Goal: Information Seeking & Learning: Understand process/instructions

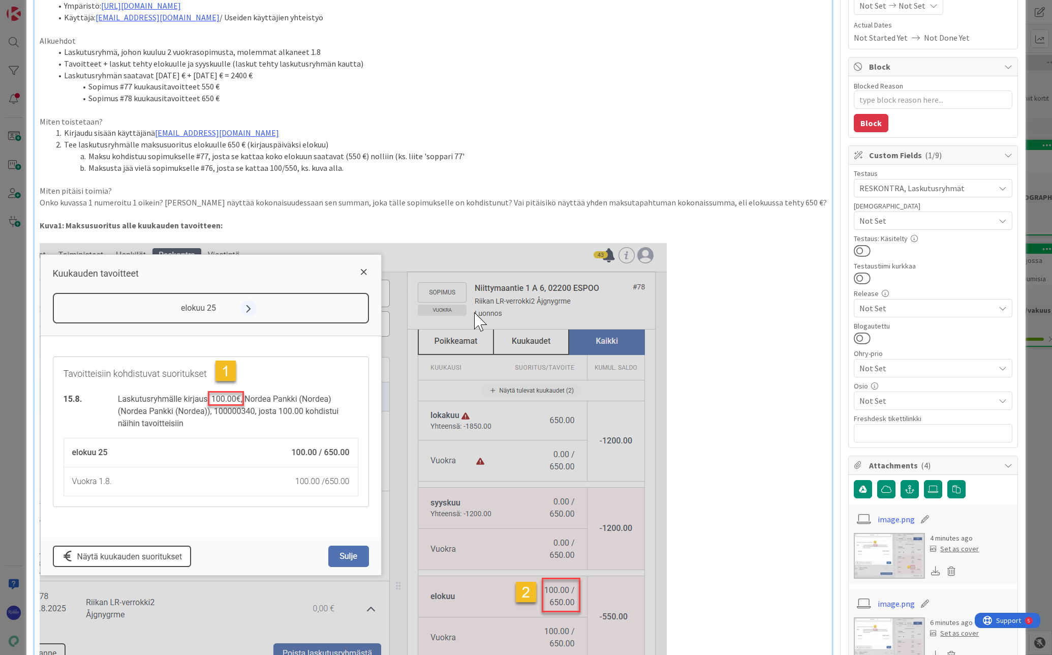
scroll to position [153, 0]
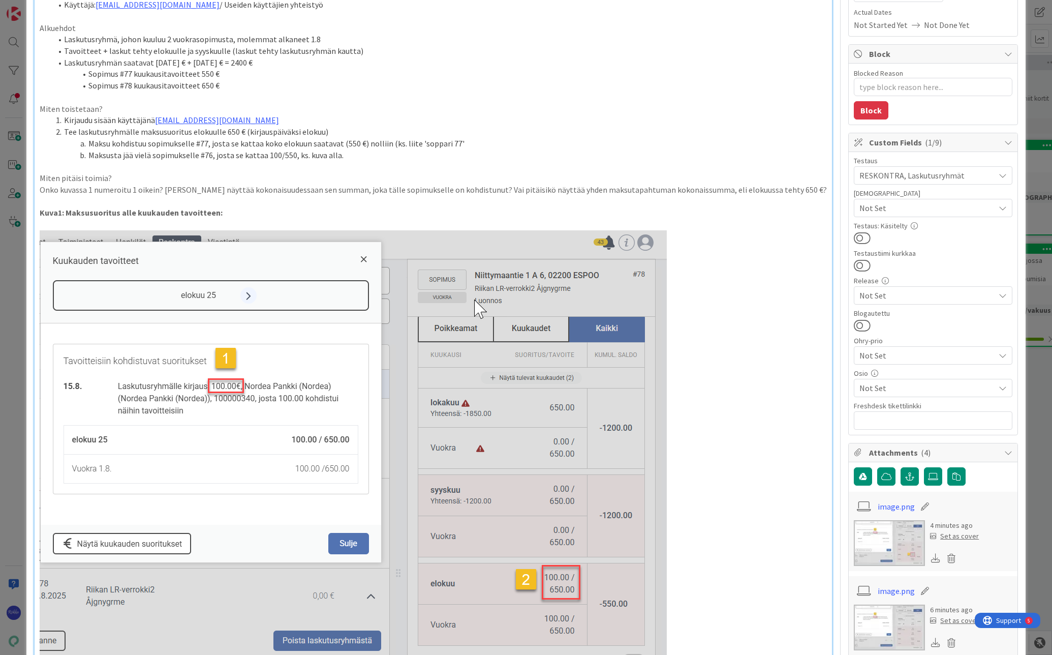
click at [39, 190] on div "Laite: PC / Android / iPhone Ohjelma: Chrome / Firefox / Safari / Natiivi appli…" at bounding box center [434, 352] width 798 height 781
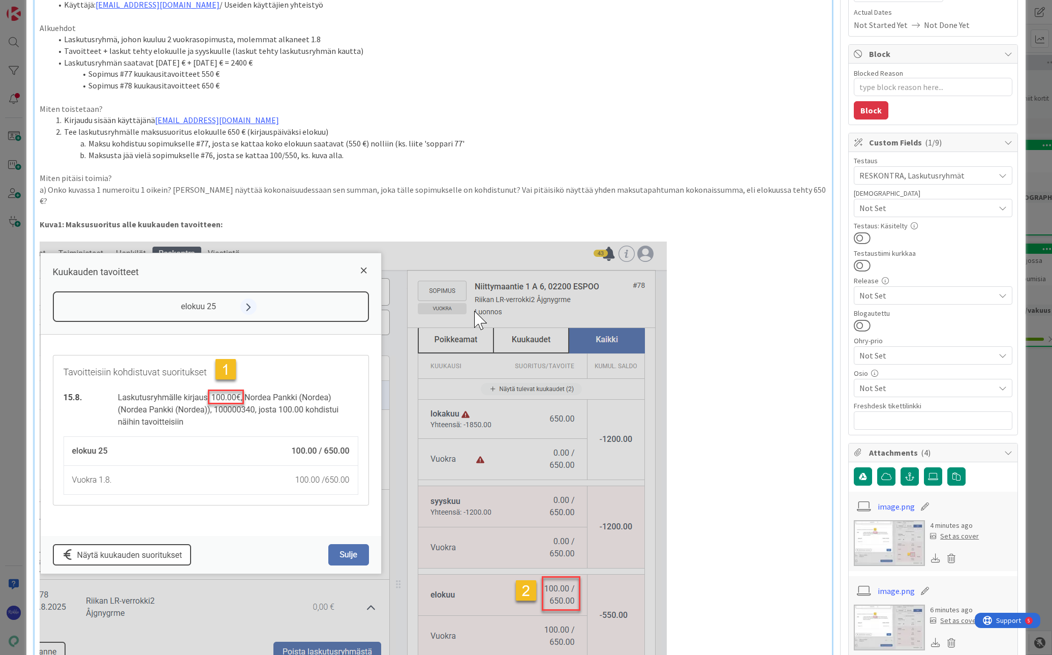
click at [132, 104] on p "Miten toistetaan?" at bounding box center [434, 109] width 788 height 12
click at [103, 176] on p "Miten pitäisi toimia?" at bounding box center [434, 178] width 788 height 12
click at [783, 190] on p "a) Onko kuvassa 1 numeroitu 1 oikein? [PERSON_NAME] näyttää kokonaisuudessaan s…" at bounding box center [434, 195] width 788 height 23
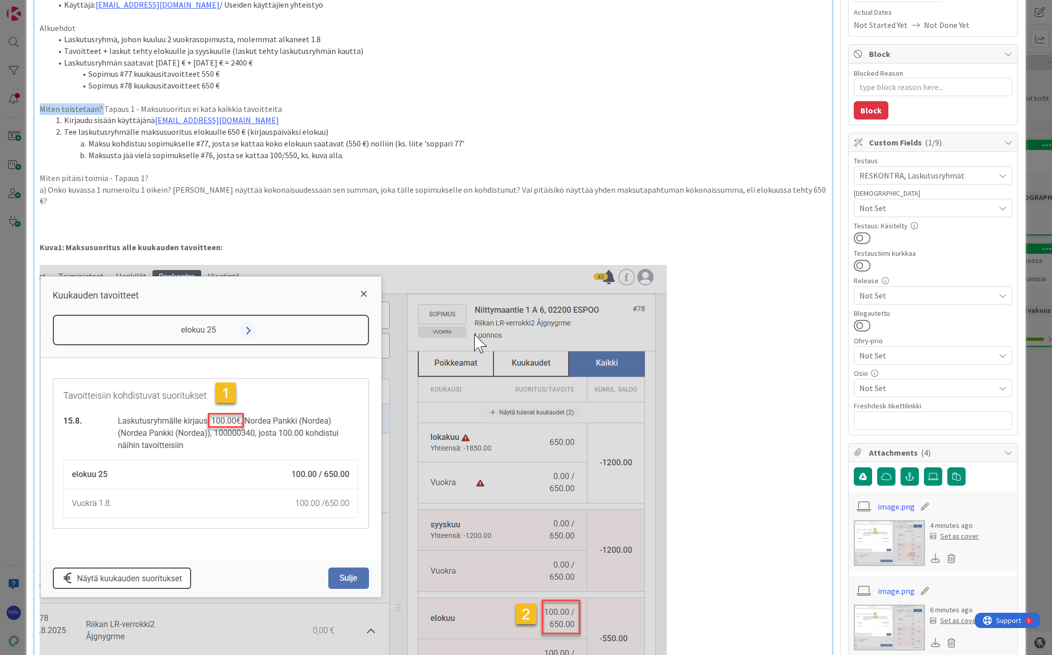
drag, startPoint x: 99, startPoint y: 110, endPoint x: 27, endPoint y: 109, distance: 71.7
click at [27, 109] on div "ID 23447 Kenno - Testaus Odotushuone Title 75 / 128 Laskutusryhmät - miten maks…" at bounding box center [526, 567] width 1000 height 1411
drag, startPoint x: 280, startPoint y: 124, endPoint x: 313, endPoint y: 104, distance: 38.3
click at [64, 124] on li "Kirjaudu sisään käyttäjänä [EMAIL_ADDRESS][DOMAIN_NAME]" at bounding box center [440, 120] width 776 height 12
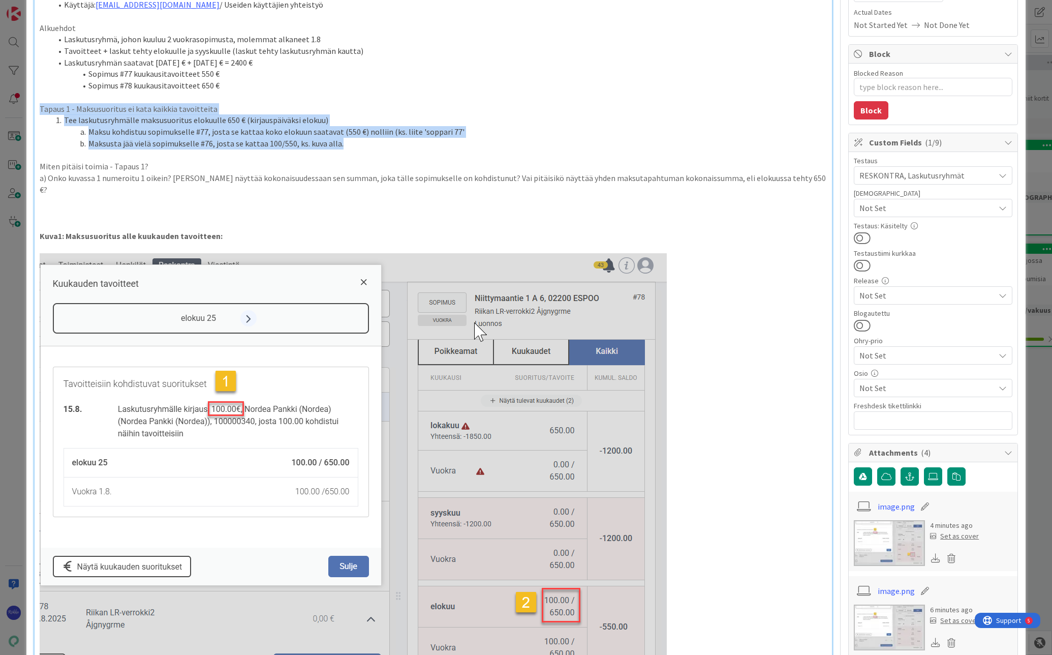
drag, startPoint x: 355, startPoint y: 146, endPoint x: 22, endPoint y: 105, distance: 335.5
click at [22, 105] on div "ID 23447 Kenno - Testaus Odotushuone Title 75 / 128 Laskutusryhmät - miten maks…" at bounding box center [526, 327] width 1052 height 655
copy div "Tapaus 1 - Maksusuoritus ei kata kaikkia tavoitteita Tee laskutusryhmälle maksu…"
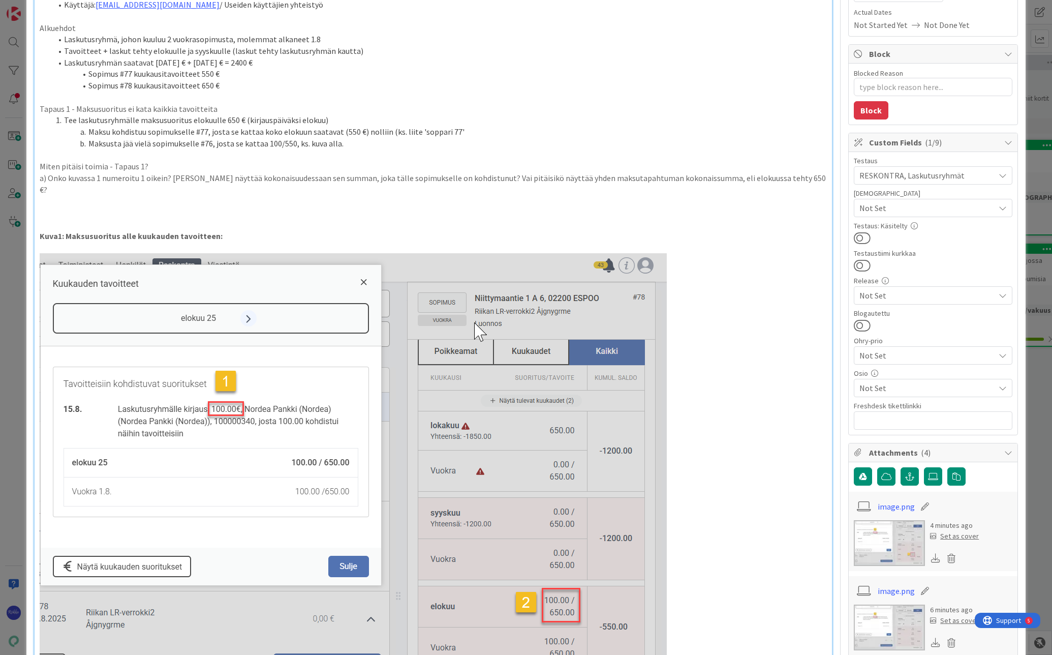
click at [45, 207] on p at bounding box center [434, 213] width 788 height 12
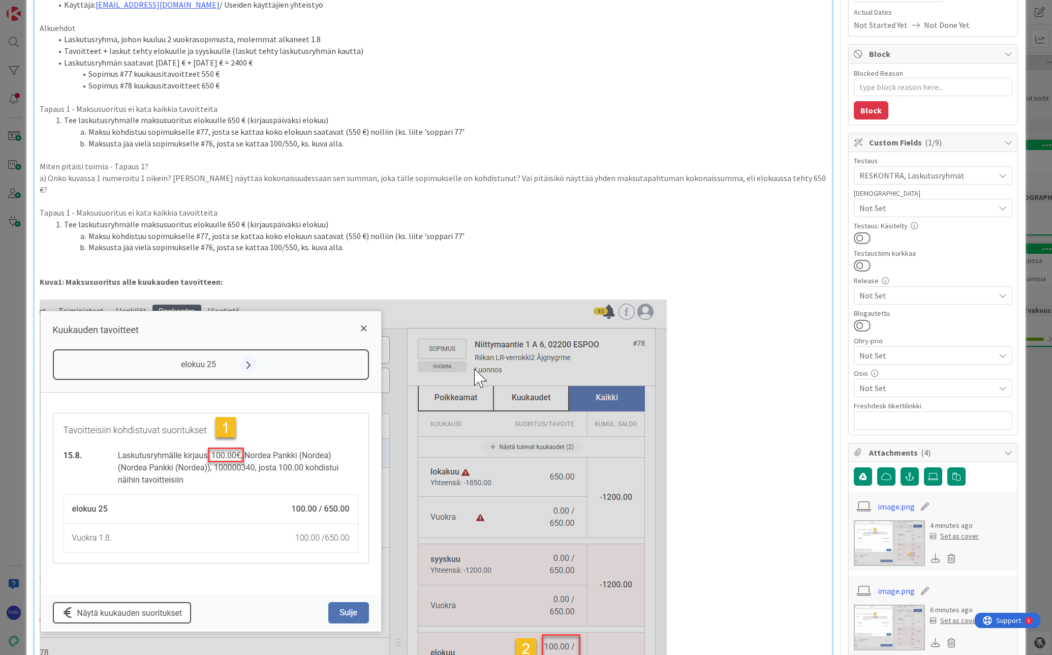
click at [69, 207] on p "Tapaus 1 - Maksusuoritus ei kata kaikkia tavoitteita" at bounding box center [434, 213] width 788 height 12
drag, startPoint x: 127, startPoint y: 202, endPoint x: 213, endPoint y: 204, distance: 85.9
click at [213, 207] on p "Tapaus 2 - Maksusuoritus ei kata kaikkia tavoitteita" at bounding box center [434, 213] width 788 height 12
drag, startPoint x: 223, startPoint y: 213, endPoint x: 233, endPoint y: 212, distance: 10.7
click at [233, 219] on li "Tee laskutusryhmälle maksusuoritus elokuulle 650 € (kirjauspäiväksi elokuu)" at bounding box center [440, 225] width 776 height 12
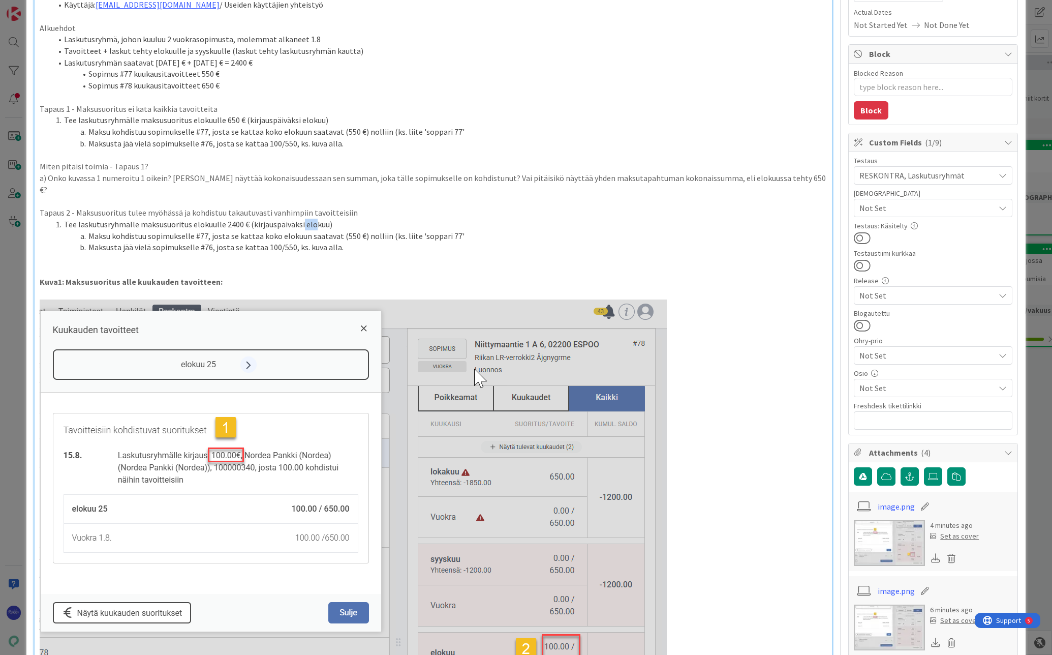
drag, startPoint x: 299, startPoint y: 213, endPoint x: 312, endPoint y: 211, distance: 12.8
click at [312, 219] on li "Tee laskutusryhmälle maksusuoritus elokuulle 2400 € (kirjauspäiväksi elokuu)" at bounding box center [440, 225] width 776 height 12
click at [300, 219] on li "Tee laskutusryhmälle maksusuoritus elokuulle 2400 € (kirjauspäiväksisyyskuu)" at bounding box center [440, 225] width 776 height 12
click at [384, 219] on li "Tee laskutusryhmälle maksusuoritus elokuulle 2400 € (kirjauspäiväksi syyskuu)" at bounding box center [440, 225] width 776 height 12
drag, startPoint x: 189, startPoint y: 213, endPoint x: 221, endPoint y: 213, distance: 32.5
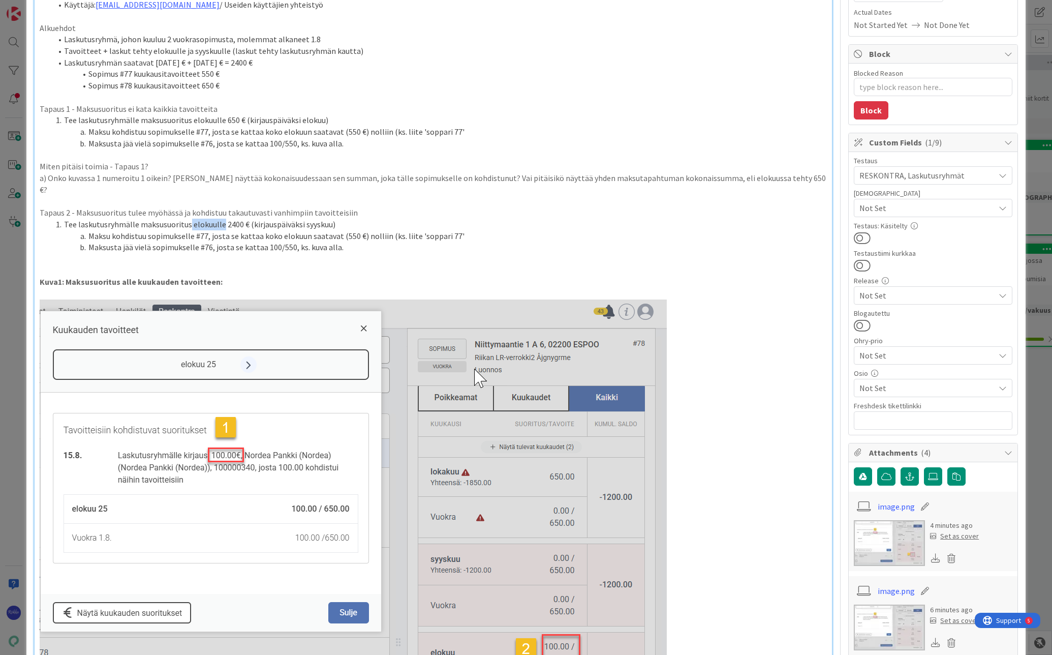
click at [221, 219] on li "Tee laskutusryhmälle maksusuoritus elokuulle 2400 € (kirjauspäiväksi syyskuu)" at bounding box center [440, 225] width 776 height 12
click at [346, 219] on li "Tee laskutusryhmälle maksusuoritus syyskuulle 2400 € (kirjauspäiväksi syyskuu)" at bounding box center [440, 225] width 776 height 12
click at [137, 219] on li "Tee laskutusryhmälle maksusuoritus syyskuulle 2400 € (kirjauspäiväksi syyskuu)" at bounding box center [440, 225] width 776 height 12
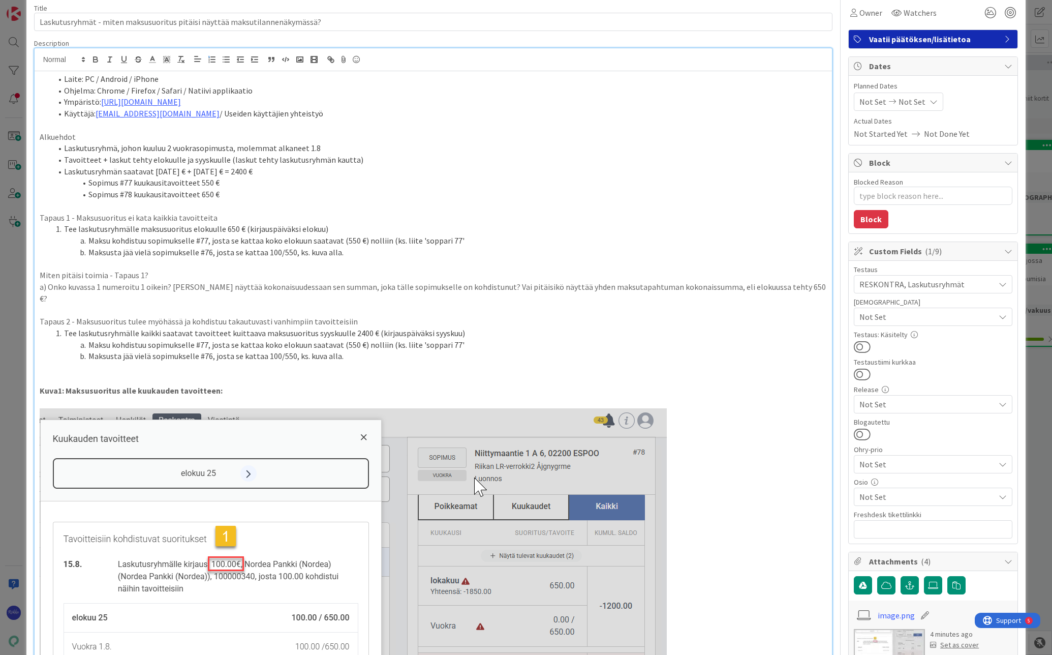
scroll to position [102, 0]
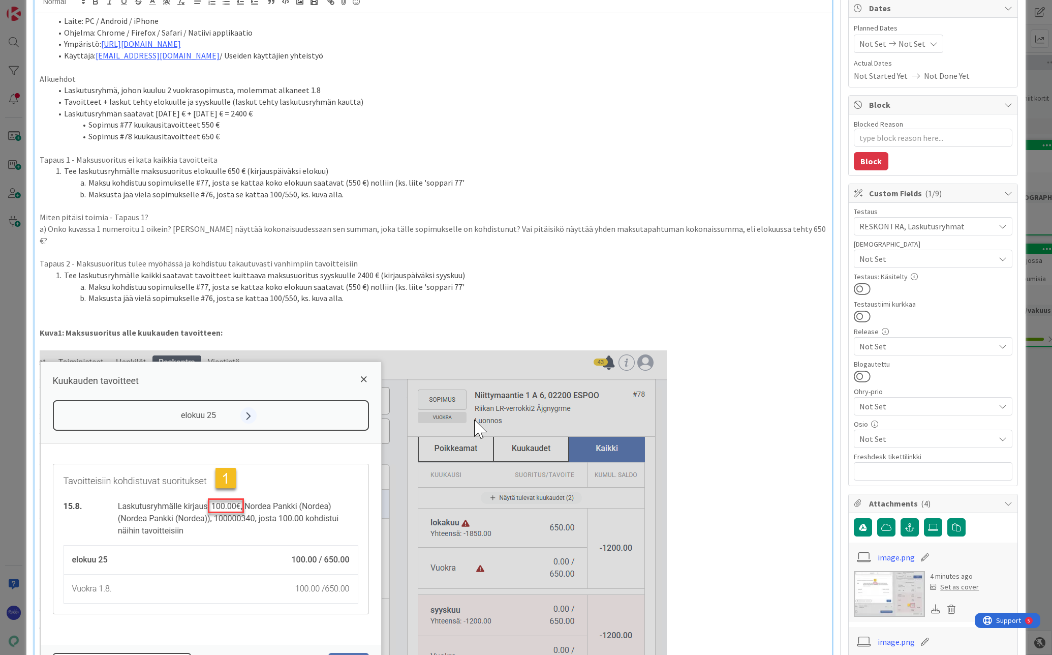
click at [209, 194] on li "Maksusta jää vielä sopimukselle #76, josta se kattaa 100/550, ks. kuva alla." at bounding box center [440, 195] width 776 height 12
click at [209, 292] on li "Maksusta jää vielä sopimukselle #76, josta se kattaa 100/550, ks. kuva alla." at bounding box center [440, 298] width 776 height 12
drag, startPoint x: 337, startPoint y: 276, endPoint x: 476, endPoint y: 276, distance: 139.3
click at [476, 281] on li "Maksu kohdistuu sopimukselle #77, josta se kattaa koko elokuun saatavat (550 €)…" at bounding box center [440, 287] width 776 height 12
drag, startPoint x: 88, startPoint y: 275, endPoint x: 374, endPoint y: 293, distance: 286.3
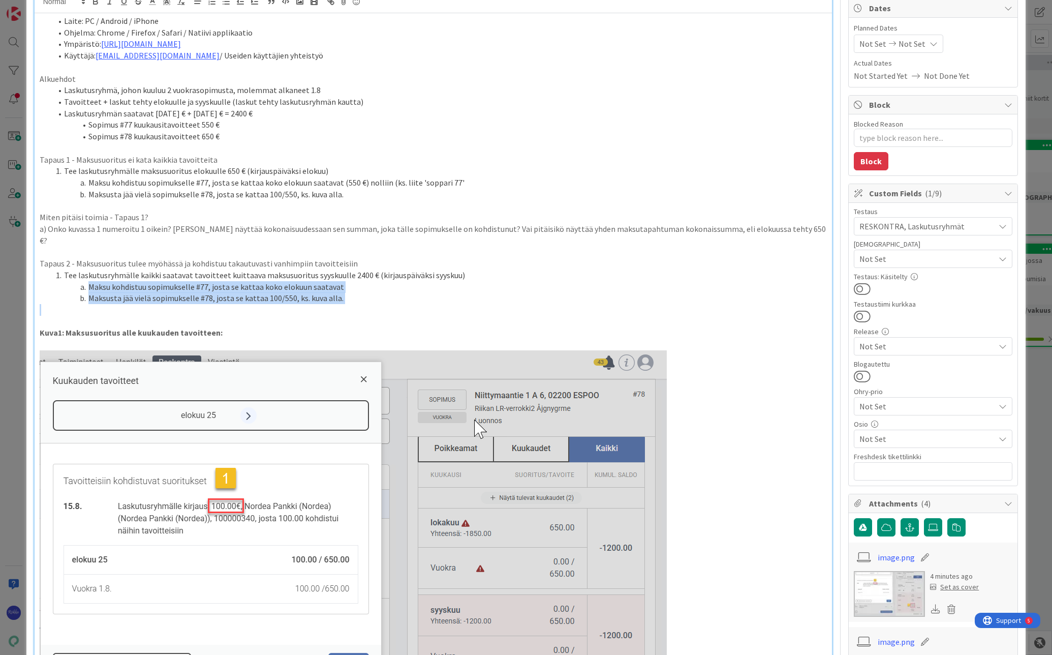
click at [374, 293] on div "Laite: PC / Android / iPhone Ohjelma: Chrome / Firefox / Safari / Natiivi appli…" at bounding box center [434, 438] width 798 height 851
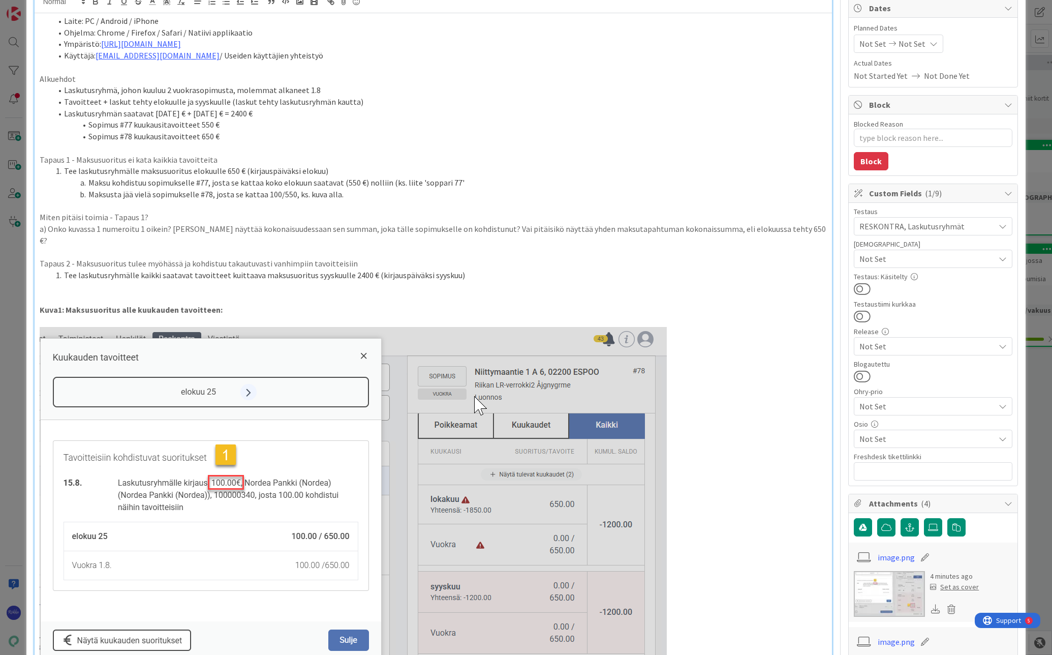
click at [476, 269] on li "Tee laskutusryhmälle kaikki saatavat tavoitteet kuittaava maksusuoritus syyskuu…" at bounding box center [440, 275] width 776 height 12
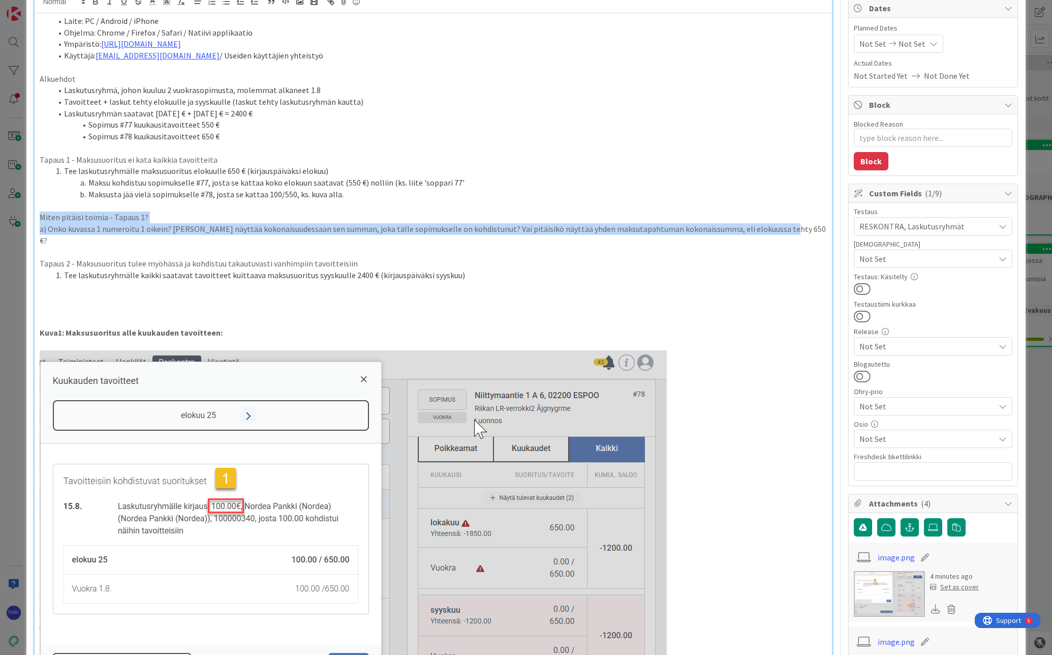
drag, startPoint x: 37, startPoint y: 217, endPoint x: 767, endPoint y: 228, distance: 730.1
click at [767, 228] on div "Laite: PC / Android / iPhone Ohjelma: Chrome / Firefox / Safari / Natiivi appli…" at bounding box center [434, 438] width 798 height 851
copy div "Miten pitäisi toimia - Tapaus 1? a) Onko kuvassa 1 numeroitu 1 oikein? [PERSON_…"
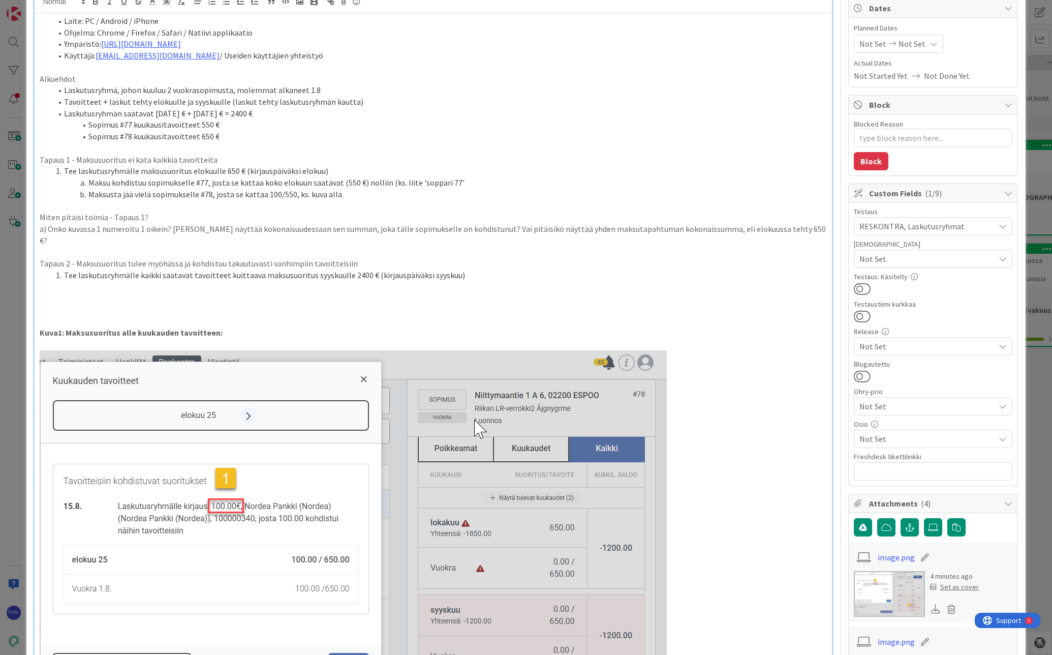
click at [55, 292] on p at bounding box center [434, 298] width 788 height 12
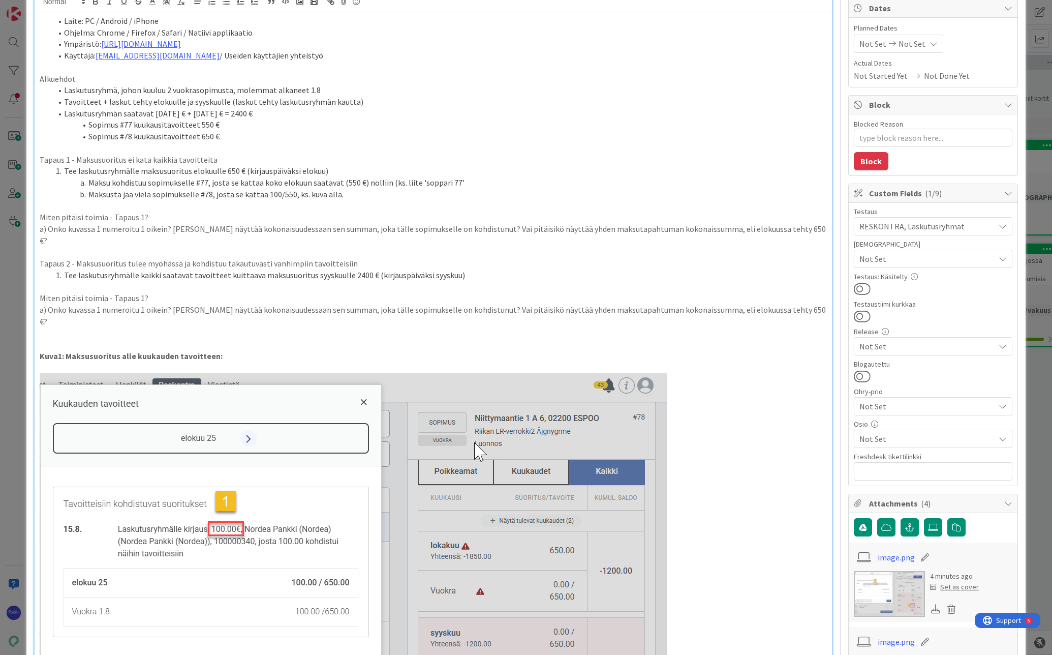
click at [138, 292] on p "Miten pitäisi toimia - Tapaus 1?" at bounding box center [434, 298] width 788 height 12
click at [71, 327] on p at bounding box center [434, 333] width 788 height 12
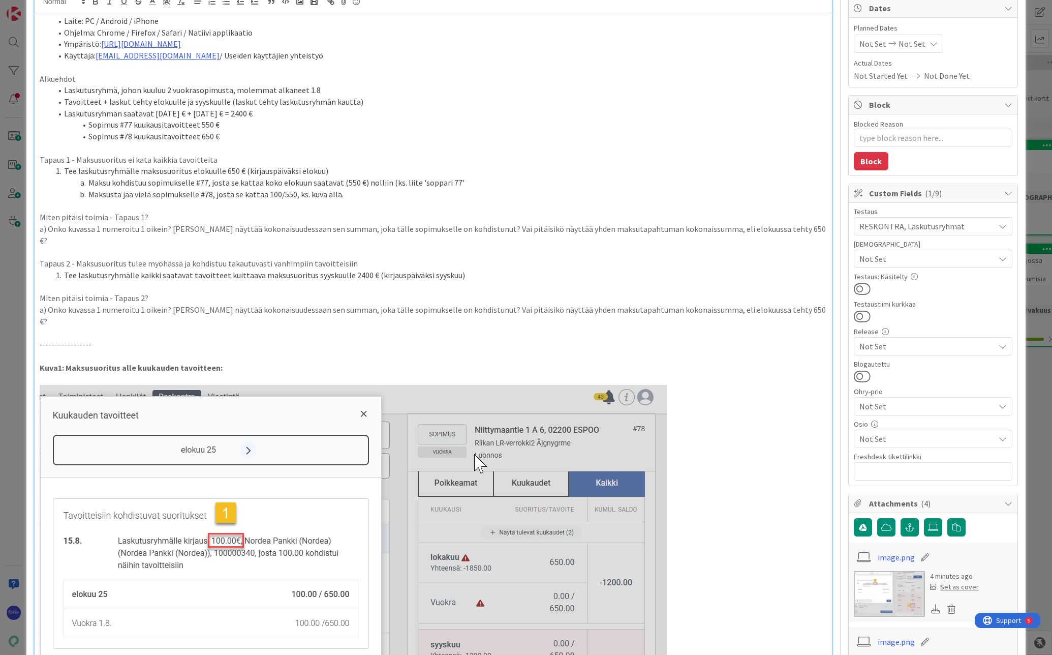
scroll to position [458, 0]
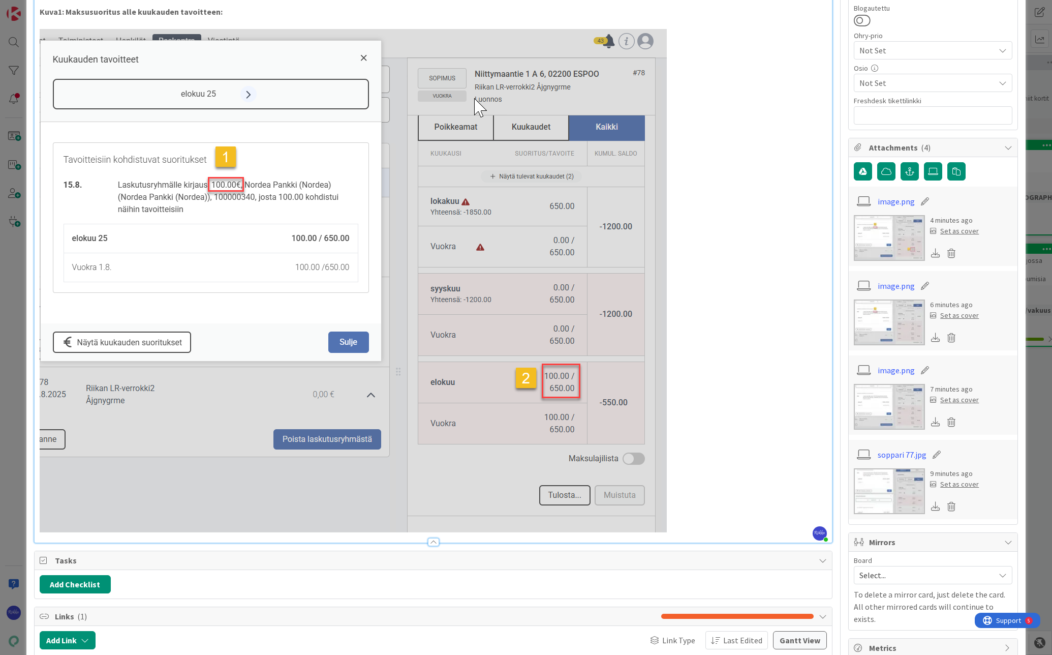
click at [690, 495] on p at bounding box center [434, 280] width 788 height 503
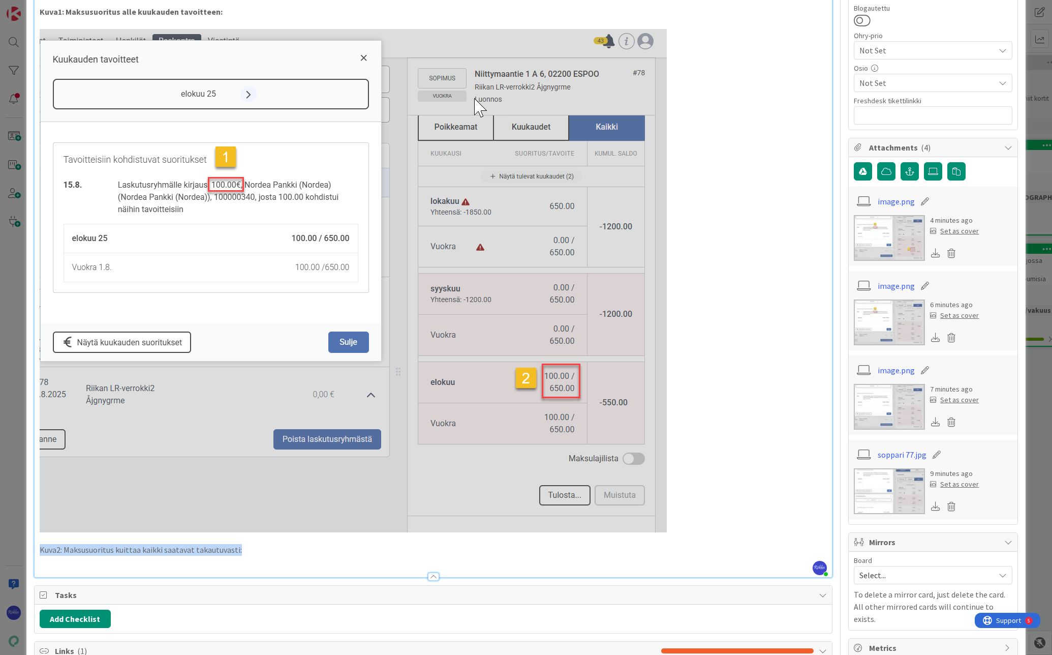
drag, startPoint x: 244, startPoint y: 528, endPoint x: 34, endPoint y: 530, distance: 210.0
click at [35, 530] on div "Laite: PC / Android / iPhone Ohjelma: Chrome / Firefox / Safari / Natiivi appli…" at bounding box center [434, 117] width 798 height 920
click at [292, 544] on p "Kuva2: Maksusuoritus kuittaa kaikki saatavat takautuvasti:" at bounding box center [434, 550] width 788 height 12
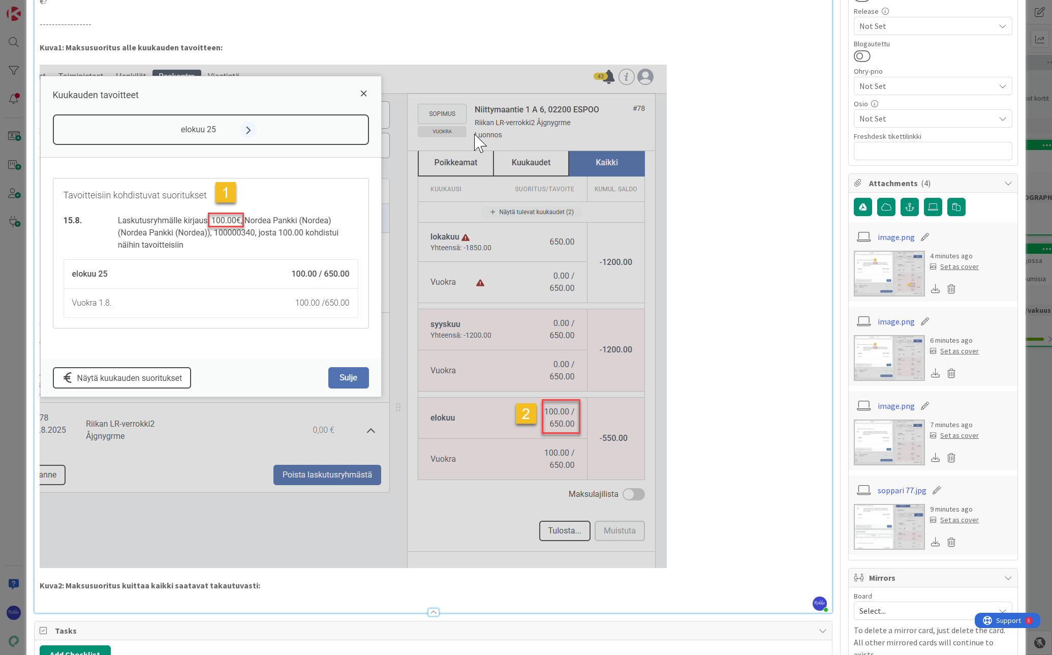
scroll to position [559, 0]
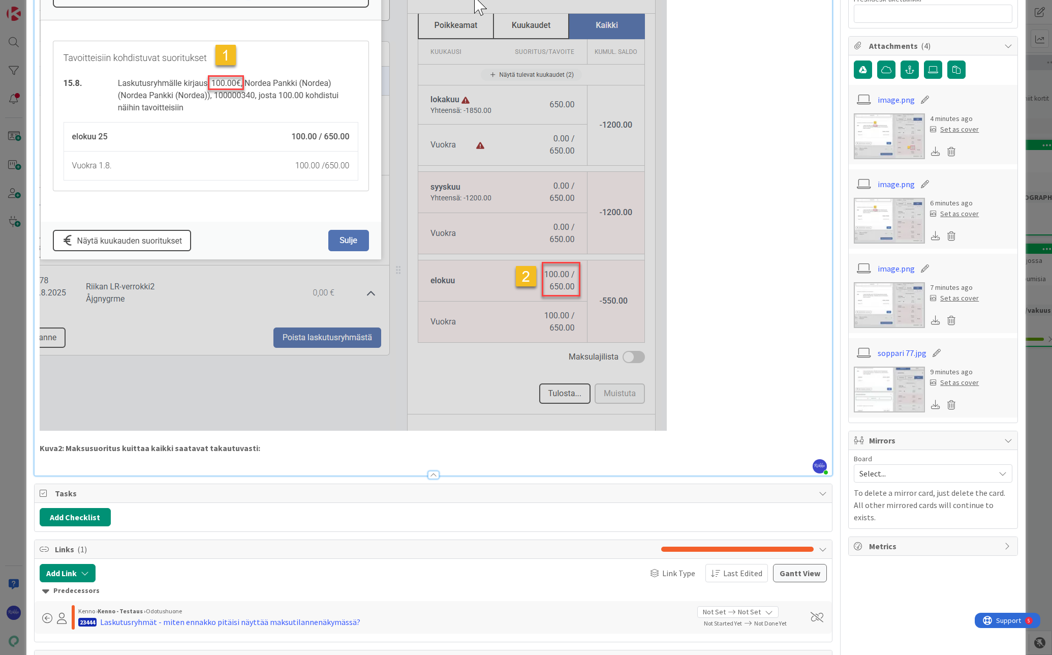
click at [289, 442] on p "Kuva2: Maksusuoritus kuittaa kaikki saatavat takautuvasti:" at bounding box center [434, 448] width 788 height 12
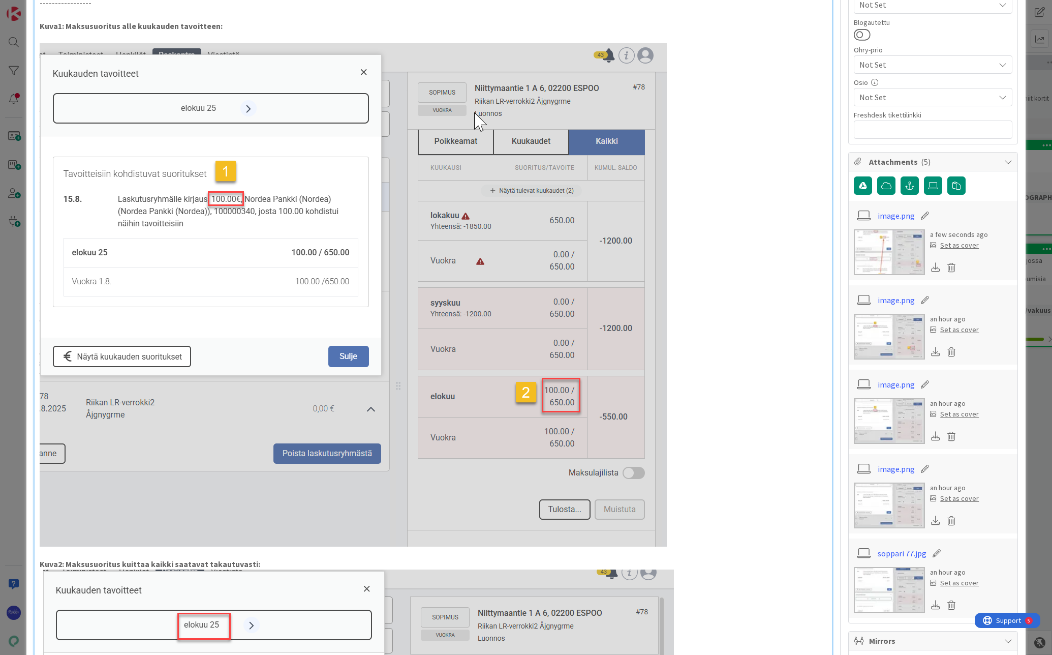
scroll to position [87, 0]
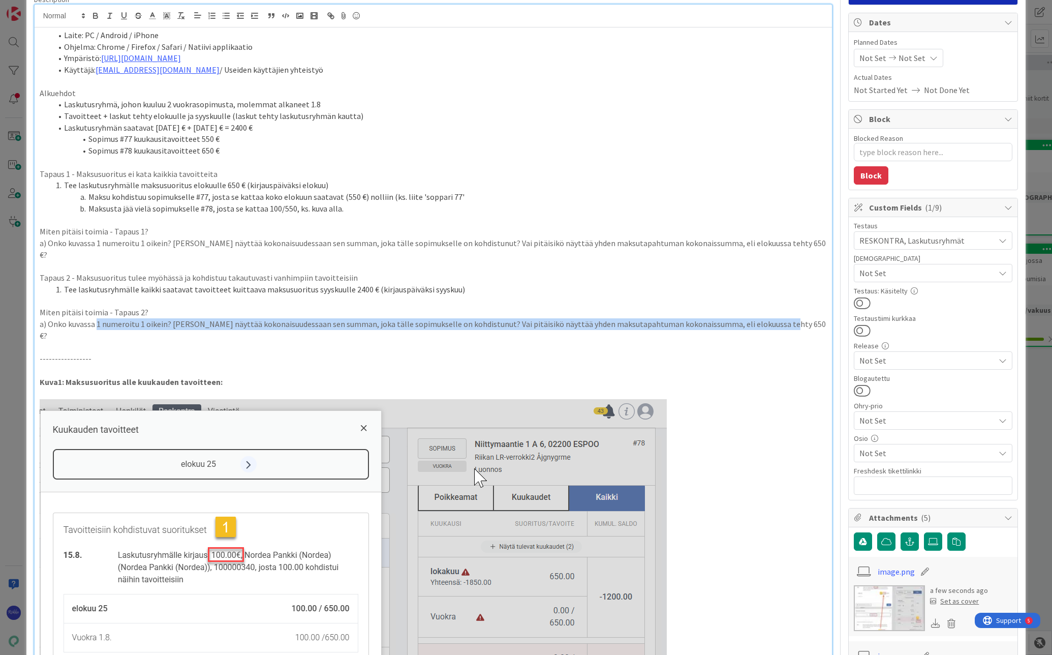
drag, startPoint x: 97, startPoint y: 312, endPoint x: 776, endPoint y: 307, distance: 679.2
click at [776, 318] on p "a) Onko kuvassa 1 numeroitu 1 oikein? [PERSON_NAME] näyttää kokonaisuudessaan s…" at bounding box center [434, 329] width 788 height 23
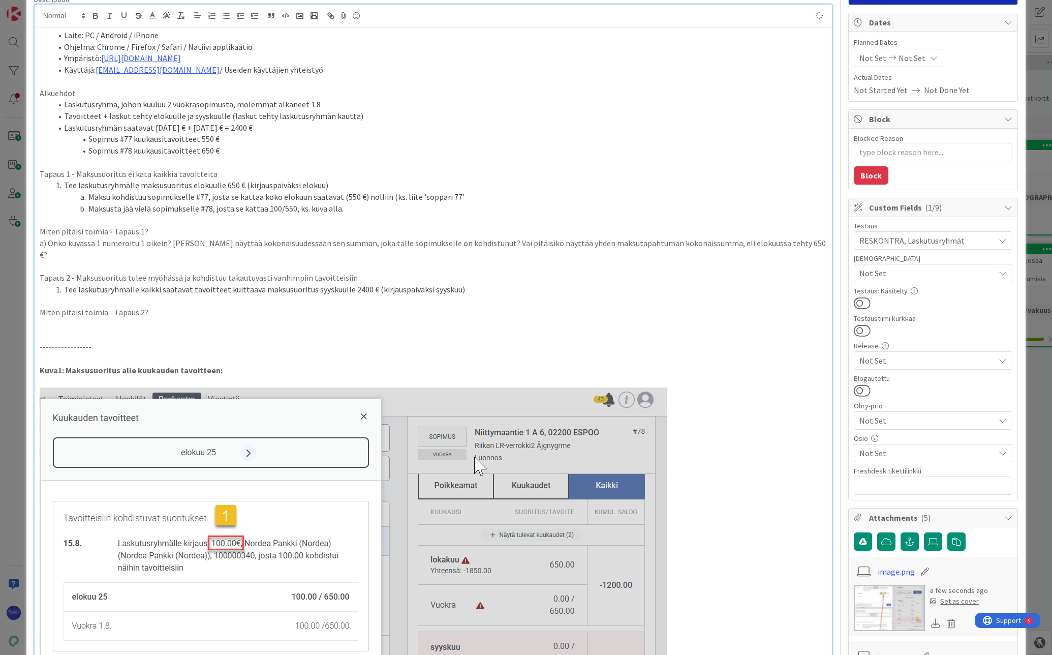
click at [159, 307] on p "Miten pitäisi toimia - Tapaus 2?" at bounding box center [434, 313] width 788 height 12
click at [534, 307] on p "Miten pitäisi toimia - Tapaus 2? (Numeroidut kohdat)" at bounding box center [434, 313] width 788 height 12
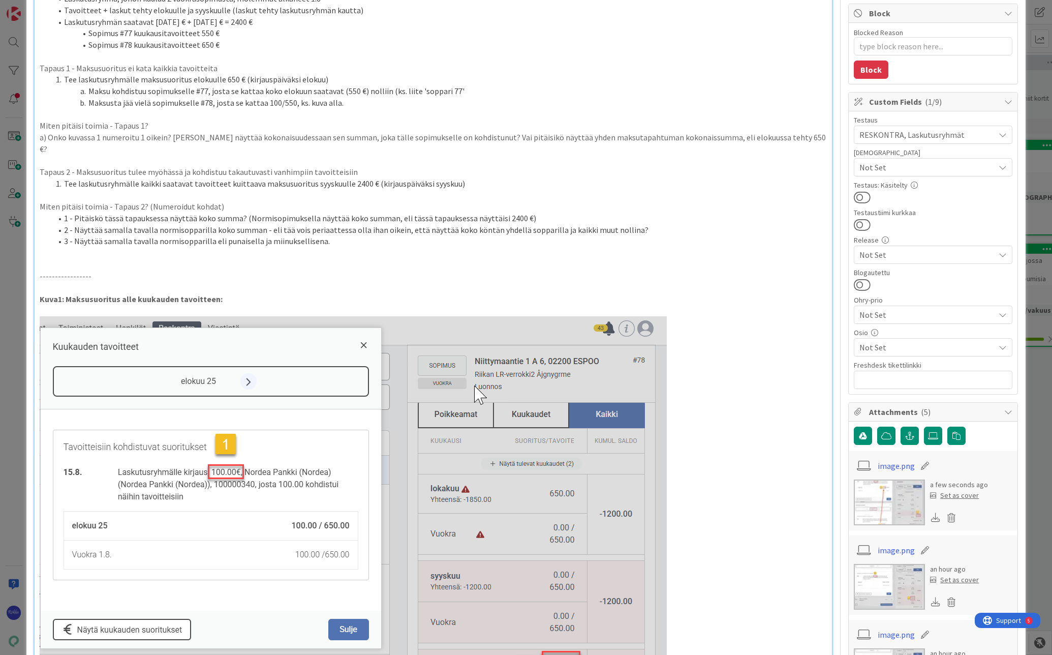
scroll to position [0, 0]
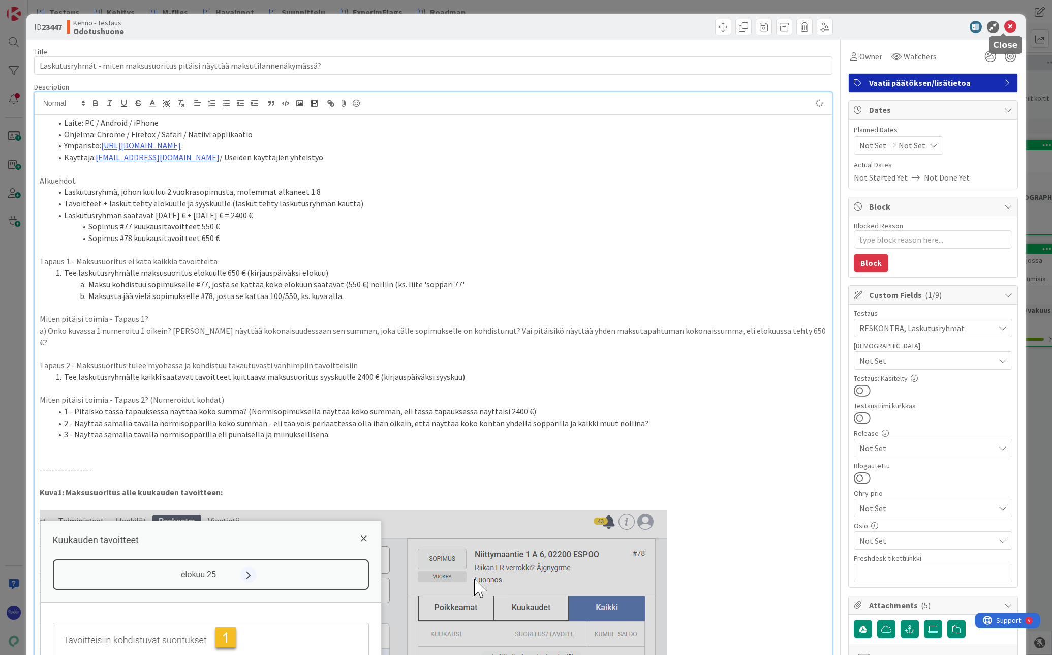
click at [1005, 30] on icon at bounding box center [1011, 27] width 12 height 12
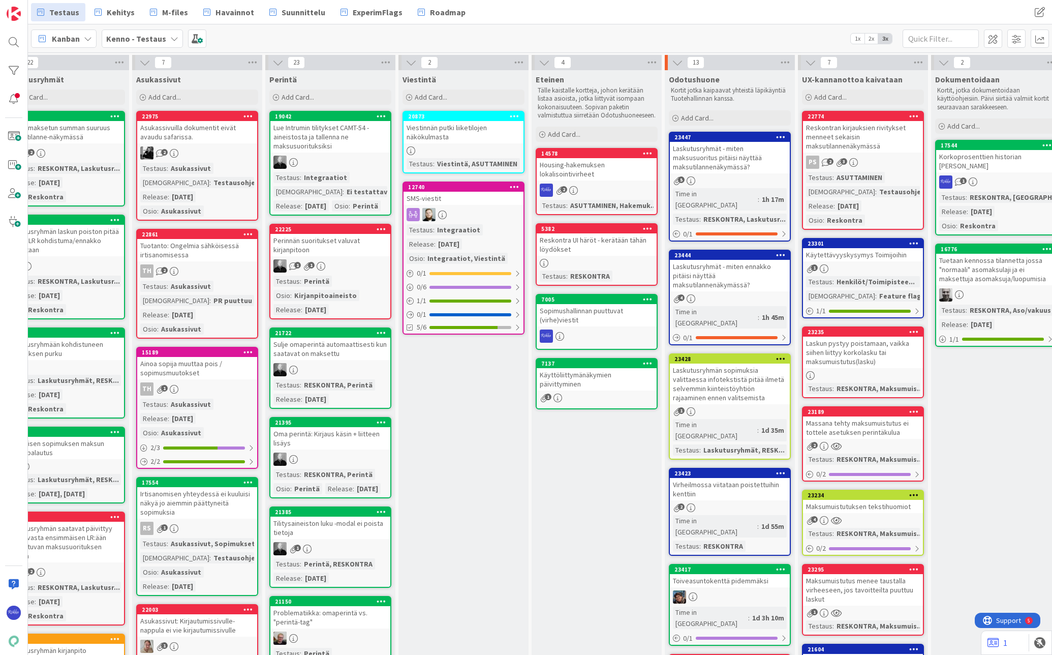
click at [742, 271] on div "Laskutusryhmät - miten ennakko pitäisi näyttää maksutilannenäkymässä?" at bounding box center [730, 276] width 120 height 32
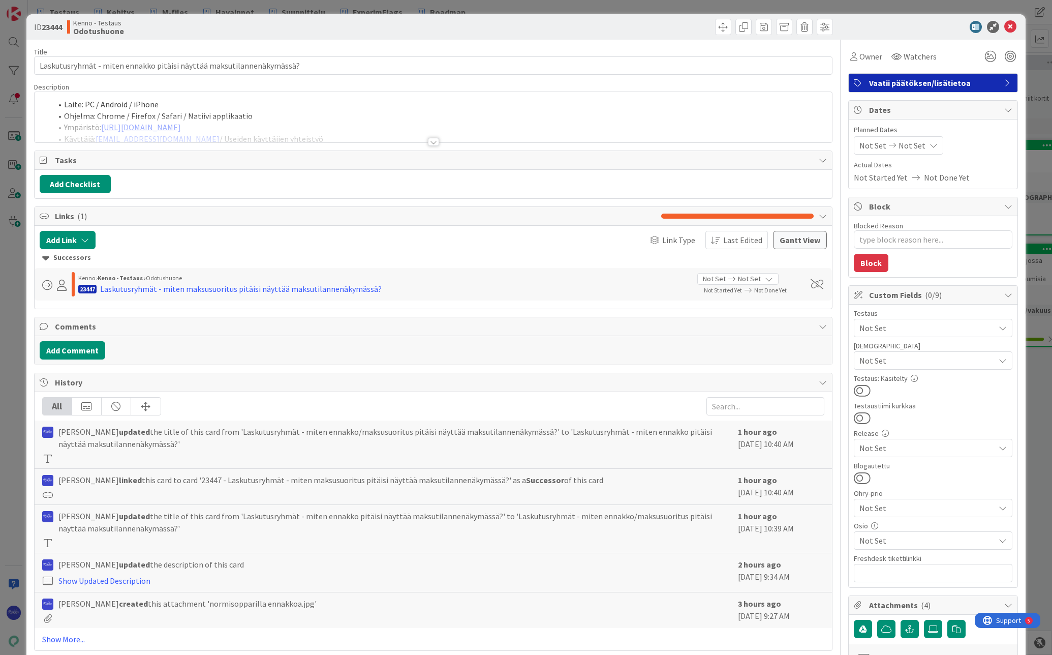
click at [433, 142] on div at bounding box center [433, 142] width 11 height 8
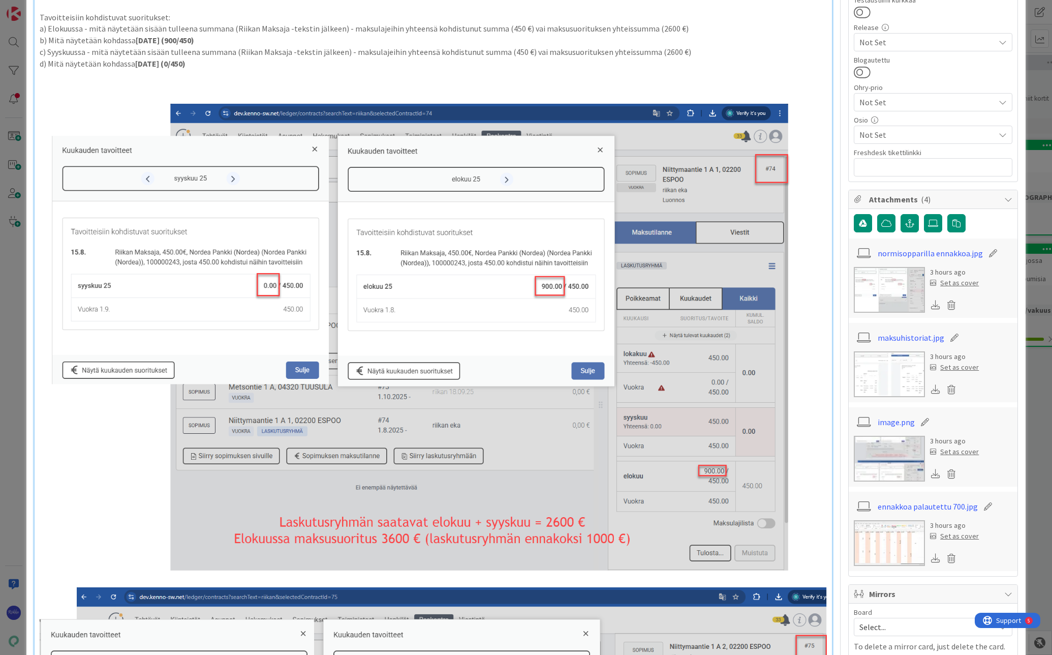
scroll to position [305, 0]
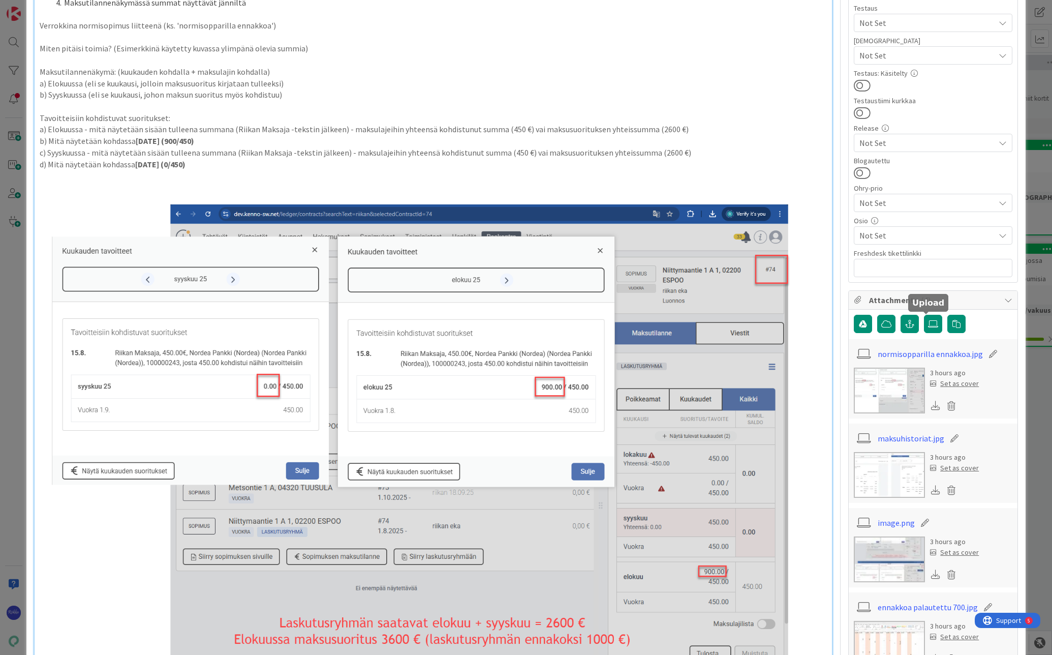
click at [928, 324] on icon at bounding box center [933, 324] width 10 height 8
click at [924, 315] on input "file" at bounding box center [924, 315] width 0 height 0
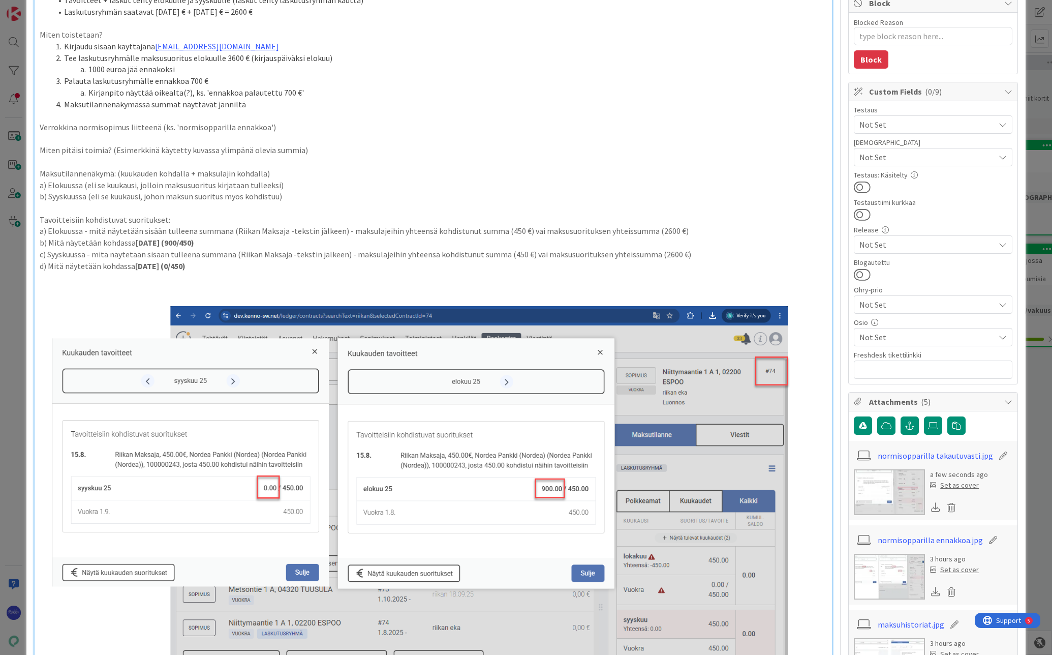
scroll to position [0, 0]
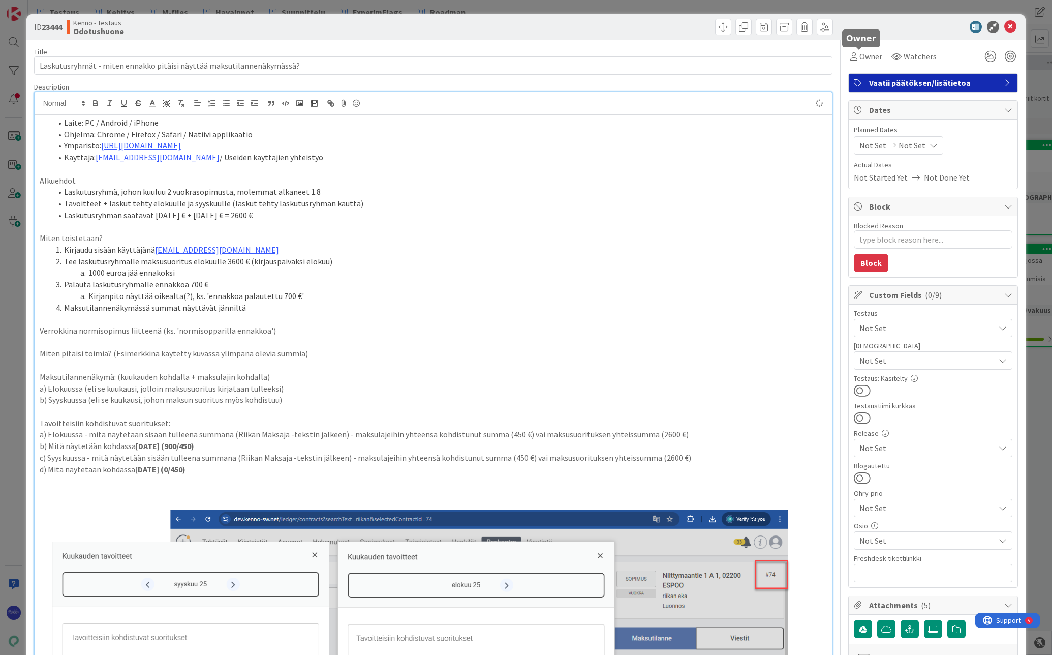
click at [851, 55] on icon at bounding box center [854, 56] width 7 height 8
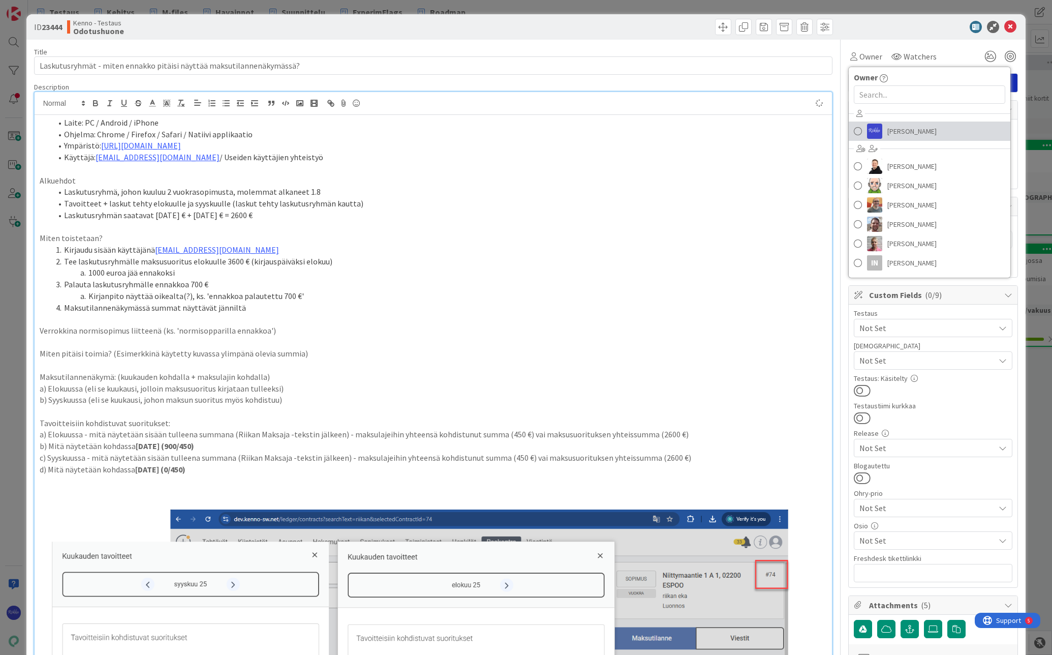
click at [899, 132] on span "[PERSON_NAME]" at bounding box center [912, 131] width 49 height 15
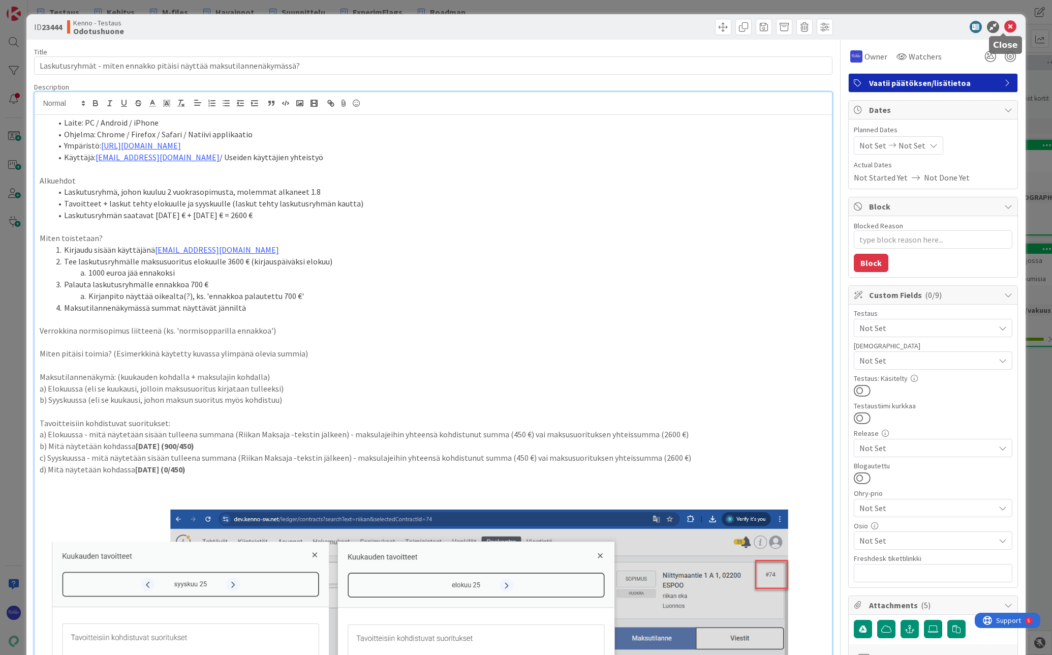
click at [1005, 29] on icon at bounding box center [1011, 27] width 12 height 12
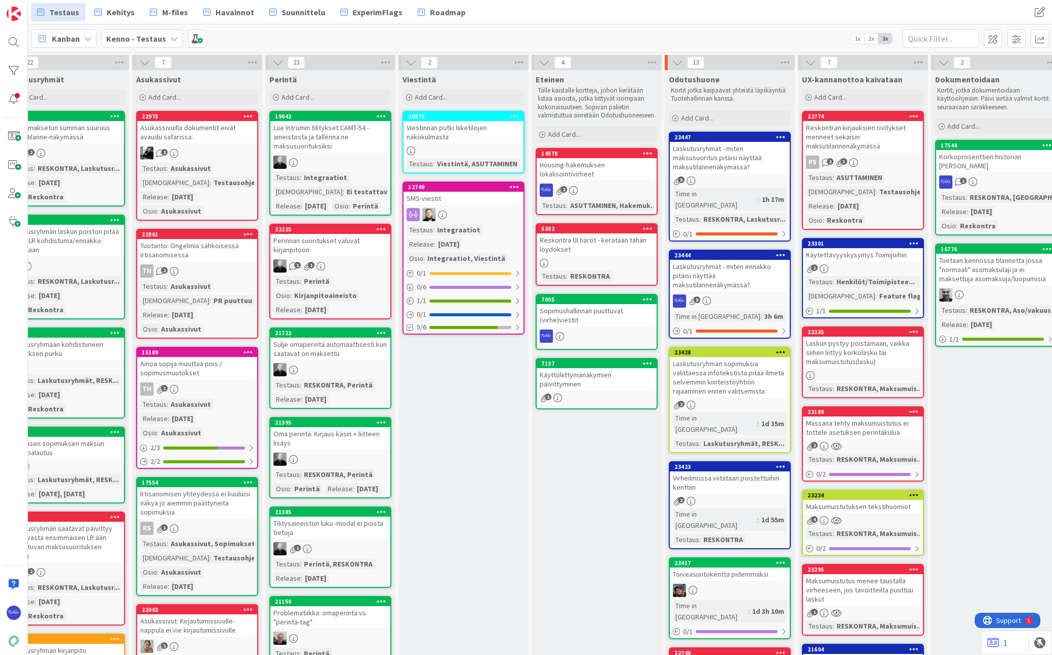
click at [732, 177] on div "5" at bounding box center [730, 180] width 120 height 9
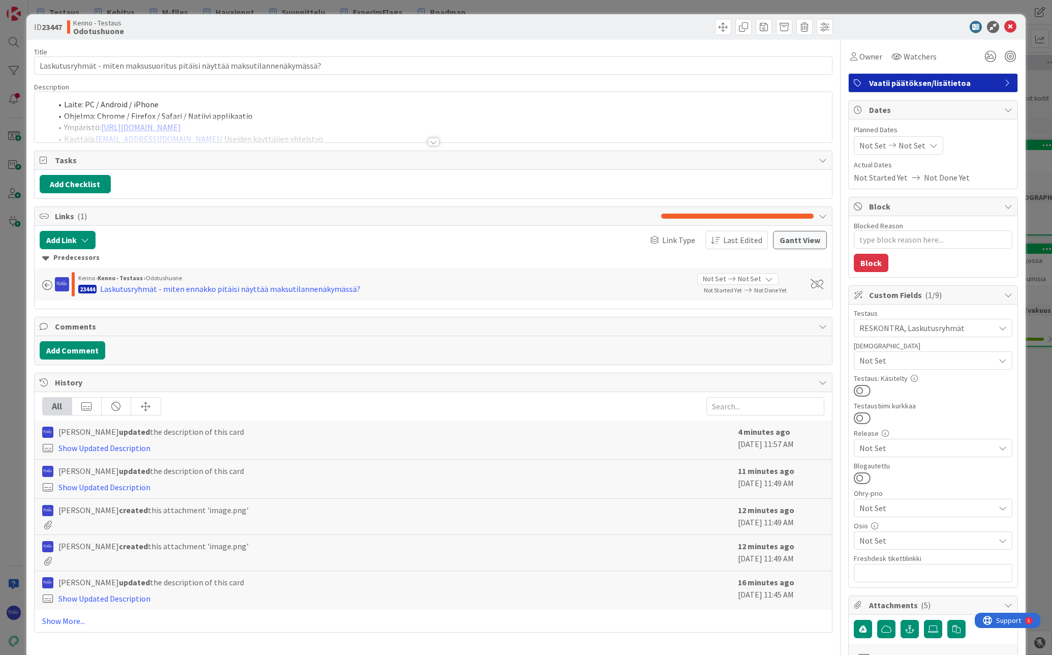
click at [432, 145] on div at bounding box center [433, 142] width 11 height 8
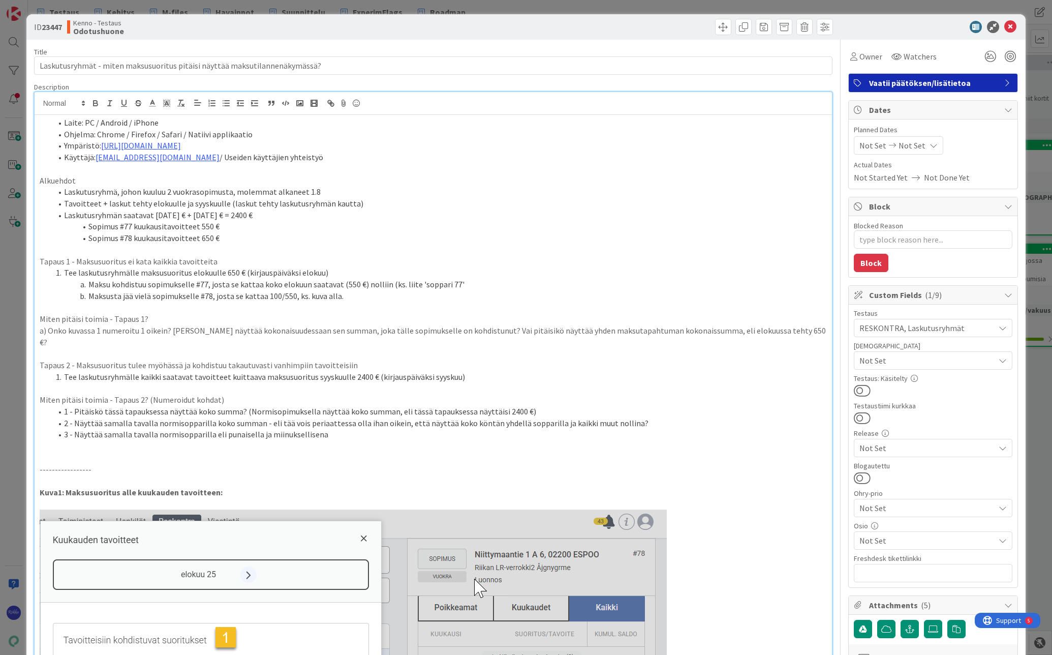
scroll to position [203, 0]
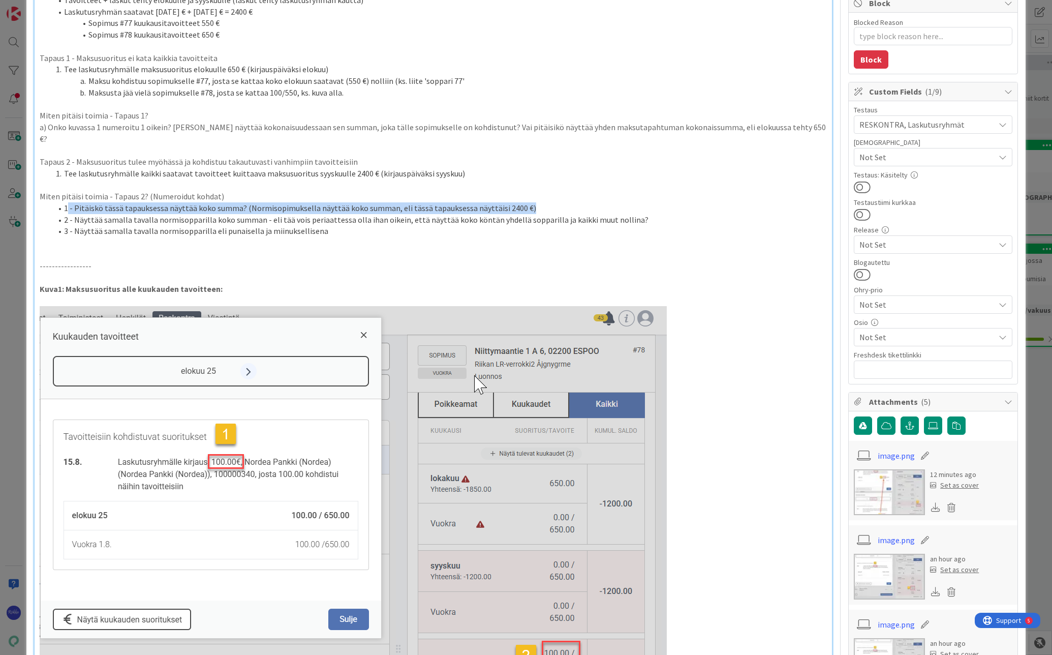
drag, startPoint x: 532, startPoint y: 195, endPoint x: 66, endPoint y: 198, distance: 466.2
click at [66, 202] on li "1 - Pitäiskö tässä tapauksessa näyttää koko summa? (Normisopimuksella näyttää k…" at bounding box center [440, 208] width 776 height 12
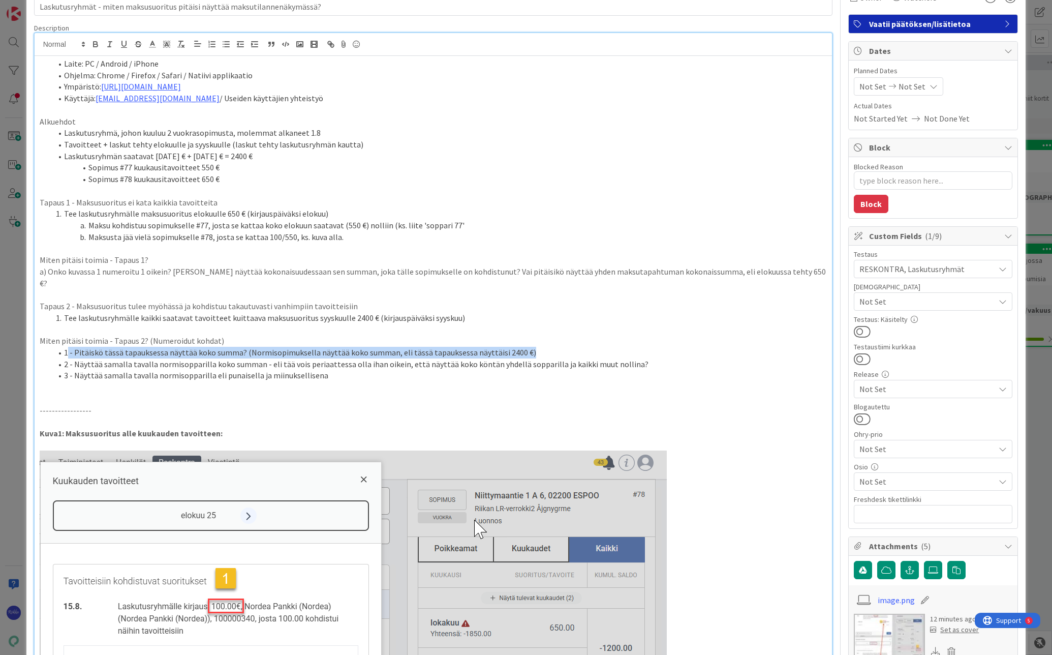
scroll to position [0, 0]
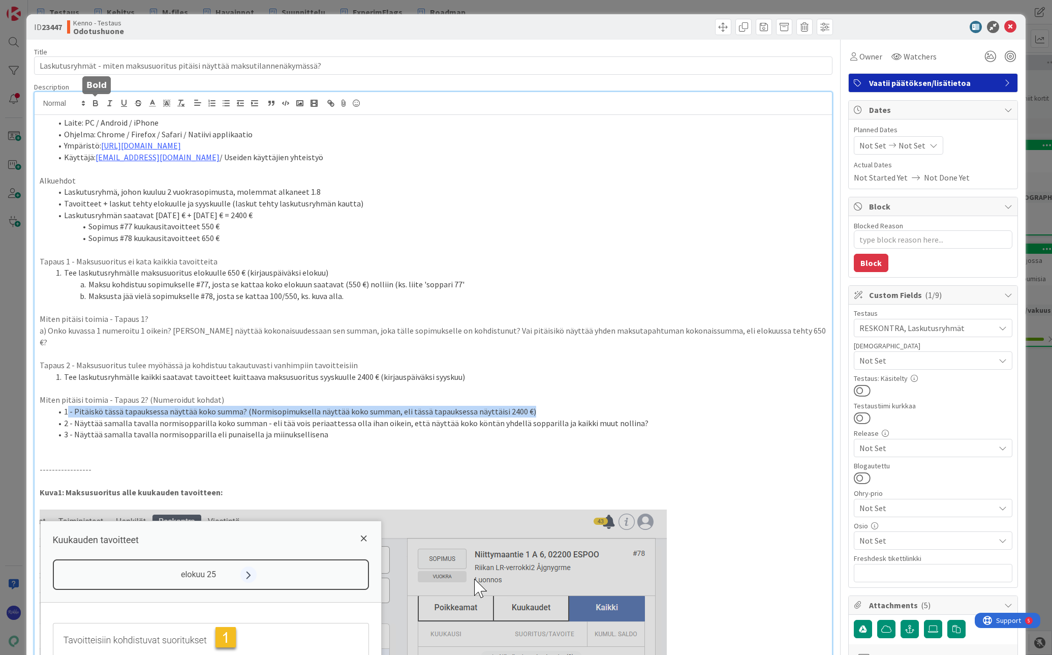
click at [95, 103] on icon "button" at bounding box center [96, 104] width 4 height 3
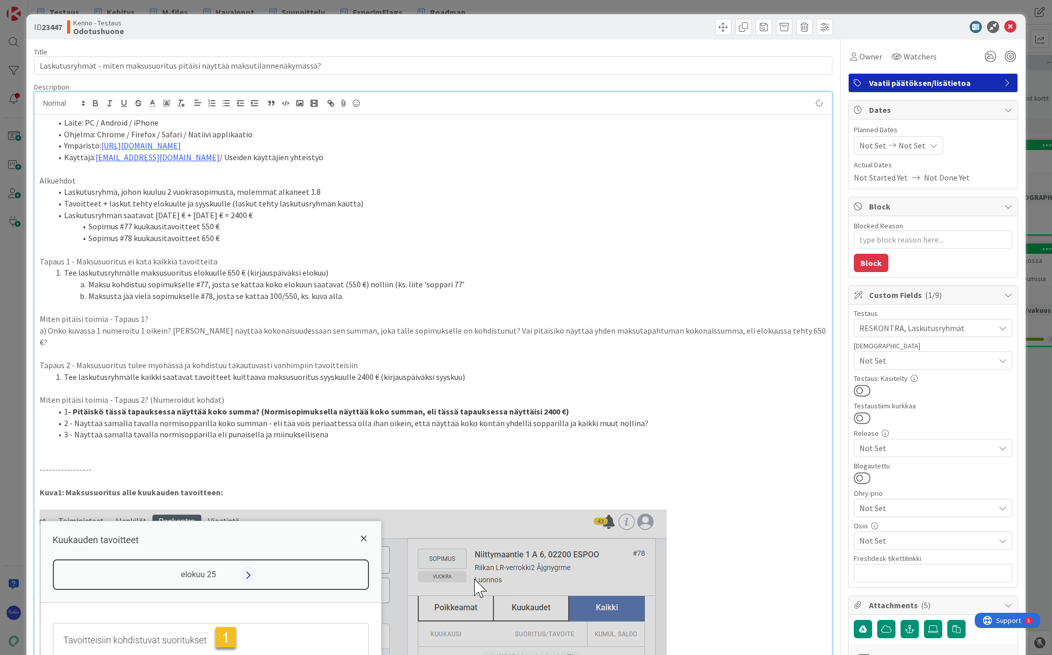
click at [582, 394] on p "Miten pitäisi toimia - Tapaus 2? (Numeroidut kohdat)" at bounding box center [434, 400] width 788 height 12
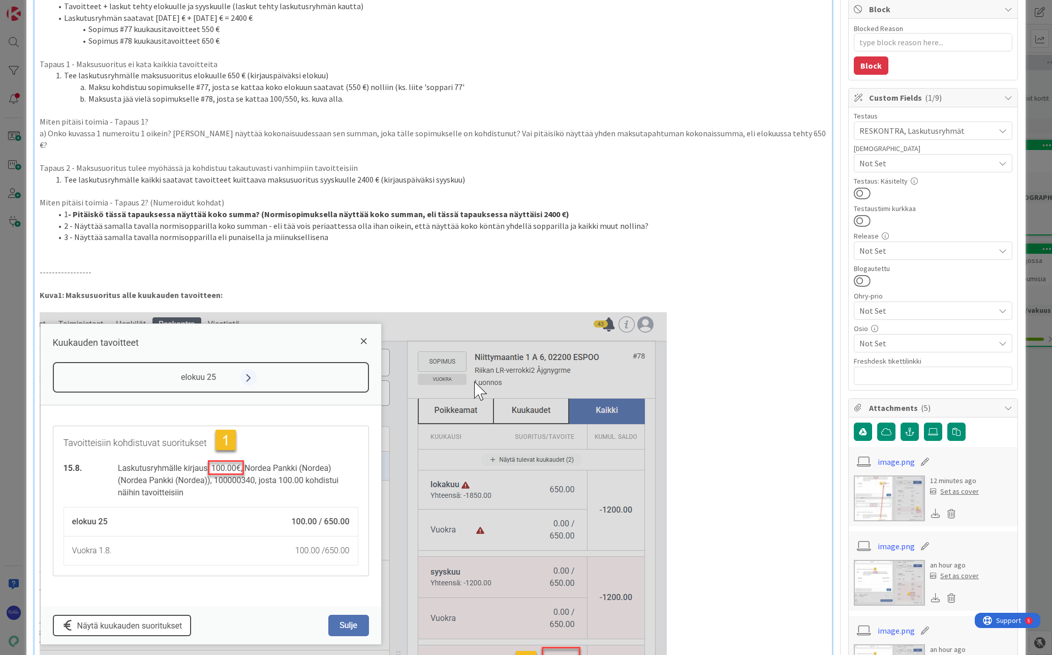
scroll to position [102, 0]
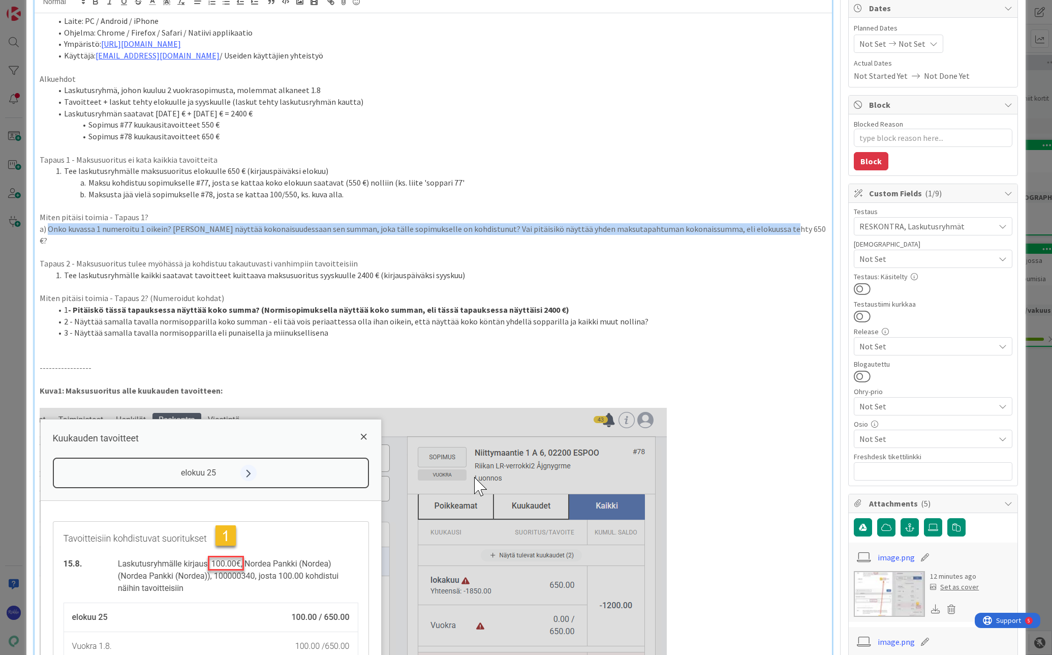
drag, startPoint x: 781, startPoint y: 227, endPoint x: 47, endPoint y: 227, distance: 734.1
click at [47, 227] on p "a) Onko kuvassa 1 numeroitu 1 oikein? [PERSON_NAME] näyttää kokonaisuudessaan s…" at bounding box center [434, 234] width 788 height 23
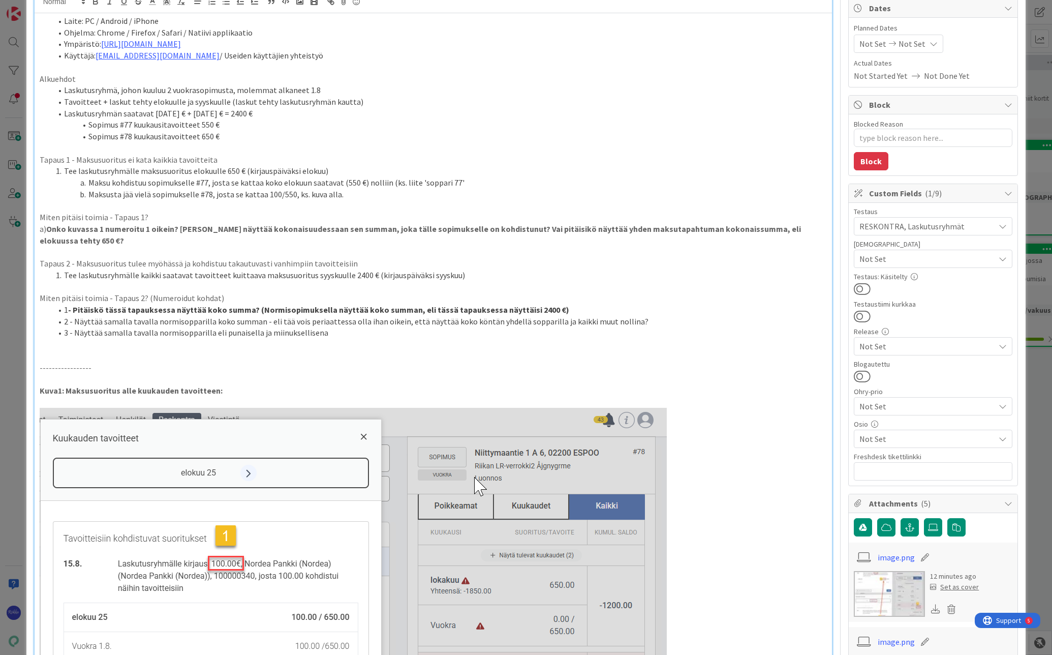
click at [491, 166] on li "Tee laskutusryhmälle maksusuoritus elokuulle 650 € (kirjauspäiväksi elokuu)" at bounding box center [440, 171] width 776 height 12
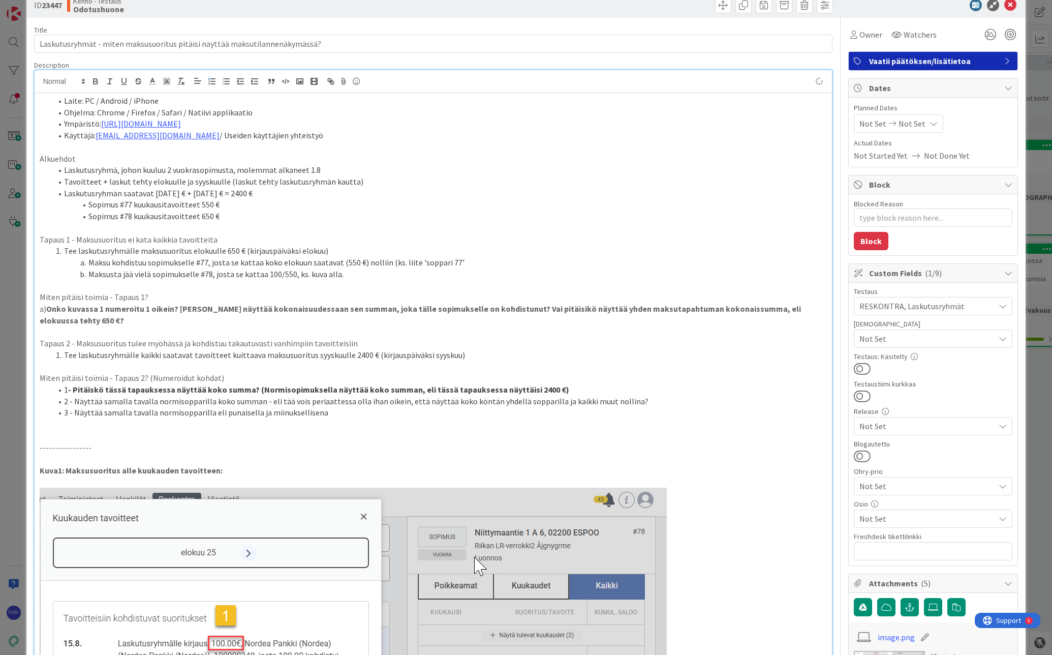
scroll to position [0, 0]
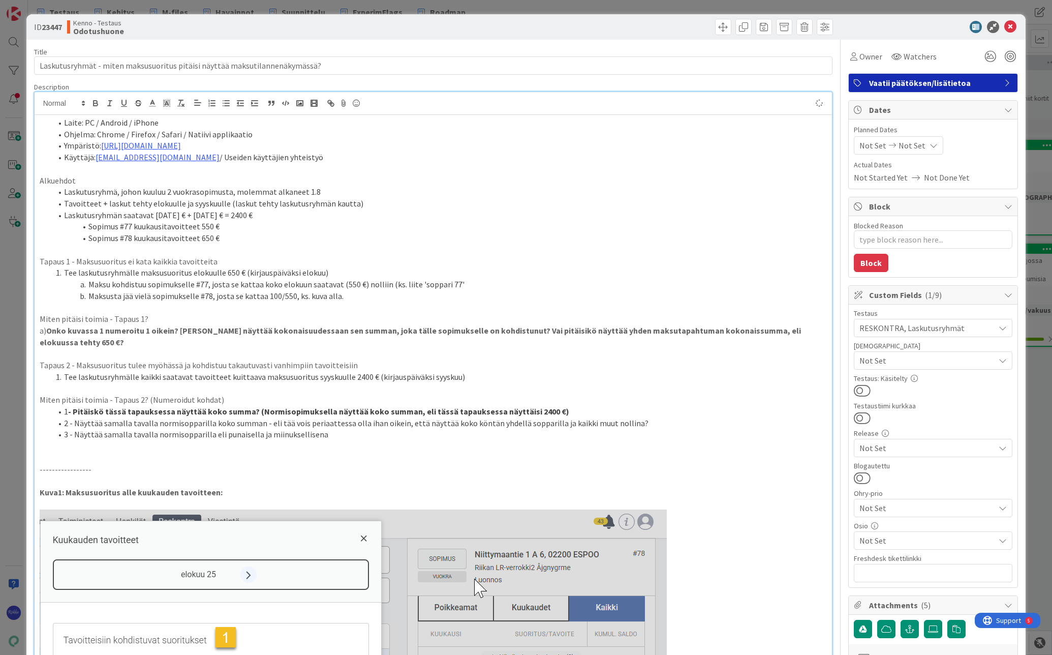
type textarea "x"
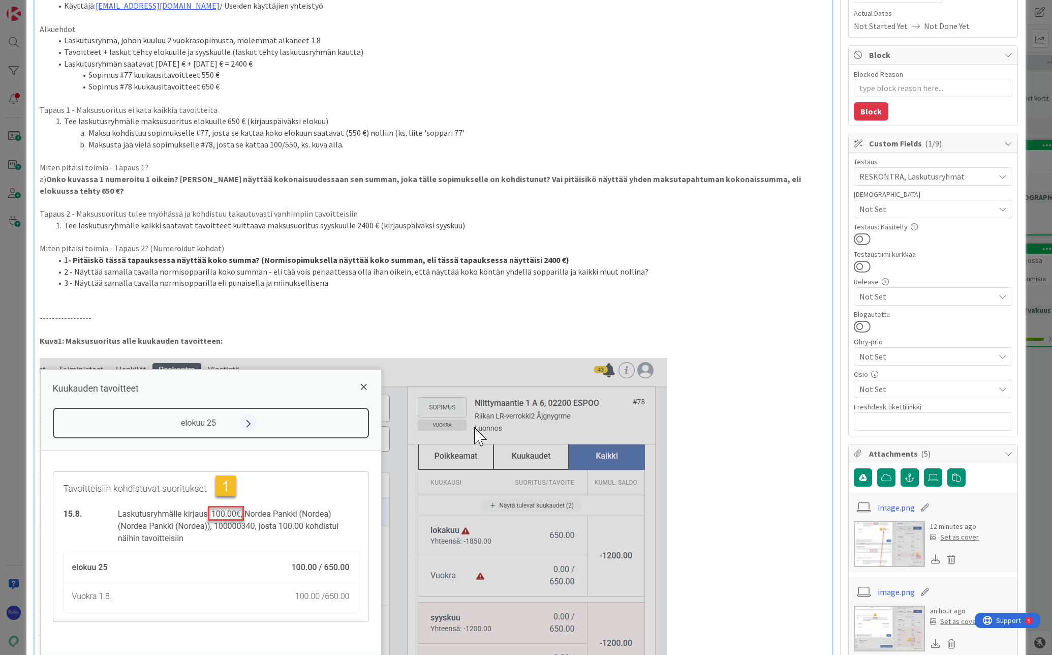
scroll to position [153, 0]
click at [482, 182] on strong "Onko kuvassa 1 numeroitu 1 oikein? [PERSON_NAME] näyttää kokonaisuudessaan sen …" at bounding box center [421, 184] width 763 height 22
click at [189, 176] on strong "Onko kuvassa 1 numeroitu 1 oikein? [PERSON_NAME] näyttää kokonaisuudessaan sen …" at bounding box center [421, 184] width 762 height 22
click at [302, 176] on strong "Onko kuvassa 1 numeroitu 1 oikein? Eli nyt näyttää kokonaisuudessaan sen summan…" at bounding box center [432, 184] width 785 height 22
click at [88, 192] on p "a) Onko kuvassa 1 numeroitu 1 oikein? Eli nyt näyttää kokonaisuudessaan vain se…" at bounding box center [434, 183] width 788 height 23
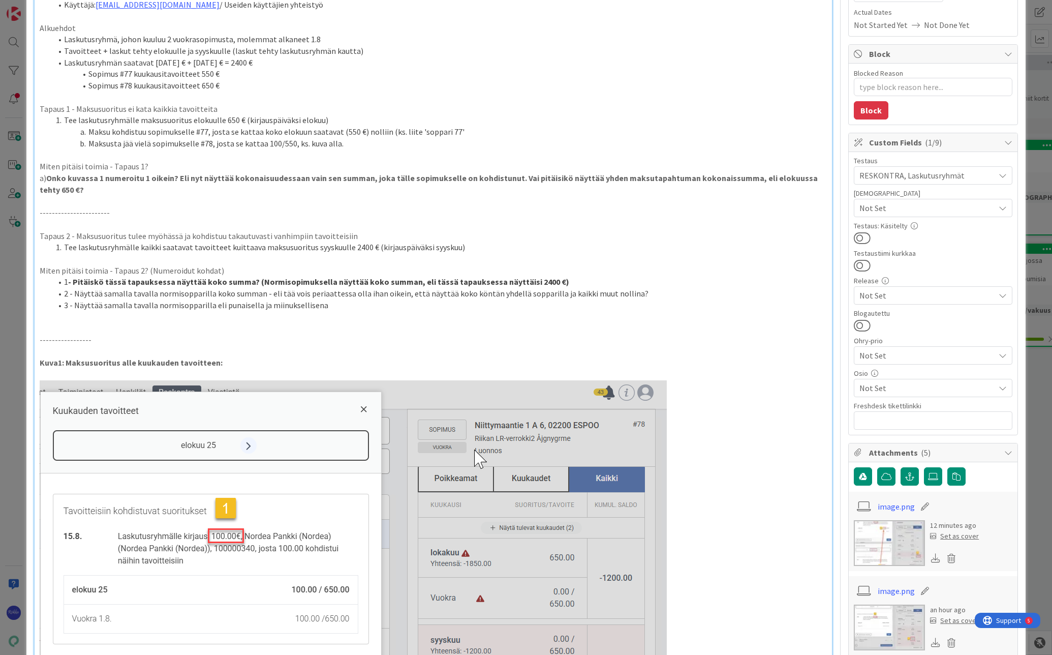
click at [329, 245] on li "Tee laskutusryhmälle kaikki saatavat tavoitteet kuittaava maksusuoritus syyskuu…" at bounding box center [440, 247] width 776 height 12
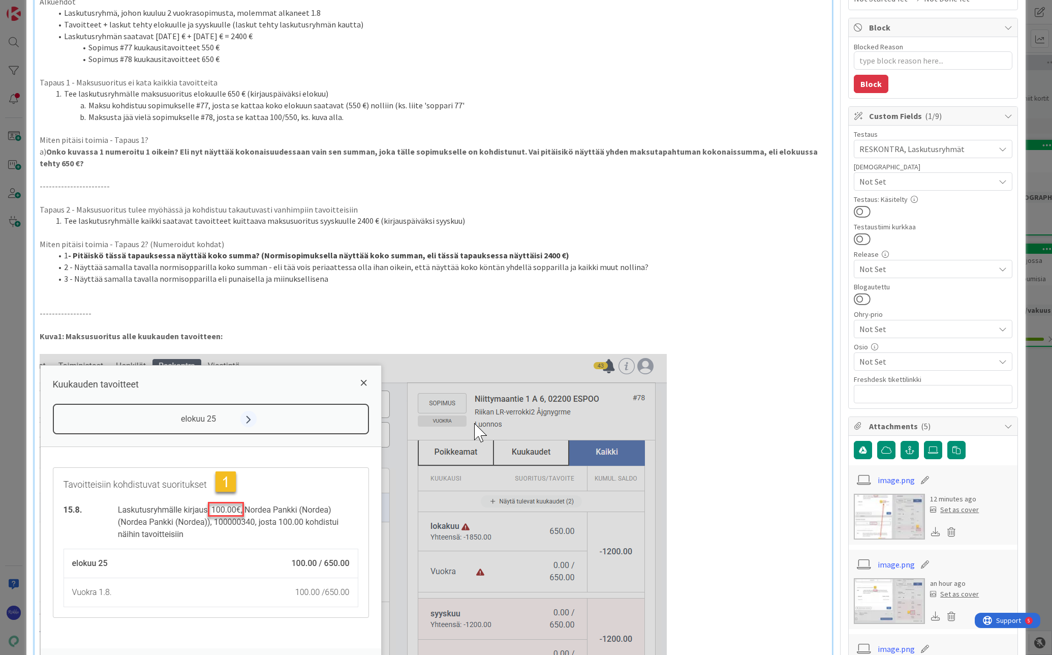
scroll to position [254, 0]
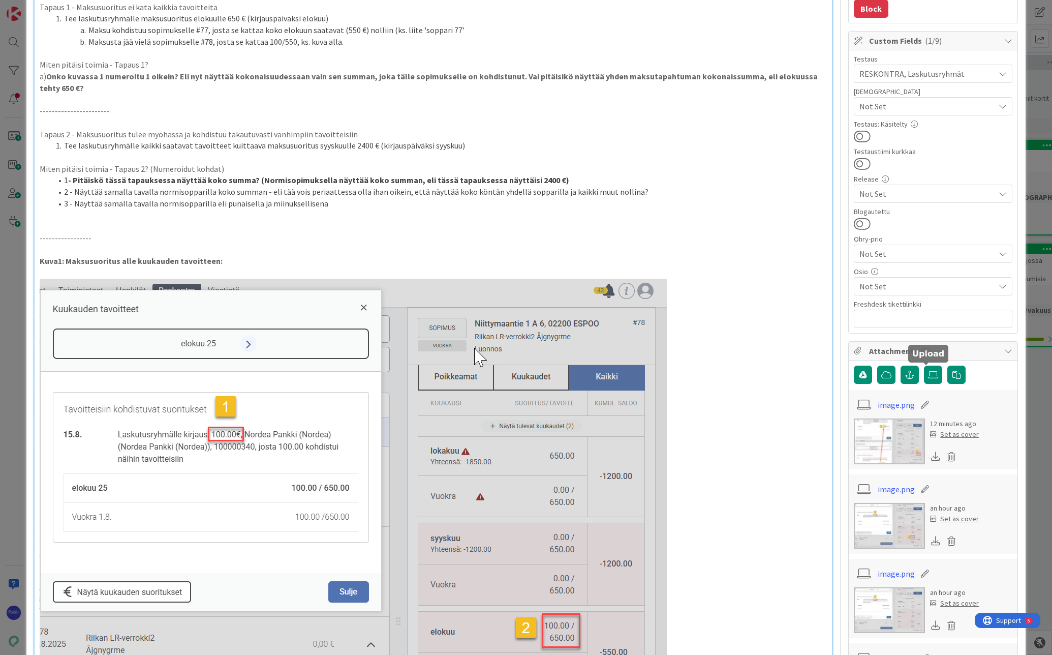
click at [927, 380] on label at bounding box center [933, 375] width 18 height 18
click at [924, 366] on input "file" at bounding box center [924, 366] width 0 height 0
click at [946, 456] on icon at bounding box center [952, 456] width 14 height 15
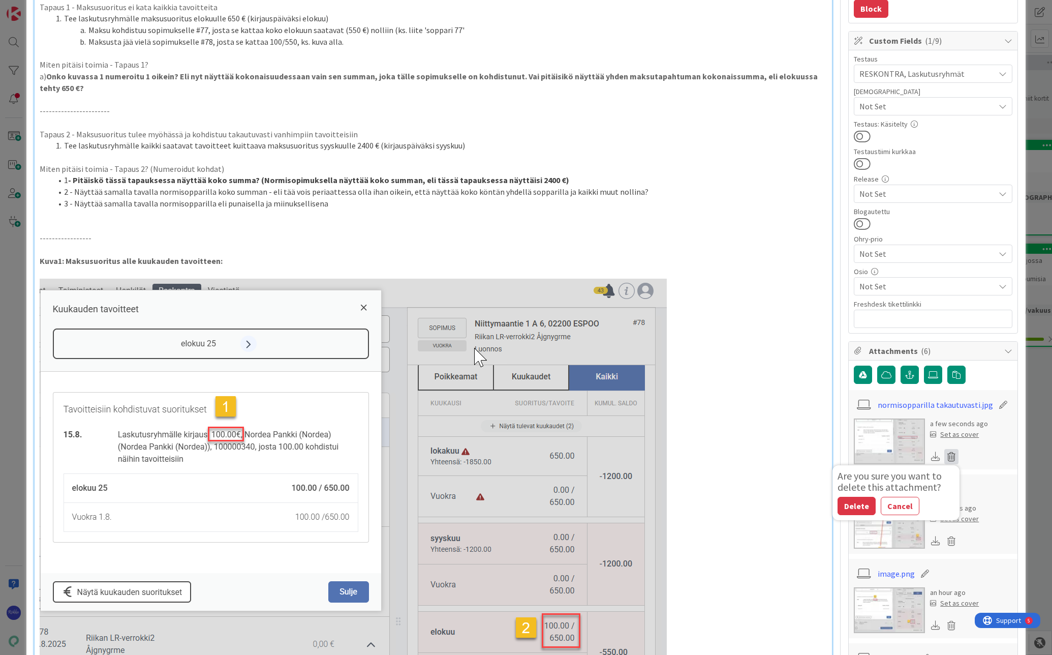
click at [855, 504] on button "Delete" at bounding box center [857, 506] width 38 height 18
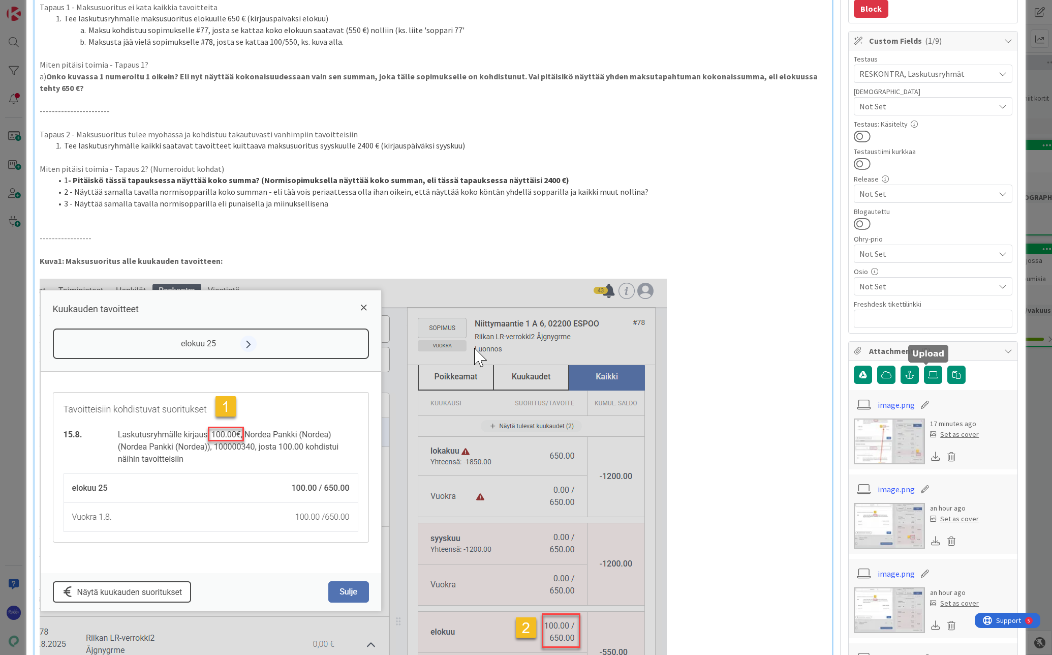
click at [928, 378] on icon at bounding box center [933, 375] width 10 height 8
click at [924, 366] on input "file" at bounding box center [924, 366] width 0 height 0
click at [568, 181] on li "1 - Pitäiskö tässä tapauksessa näyttää koko summa? (Normisopimuksella näyttää k…" at bounding box center [440, 180] width 776 height 12
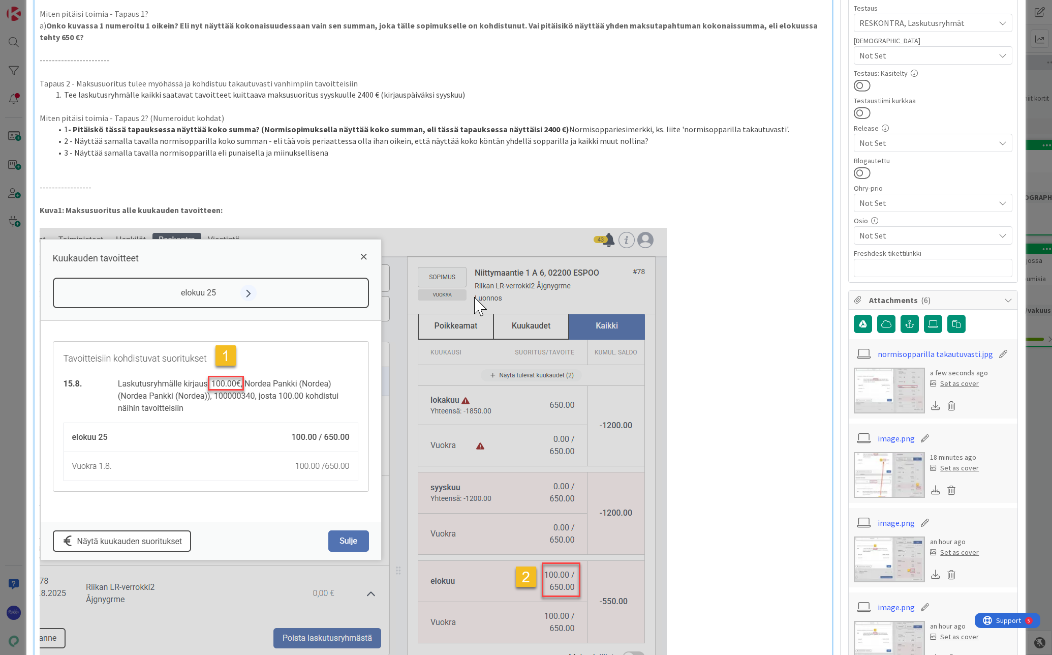
scroll to position [153, 0]
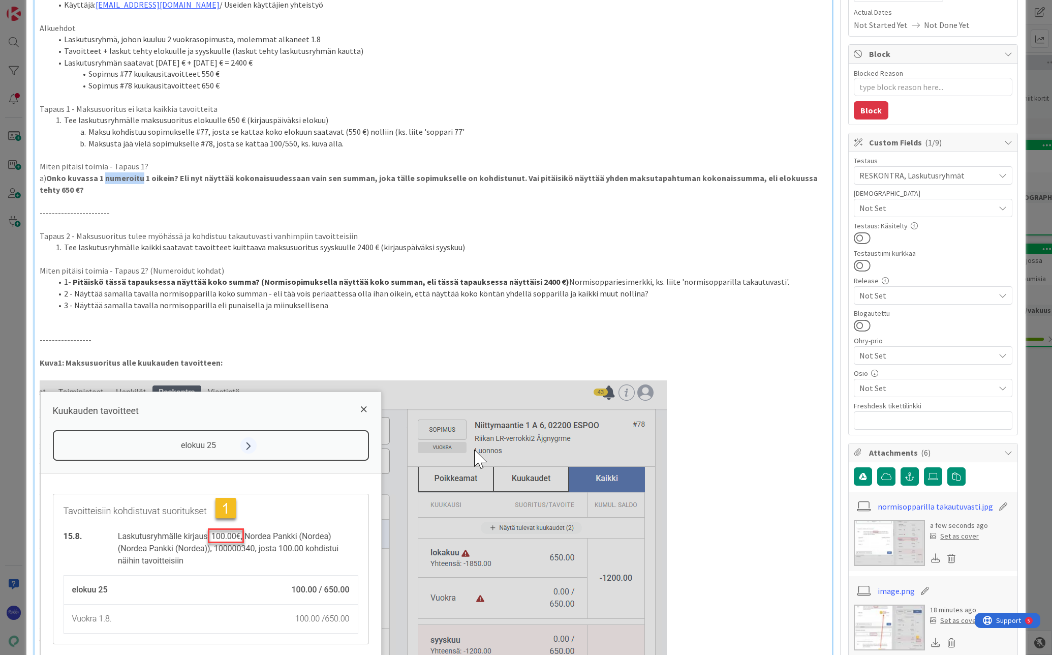
drag, startPoint x: 104, startPoint y: 177, endPoint x: 143, endPoint y: 178, distance: 39.2
click at [143, 178] on strong "Onko kuvassa 1 numeroitu 1 oikein? Eli nyt näyttää kokonaisuudessaan vain sen s…" at bounding box center [430, 184] width 780 height 22
click at [464, 128] on li "Maksu kohdistuu sopimukselle #77, josta se kattaa koko elokuun saatavat (550 €)…" at bounding box center [440, 132] width 776 height 12
drag, startPoint x: 277, startPoint y: 179, endPoint x: 206, endPoint y: 176, distance: 70.7
click at [206, 176] on strong "Onko kuvassa 1 nro 1 oikein? Eli nyt näyttää kokonaisuudessaan vain sen summan,…" at bounding box center [434, 184] width 789 height 22
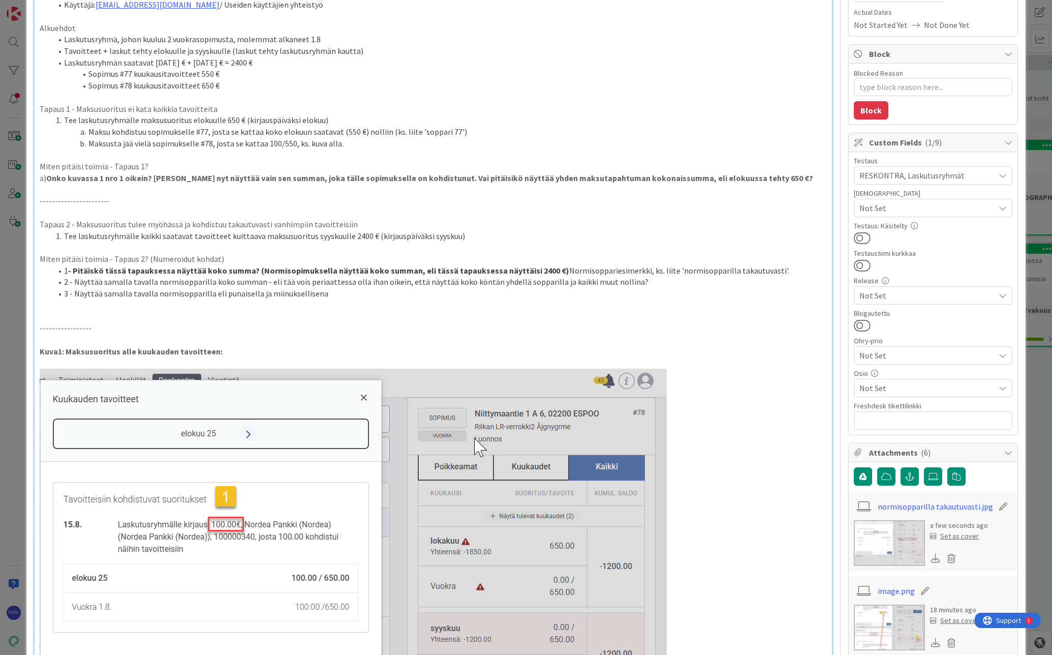
click at [154, 167] on p "Miten pitäisi toimia - Tapaus 1?" at bounding box center [434, 167] width 788 height 12
drag, startPoint x: 211, startPoint y: 162, endPoint x: 33, endPoint y: 165, distance: 178.0
click at [219, 177] on strong "Onko kuvassa 1 nro 1 oikein? [PERSON_NAME] nyt näyttää vain sen summan, joka tä…" at bounding box center [429, 178] width 767 height 10
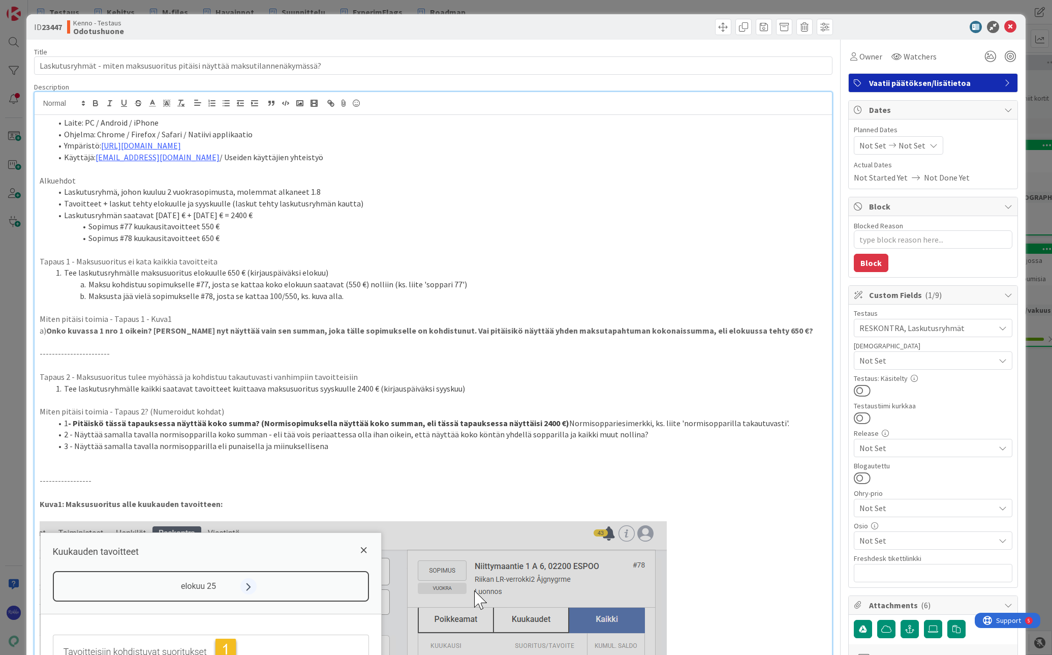
click at [241, 239] on li "Sopimus #78 kuukausitavoitteet 650 €" at bounding box center [440, 238] width 776 height 12
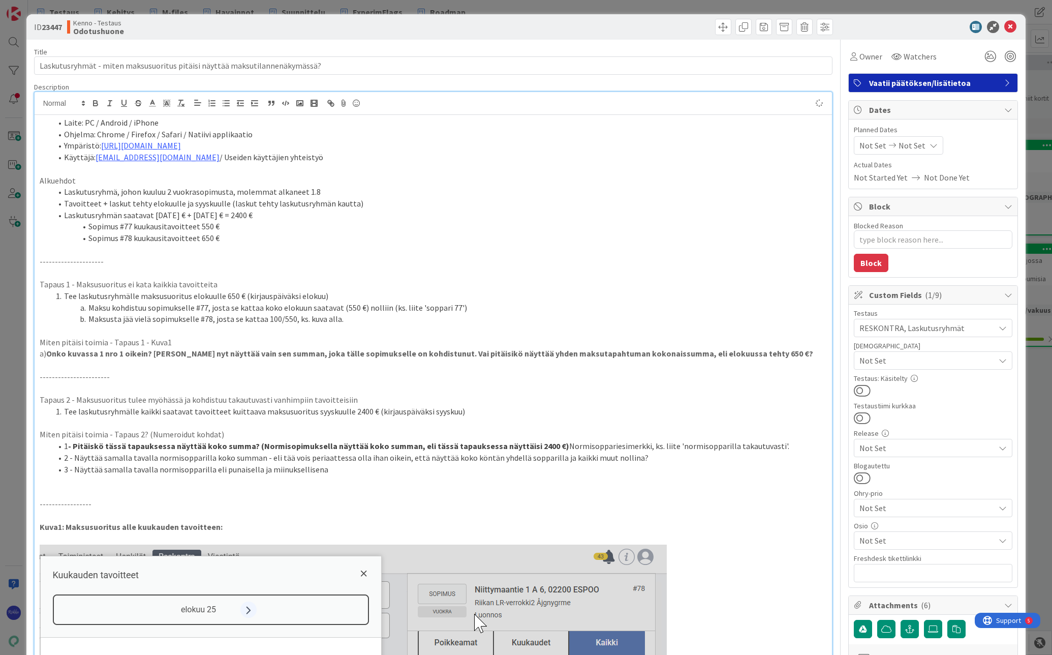
click at [271, 247] on p at bounding box center [434, 250] width 788 height 12
click at [97, 179] on p "Alkuehdot" at bounding box center [434, 181] width 788 height 12
drag, startPoint x: 100, startPoint y: 260, endPoint x: 39, endPoint y: 258, distance: 61.0
copy p "---------------------"
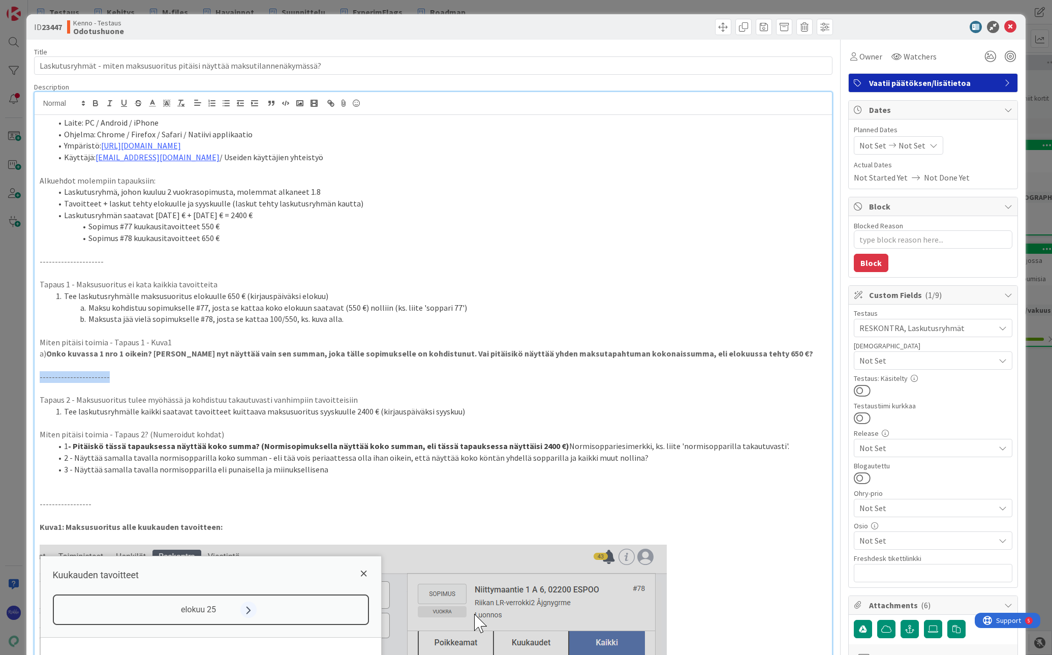
drag, startPoint x: 103, startPoint y: 378, endPoint x: 38, endPoint y: 379, distance: 65.1
drag, startPoint x: 83, startPoint y: 504, endPoint x: 34, endPoint y: 504, distance: 48.8
click at [175, 500] on p "---------------------" at bounding box center [434, 504] width 788 height 12
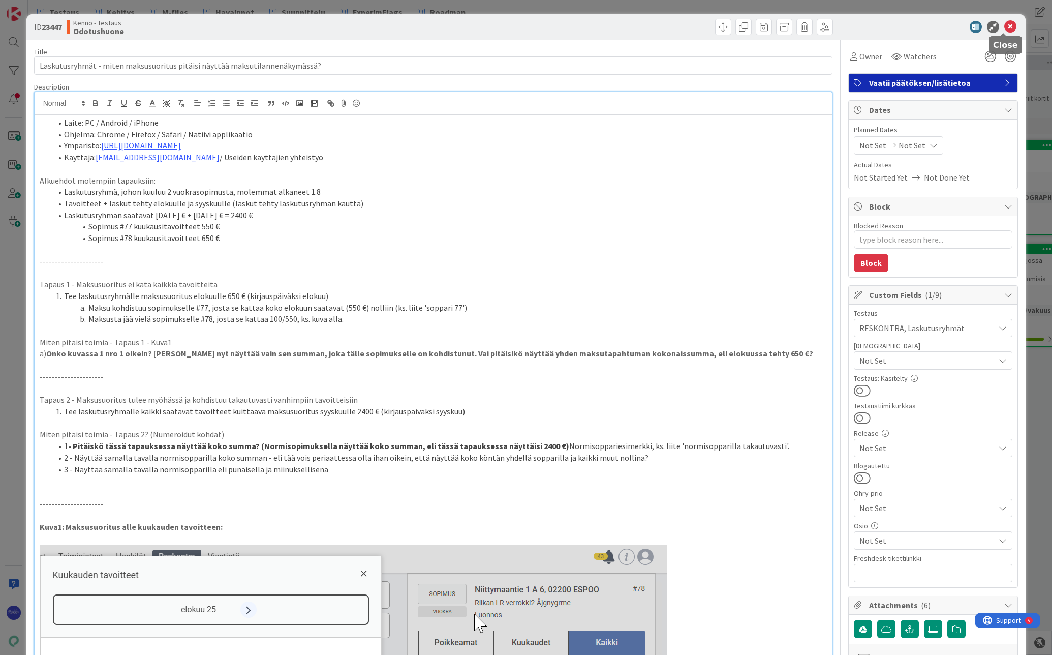
click at [1007, 28] on icon at bounding box center [1011, 27] width 12 height 12
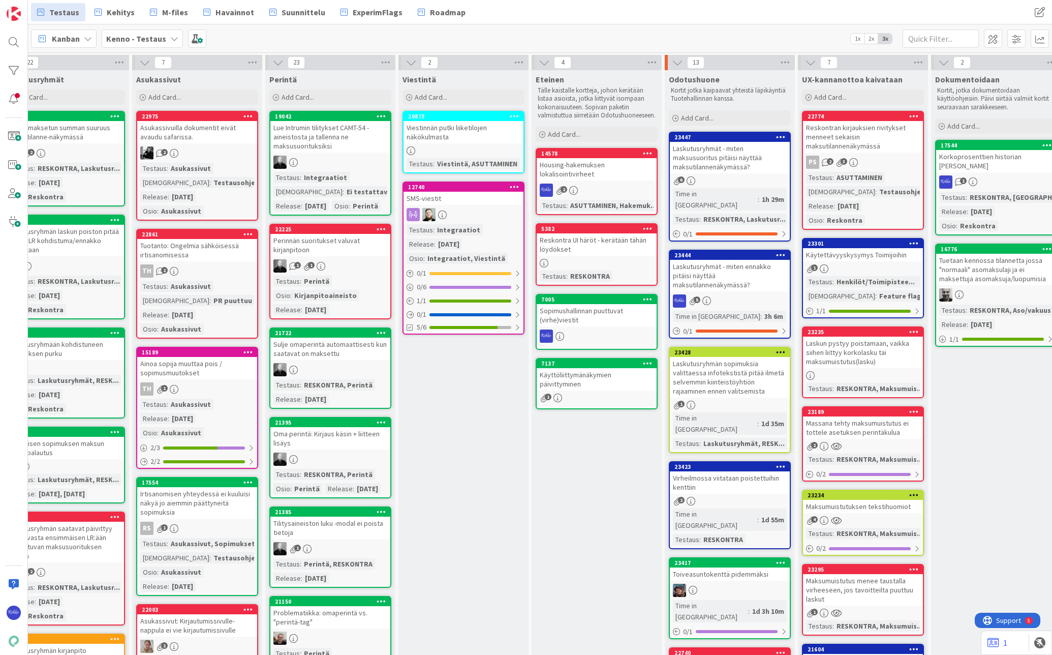
click at [781, 251] on icon at bounding box center [781, 254] width 10 height 7
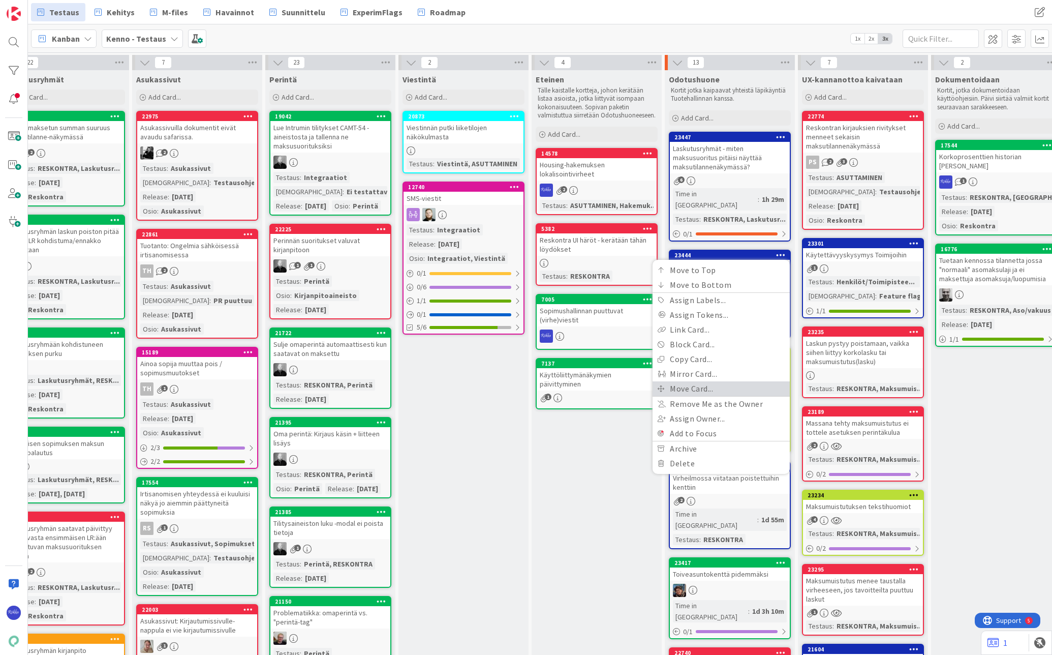
click at [717, 381] on link "Move Card..." at bounding box center [721, 388] width 137 height 15
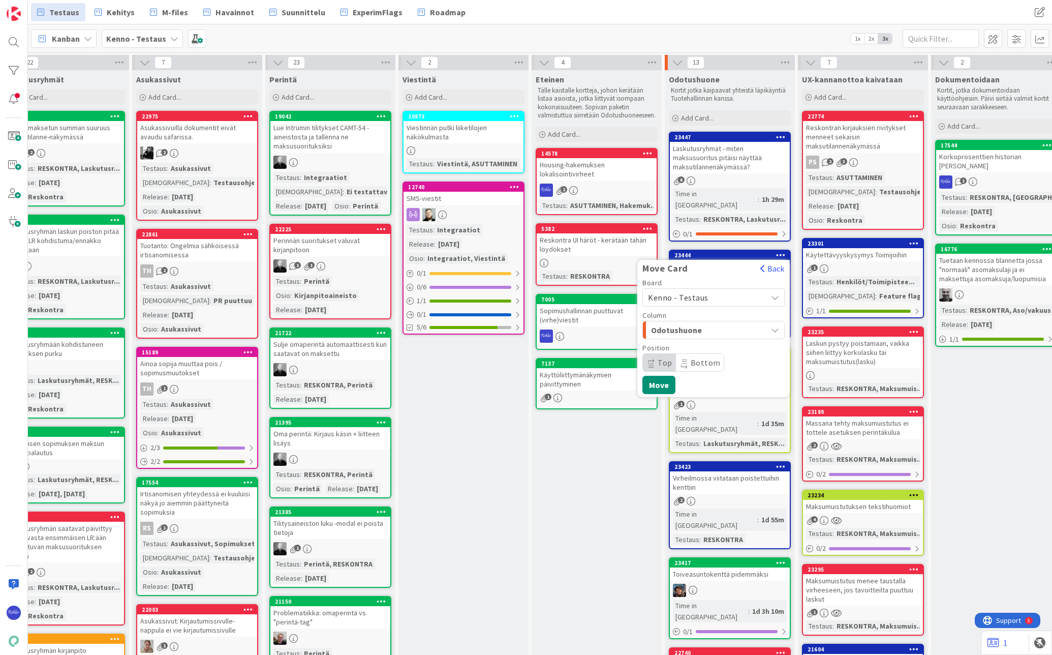
click at [710, 323] on span "Odotushuone" at bounding box center [689, 329] width 76 height 13
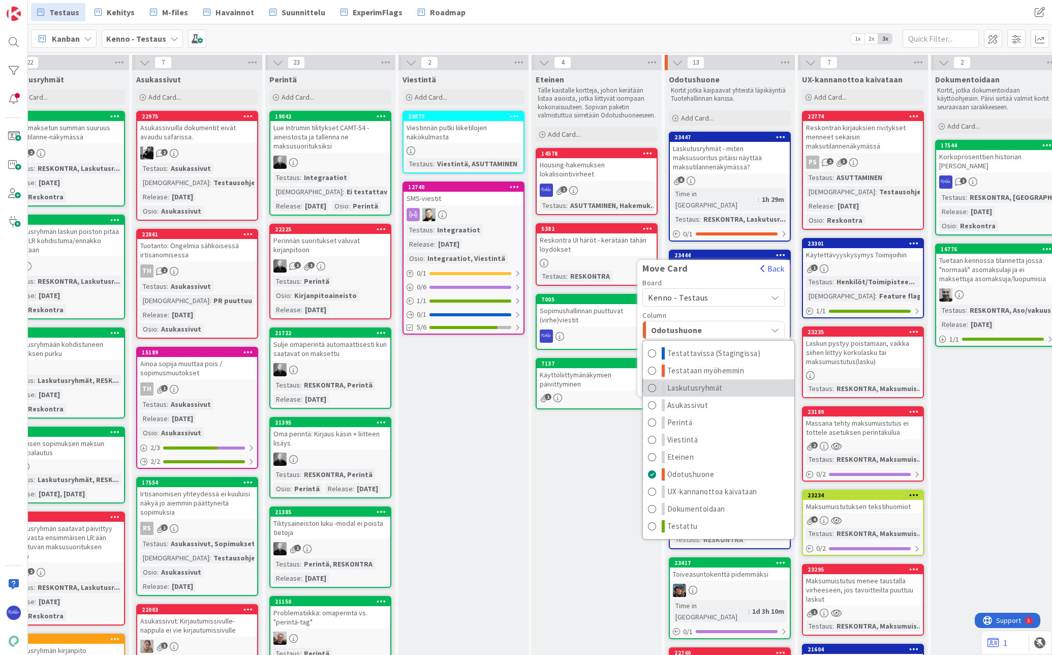
click at [712, 382] on span "Laskutusryhmät" at bounding box center [695, 388] width 55 height 12
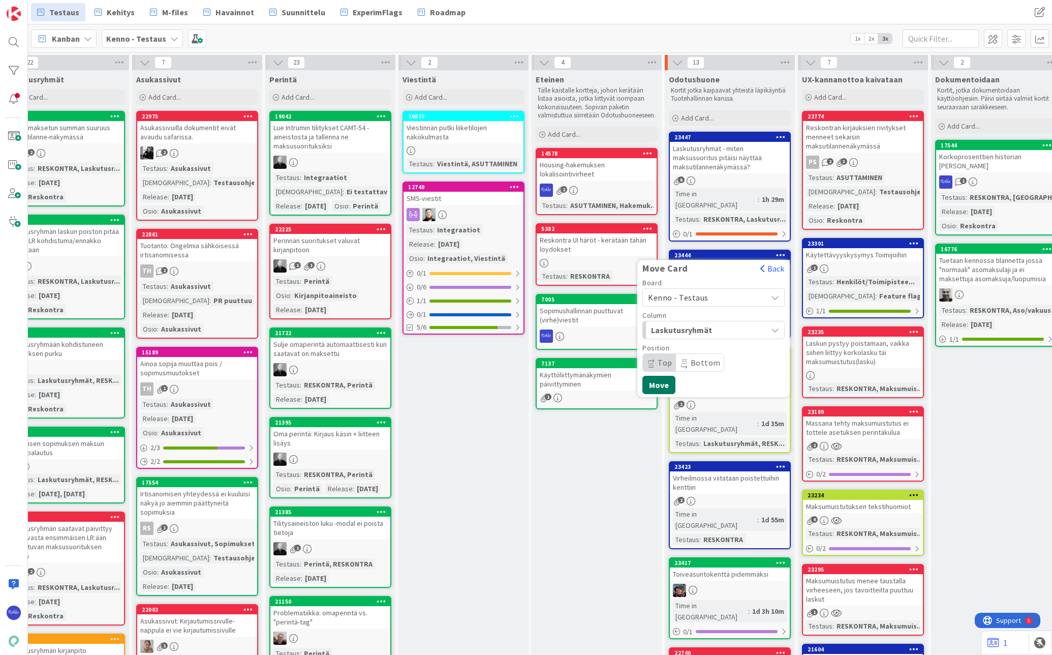
click at [658, 377] on button "Move" at bounding box center [659, 385] width 33 height 18
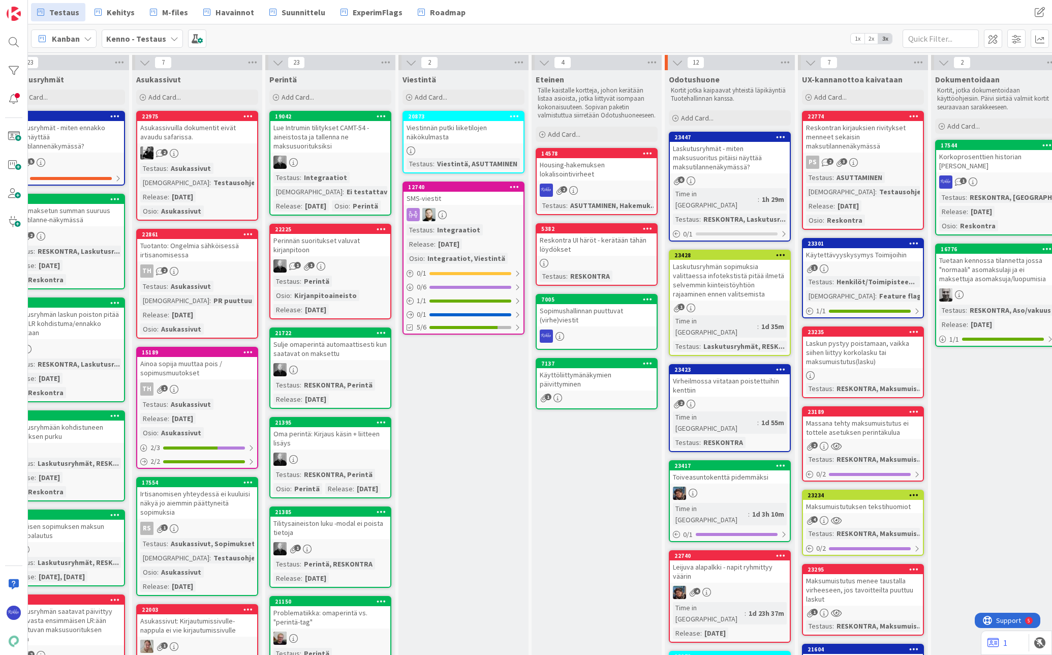
click at [65, 149] on div "Laskutusryhmät - miten ennakko pitäisi näyttää maksutilannenäkymässä?" at bounding box center [64, 137] width 120 height 32
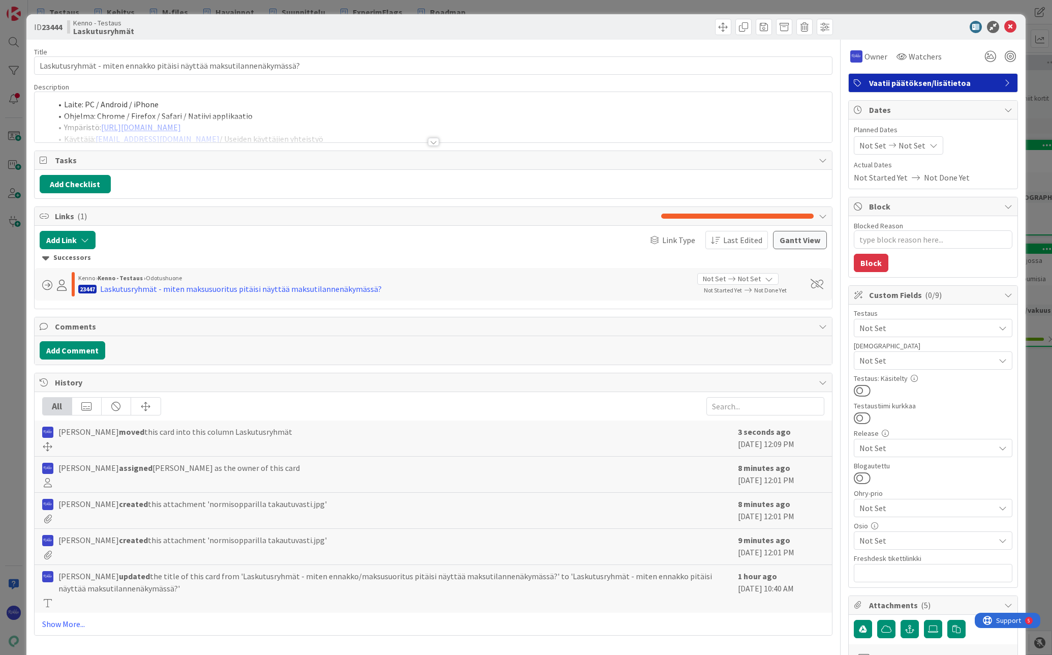
type textarea "x"
click at [429, 142] on div at bounding box center [433, 142] width 11 height 8
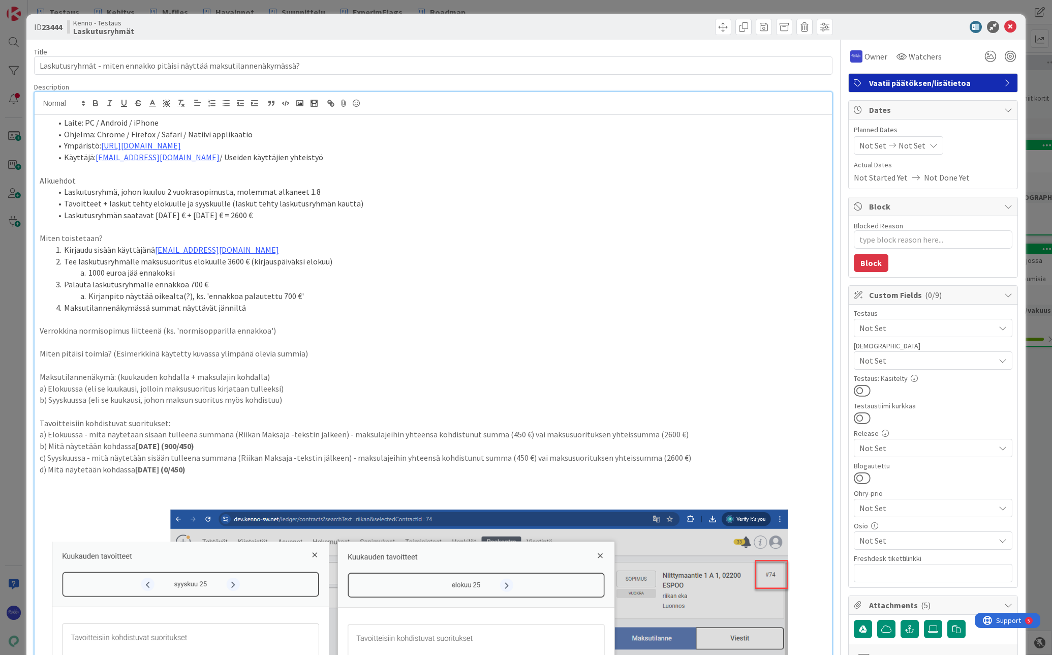
click at [301, 158] on li "Käyttäjä: [EMAIL_ADDRESS][DOMAIN_NAME] / Useiden käyttäjien yhteistyö" at bounding box center [440, 157] width 776 height 12
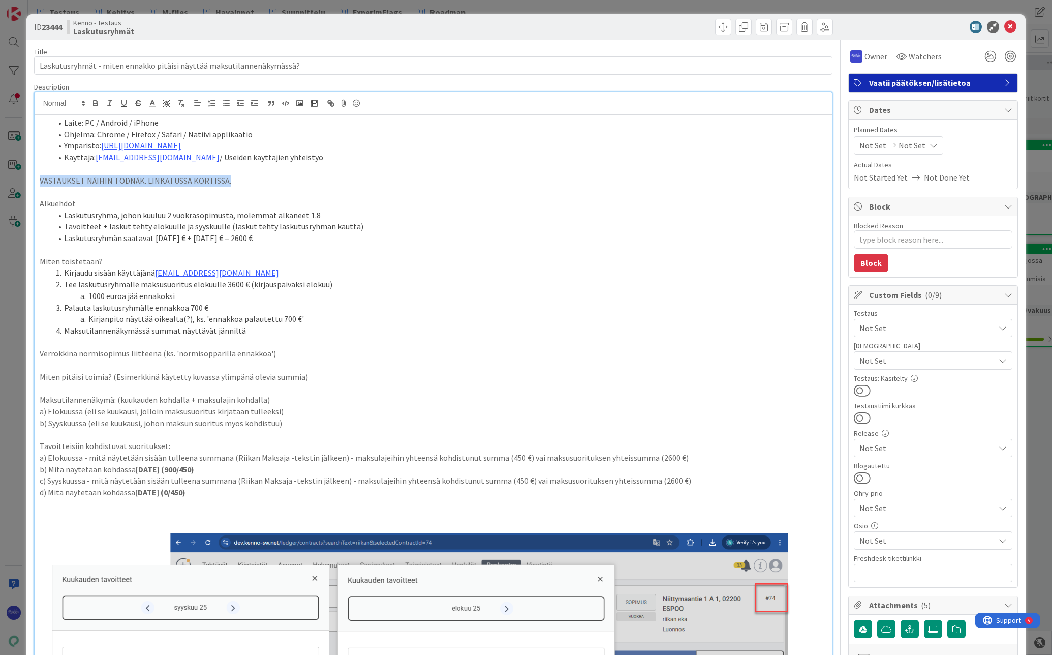
drag, startPoint x: 229, startPoint y: 181, endPoint x: 23, endPoint y: 181, distance: 206.4
click at [23, 181] on div "ID 23444 Kenno - Testaus Laskutusryhmät Title 69 / 128 Laskutusryhmät - miten e…" at bounding box center [526, 327] width 1052 height 655
click at [151, 106] on line at bounding box center [152, 106] width 6 height 0
click at [162, 115] on span at bounding box center [164, 116] width 8 height 8
click at [254, 185] on p "VASTAUKSET NÄIHIN TODNÄK. LINKATUSSA KORTISSA." at bounding box center [434, 181] width 788 height 12
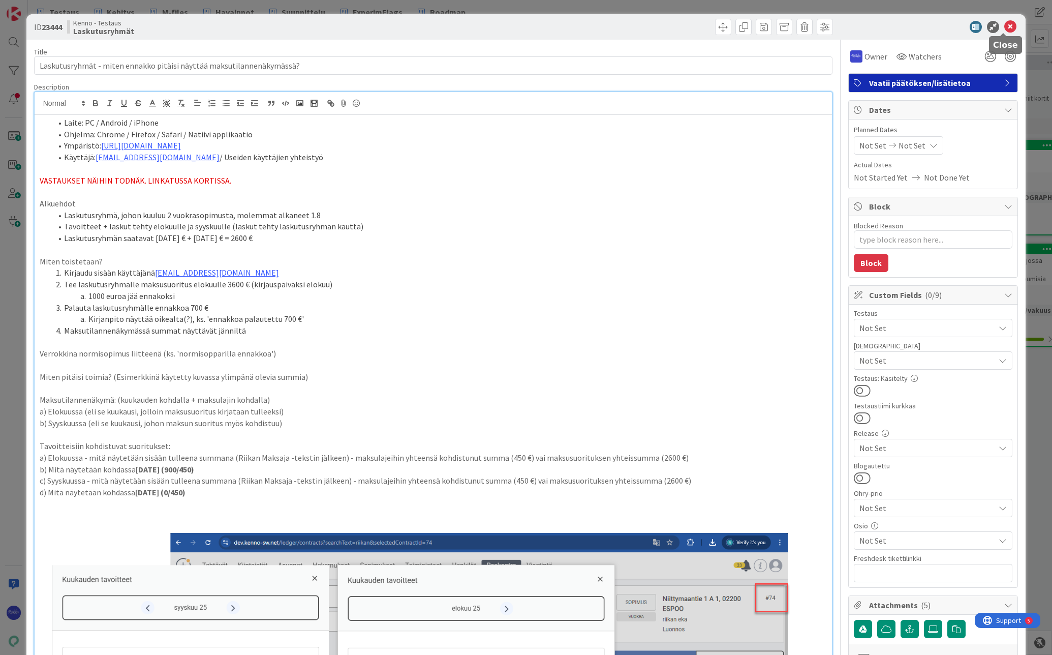
click at [1005, 26] on icon at bounding box center [1011, 27] width 12 height 12
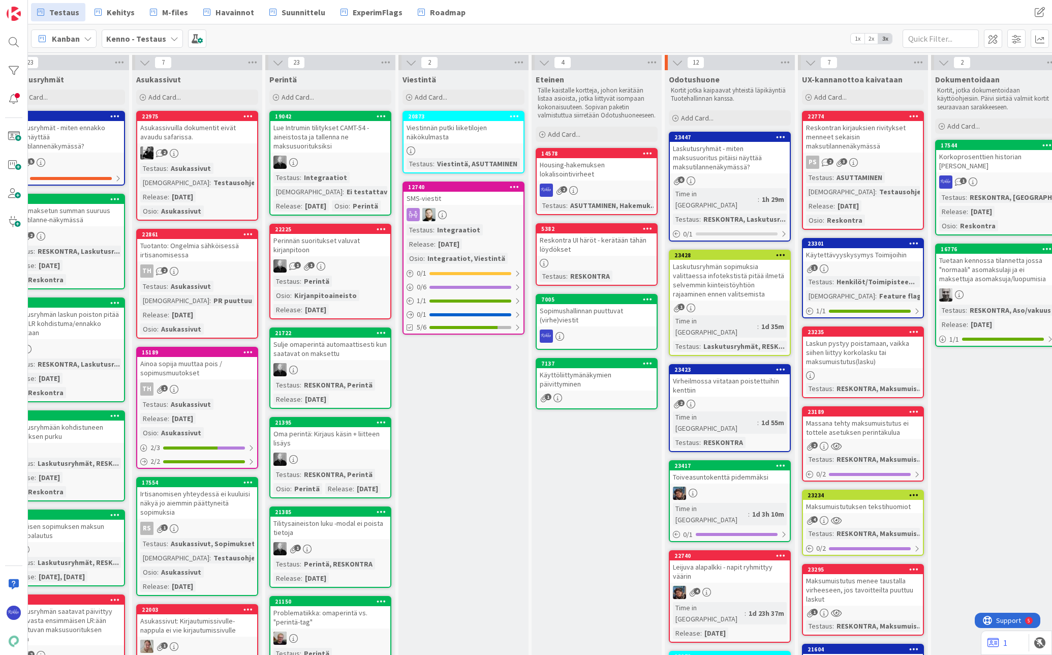
click at [737, 174] on link "23447 Laskutusryhmät - miten maksusuoritus pitäisi näyttää maksutilannenäkymäss…" at bounding box center [730, 187] width 122 height 110
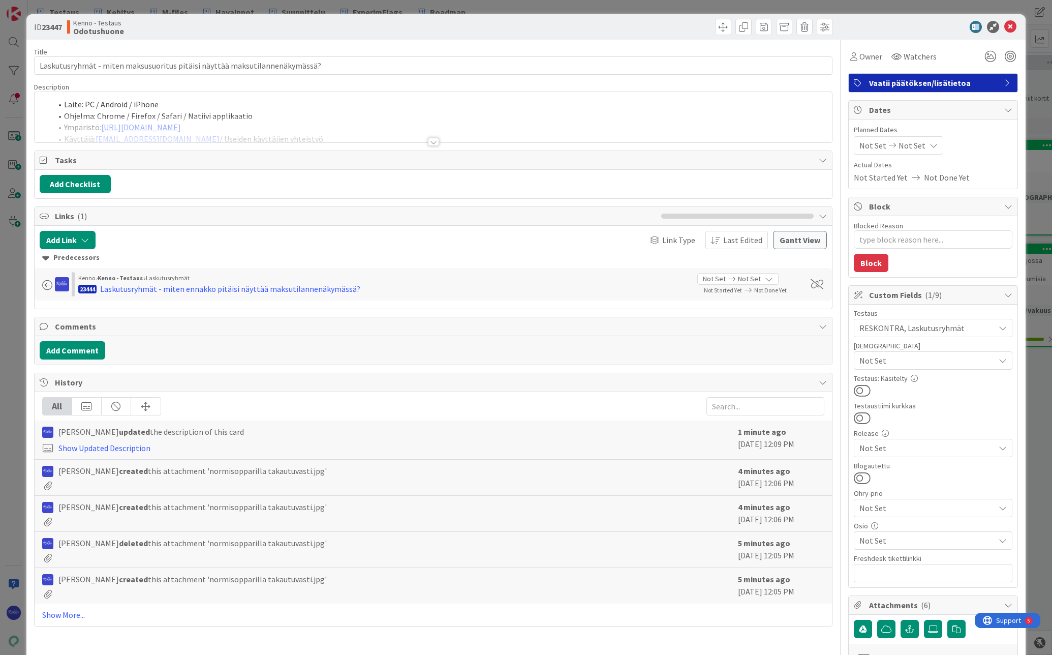
click at [430, 138] on div at bounding box center [433, 142] width 11 height 8
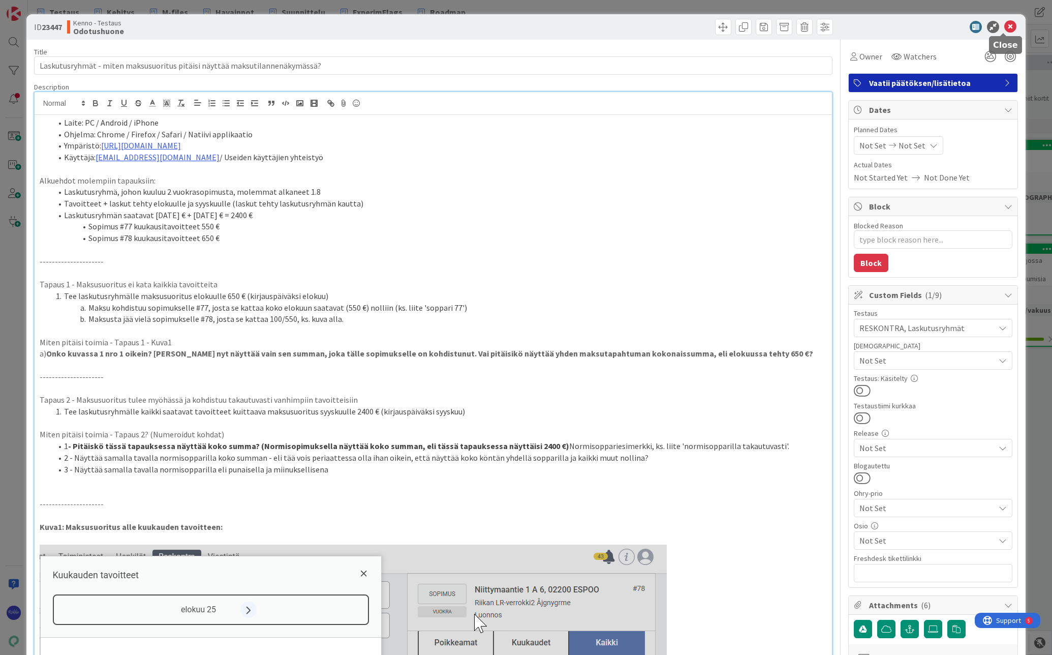
click at [1005, 26] on icon at bounding box center [1011, 27] width 12 height 12
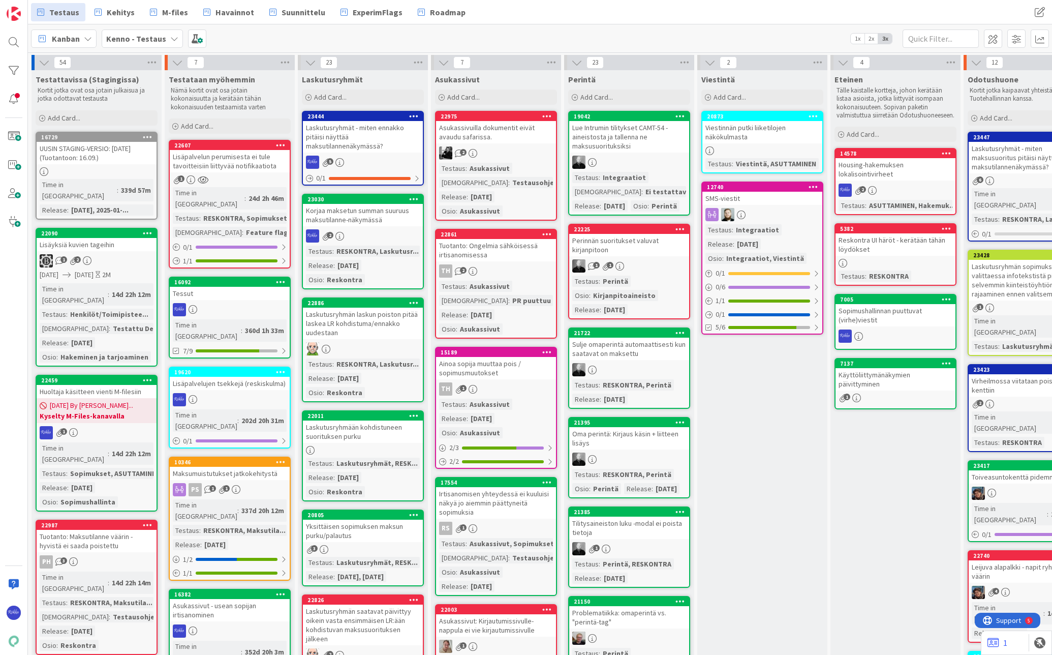
click at [362, 218] on div "Korjaa maksetun summan suuruus maksutilanne-näkymässä" at bounding box center [363, 215] width 120 height 22
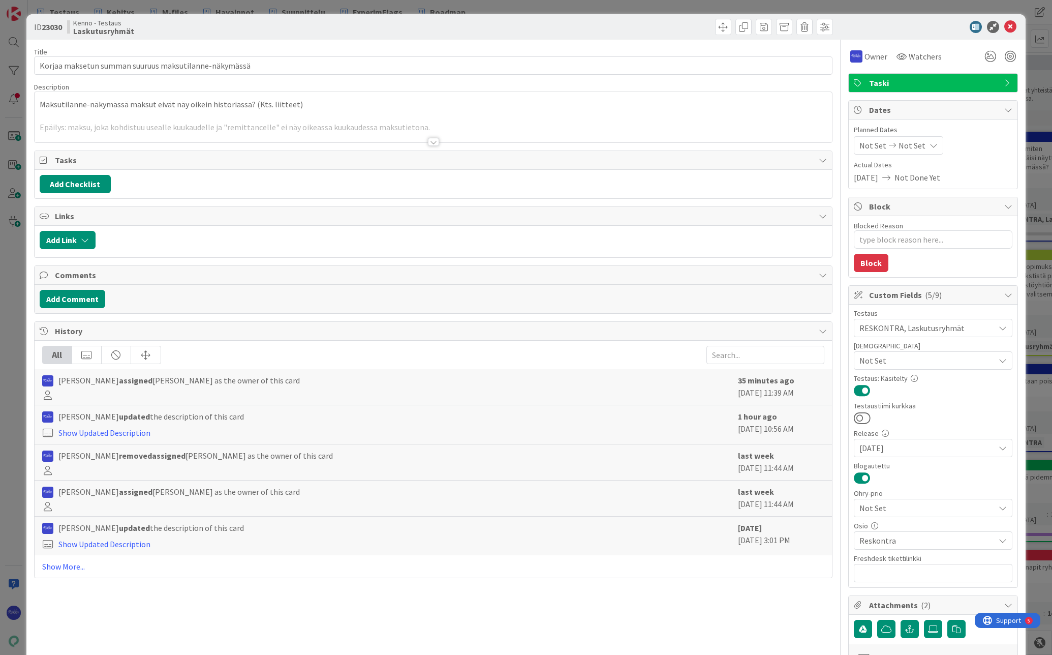
click at [429, 144] on div at bounding box center [433, 142] width 11 height 8
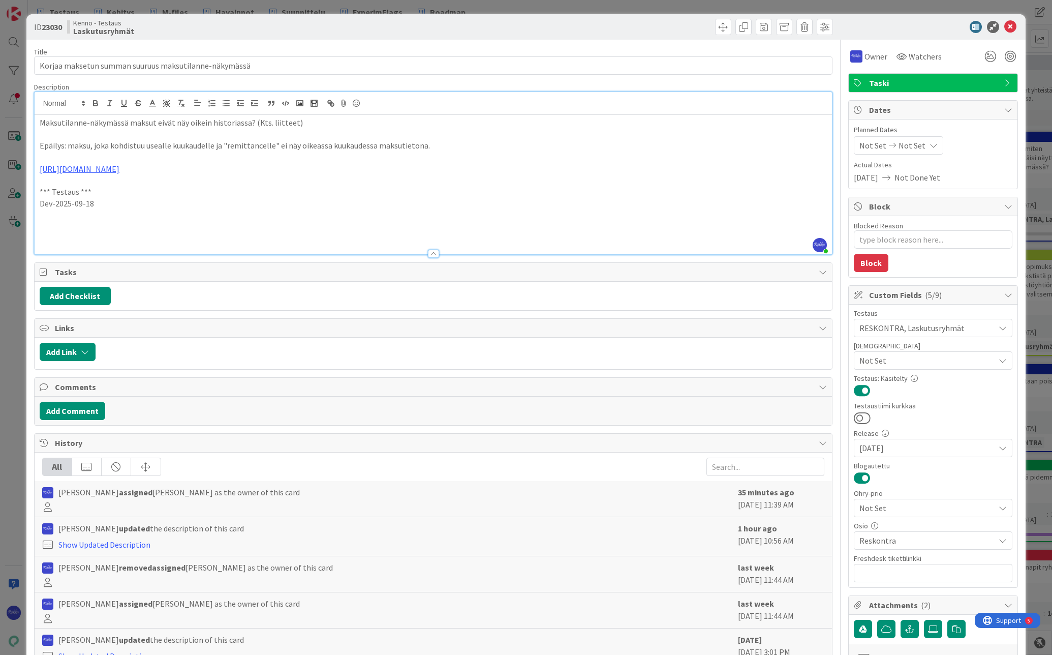
click at [67, 228] on p at bounding box center [434, 227] width 788 height 12
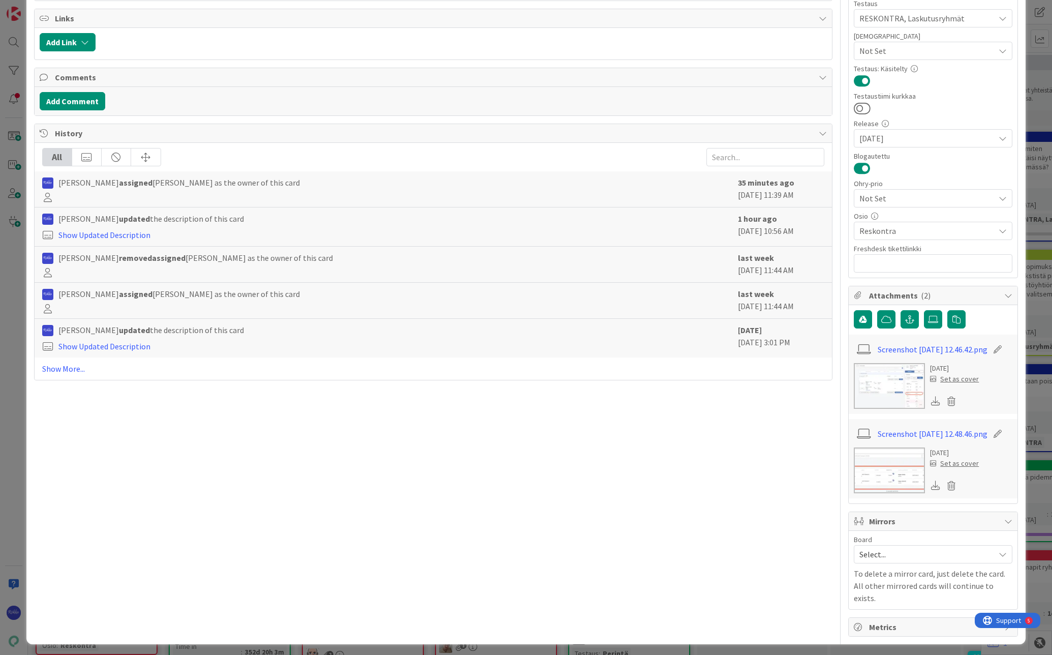
scroll to position [311, 0]
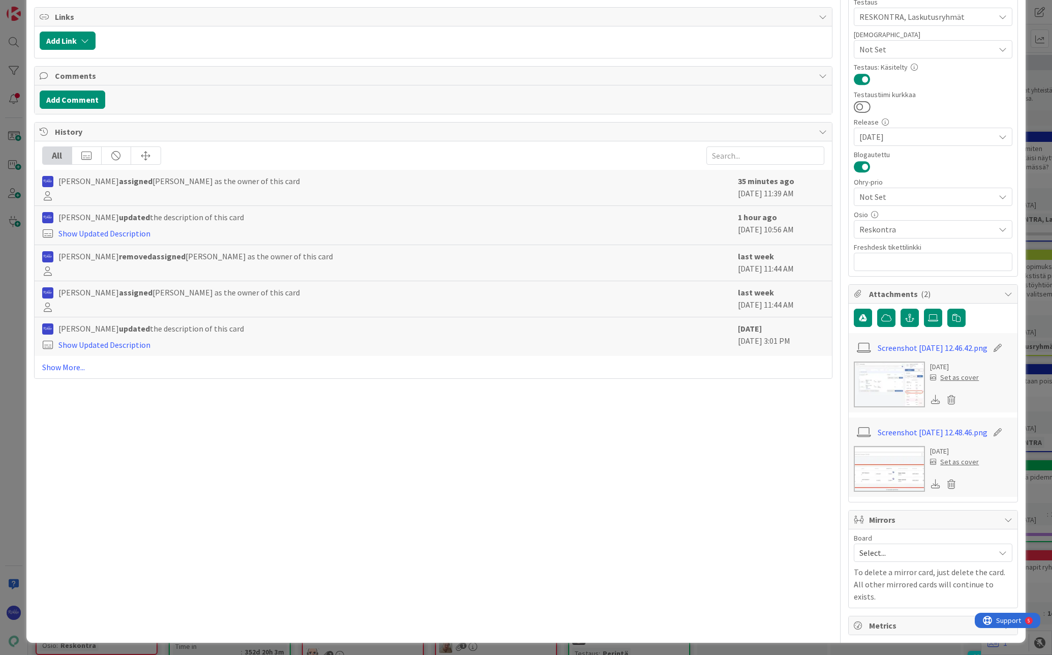
click at [912, 435] on link "Screenshot [DATE] 12.48.46.png" at bounding box center [933, 432] width 110 height 12
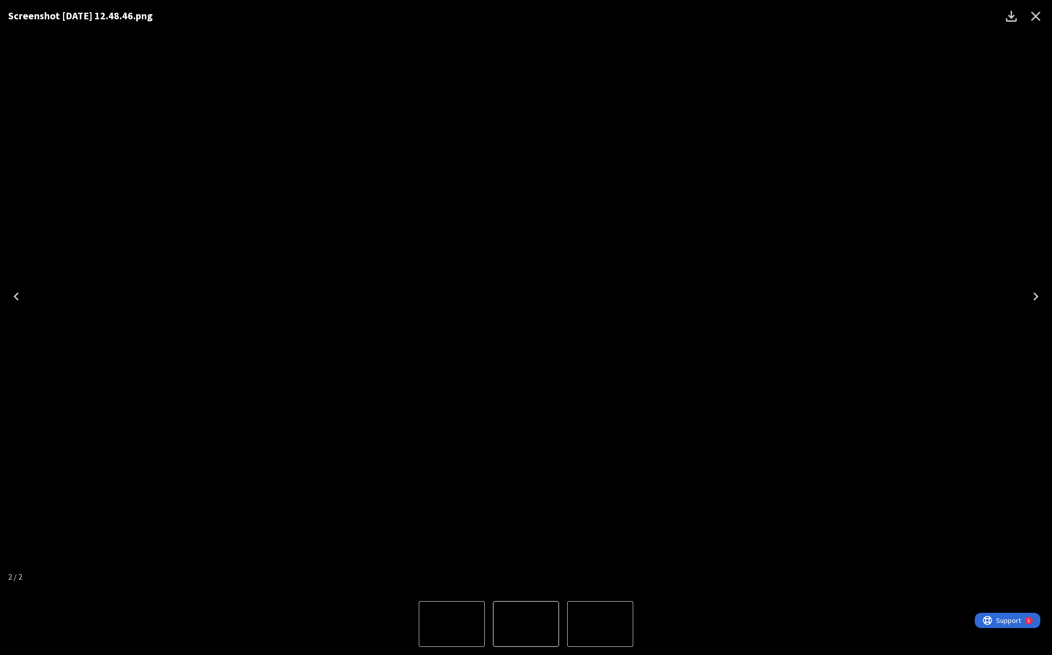
click at [1038, 16] on icon "Close" at bounding box center [1036, 16] width 16 height 16
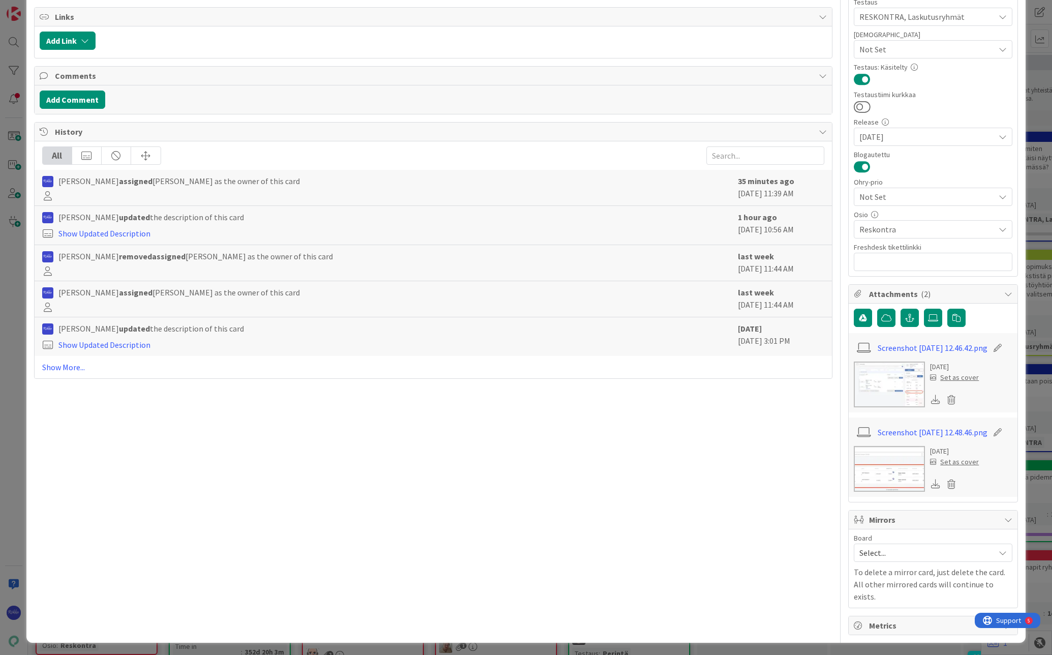
click at [904, 348] on link "Screenshot [DATE] 12.46.42.png" at bounding box center [933, 348] width 110 height 12
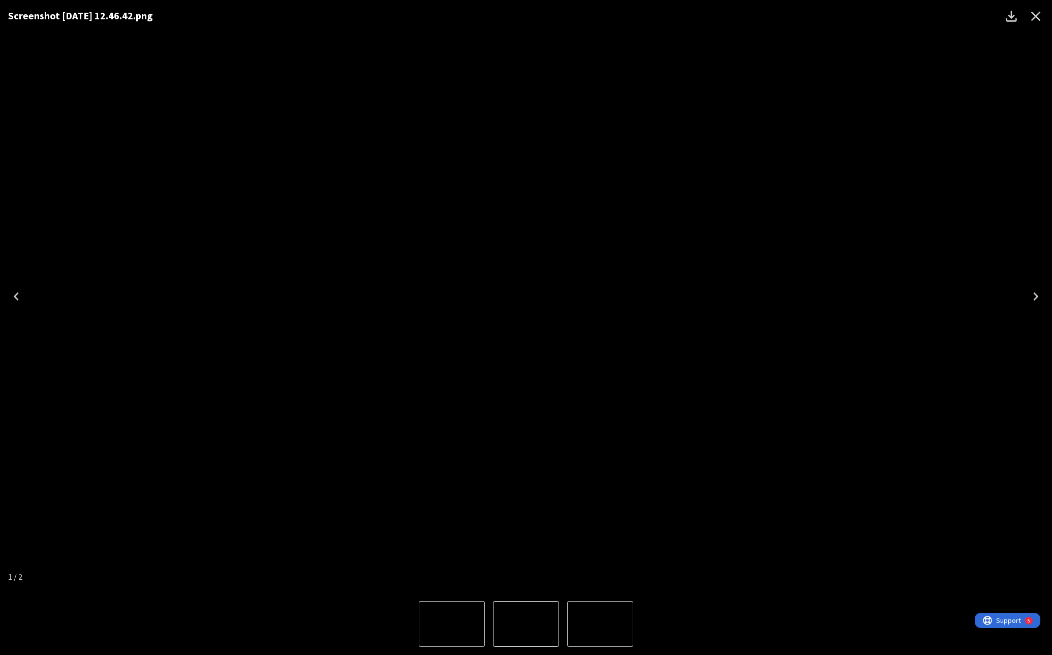
click at [1034, 20] on icon "Close" at bounding box center [1036, 16] width 16 height 16
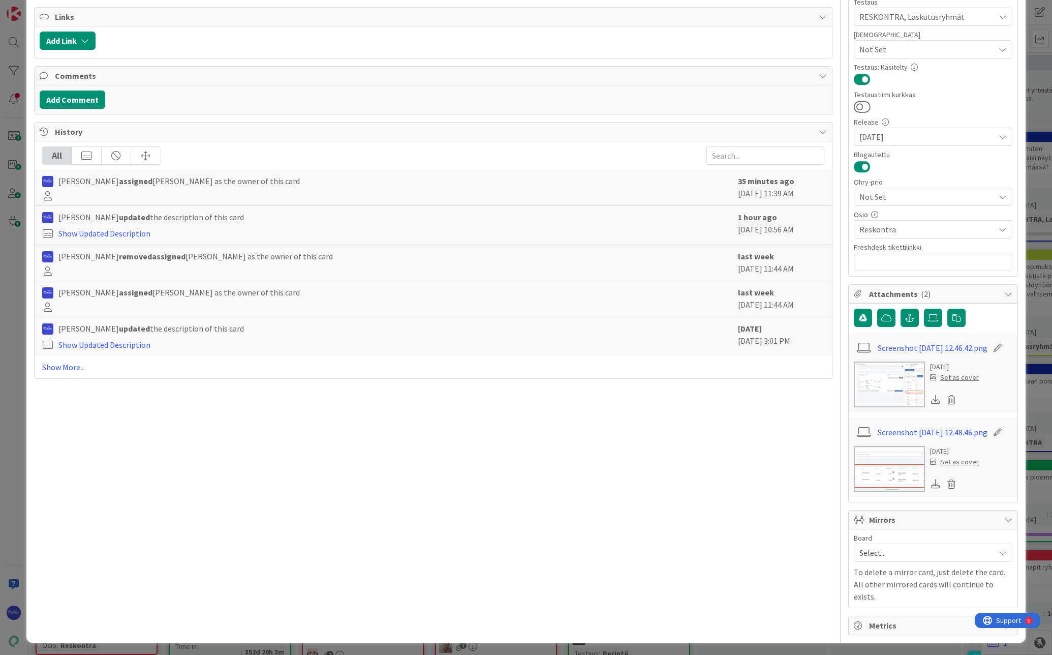
type textarea "x"
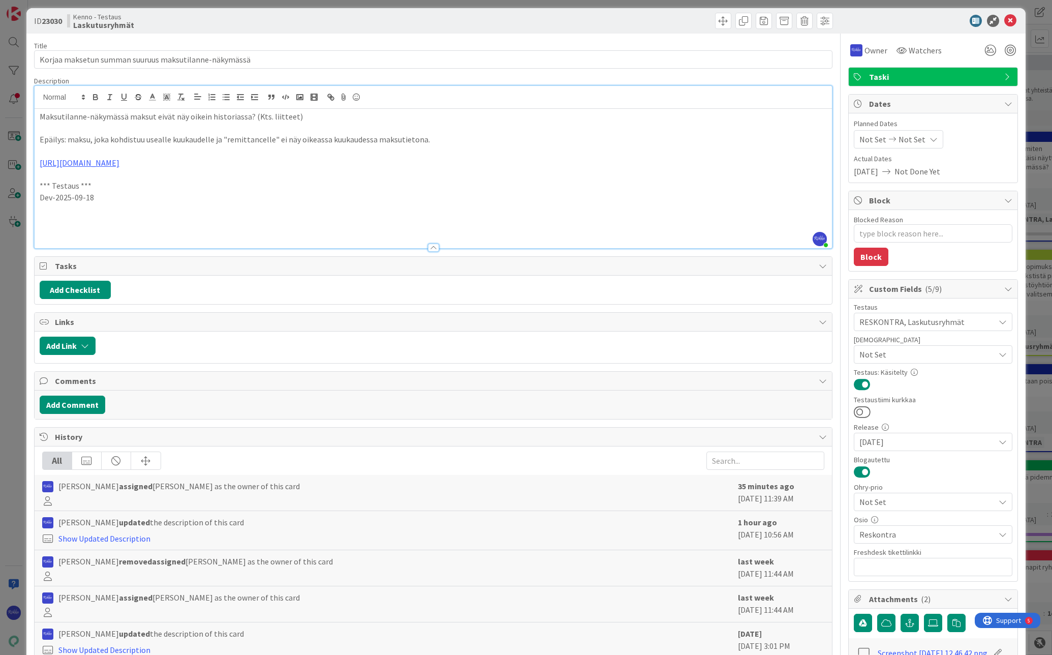
scroll to position [0, 0]
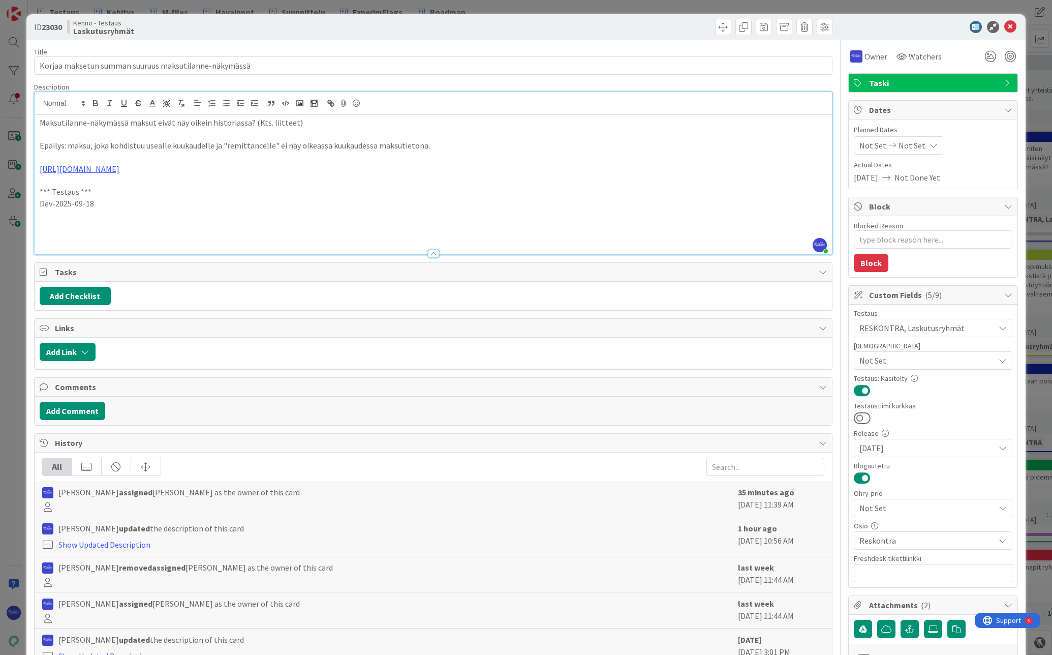
click at [90, 229] on p at bounding box center [434, 227] width 788 height 12
click at [254, 224] on p "Nyt ainakin näkyy missä kuukaudessa tullut sisään." at bounding box center [434, 227] width 788 height 12
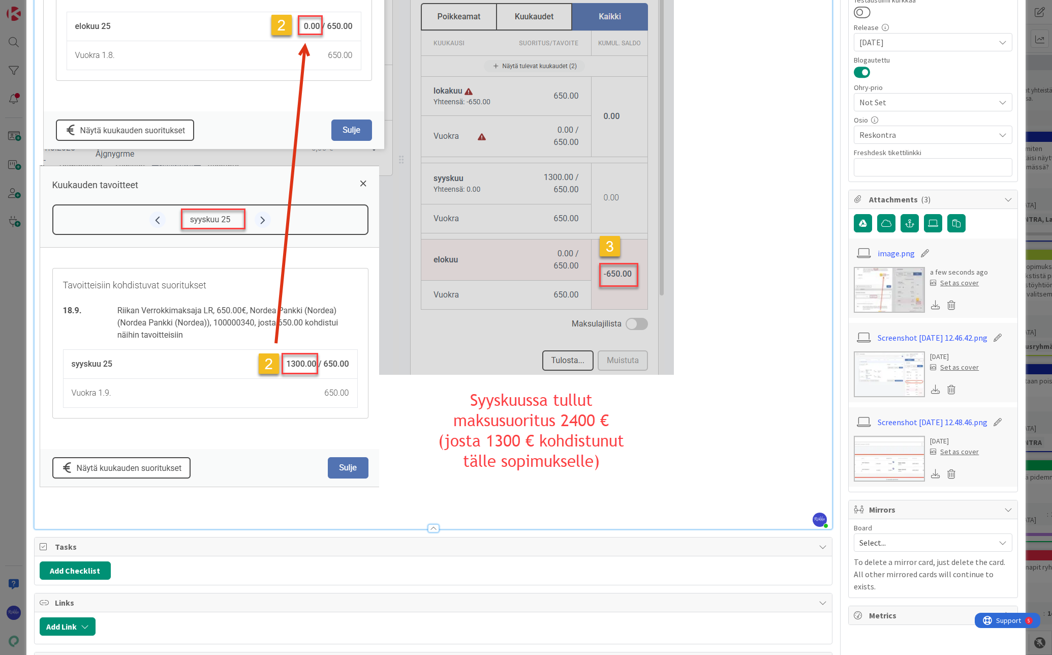
scroll to position [407, 0]
click at [746, 468] on p at bounding box center [434, 160] width 788 height 669
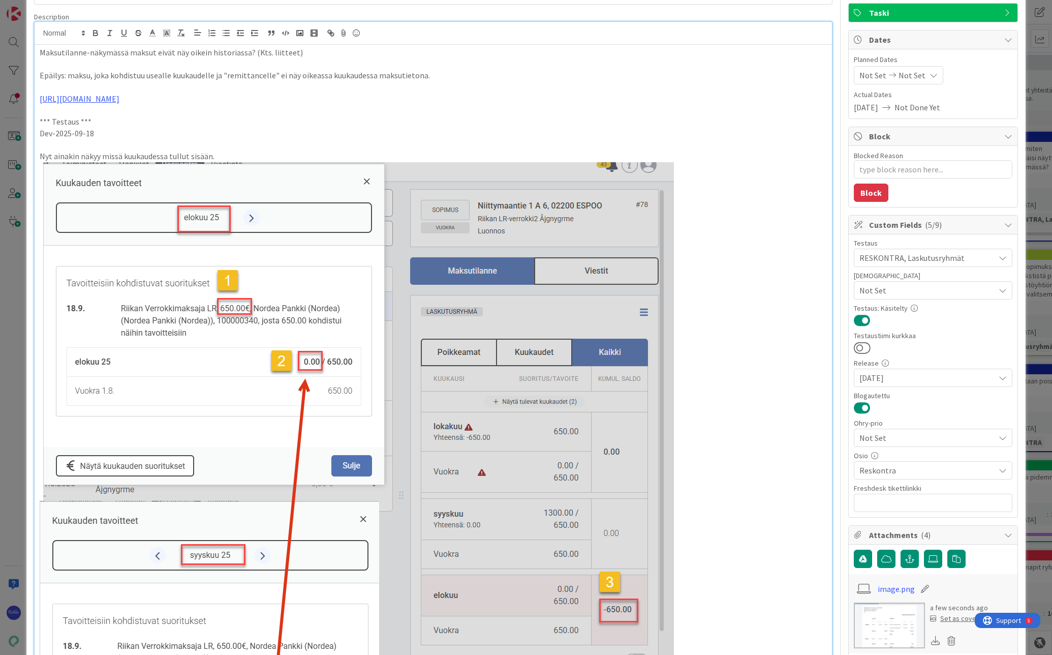
scroll to position [0, 0]
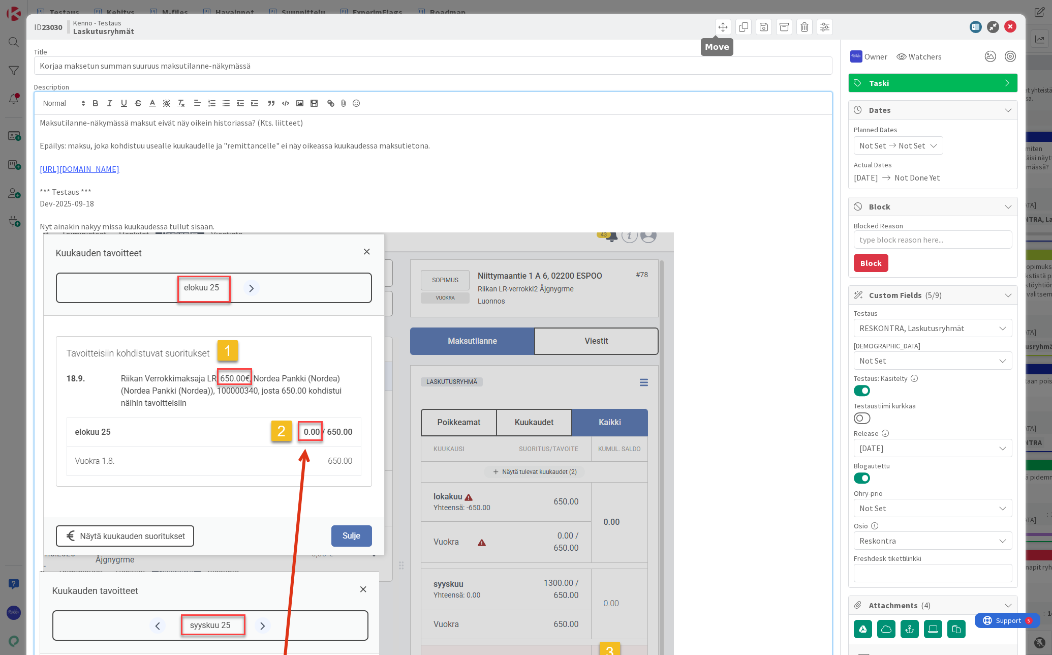
click at [718, 31] on span at bounding box center [723, 27] width 16 height 16
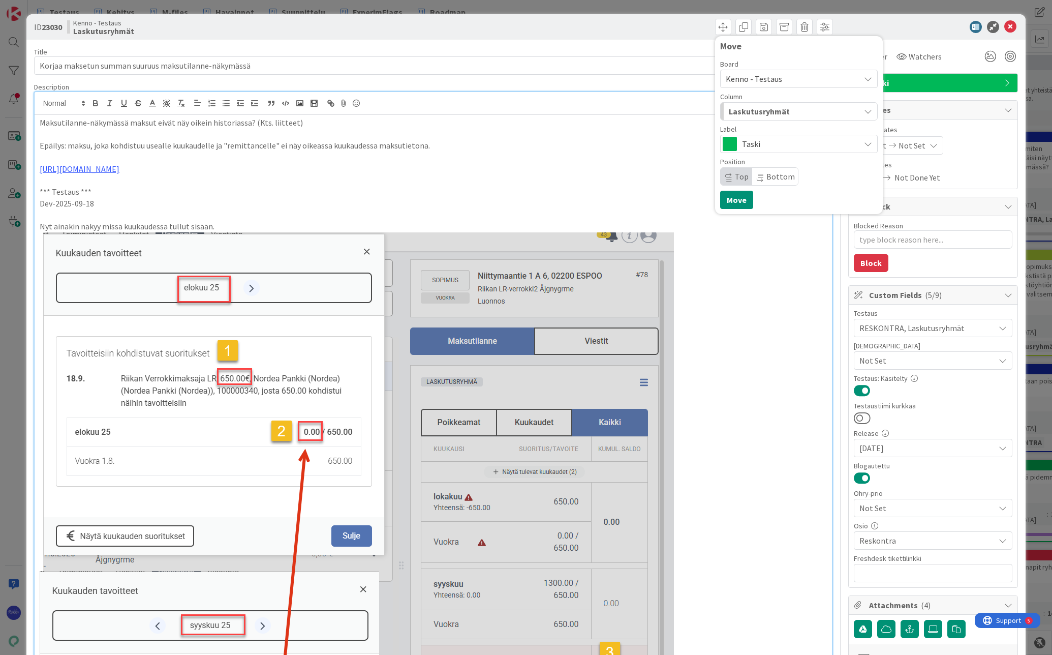
click at [761, 114] on span "Laskutusryhmät" at bounding box center [759, 111] width 61 height 13
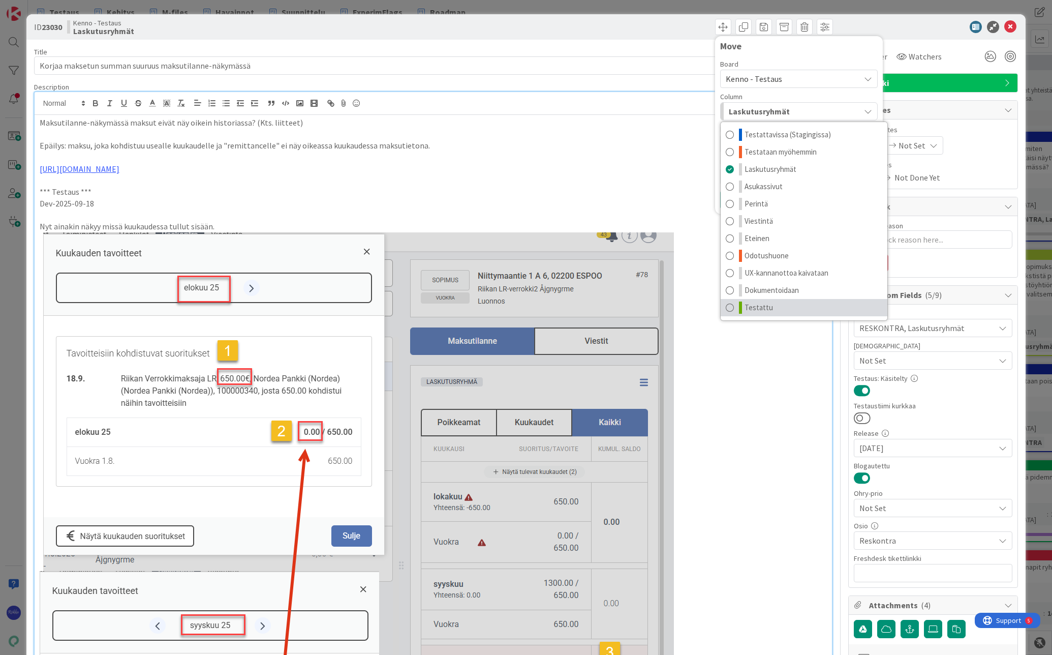
click at [771, 302] on link "Testattu" at bounding box center [804, 307] width 167 height 17
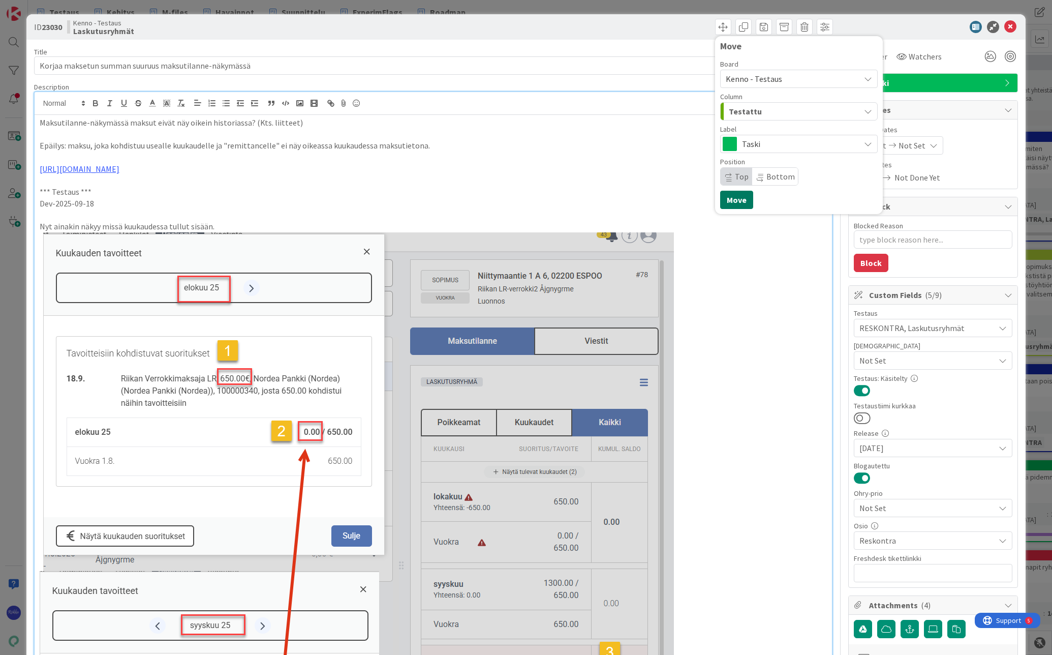
click at [732, 201] on button "Move" at bounding box center [736, 200] width 33 height 18
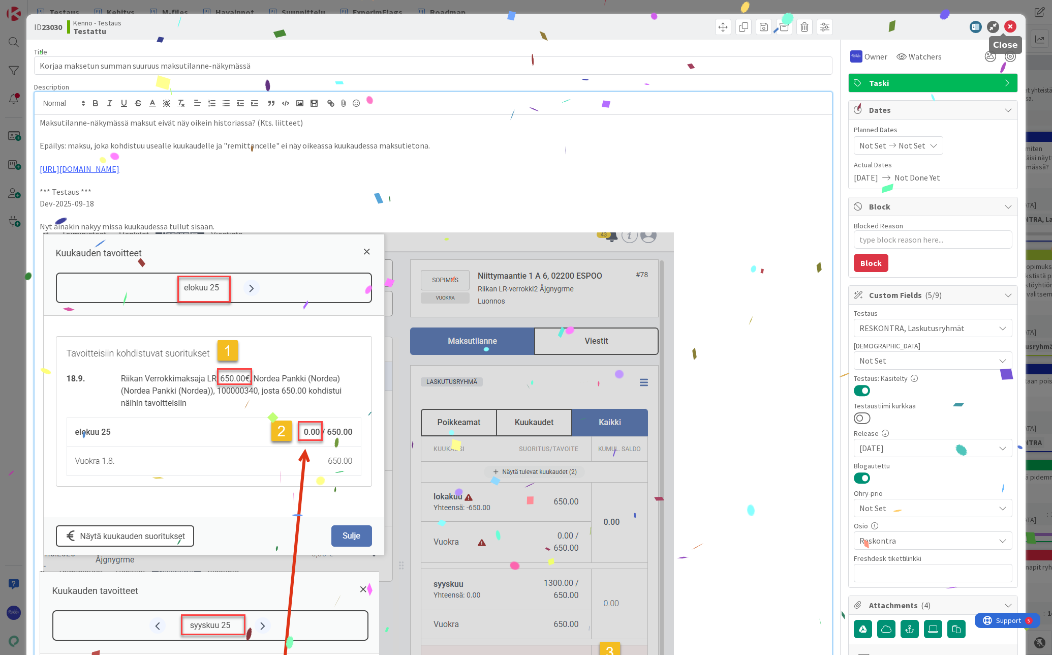
click at [1005, 24] on icon at bounding box center [1011, 27] width 12 height 12
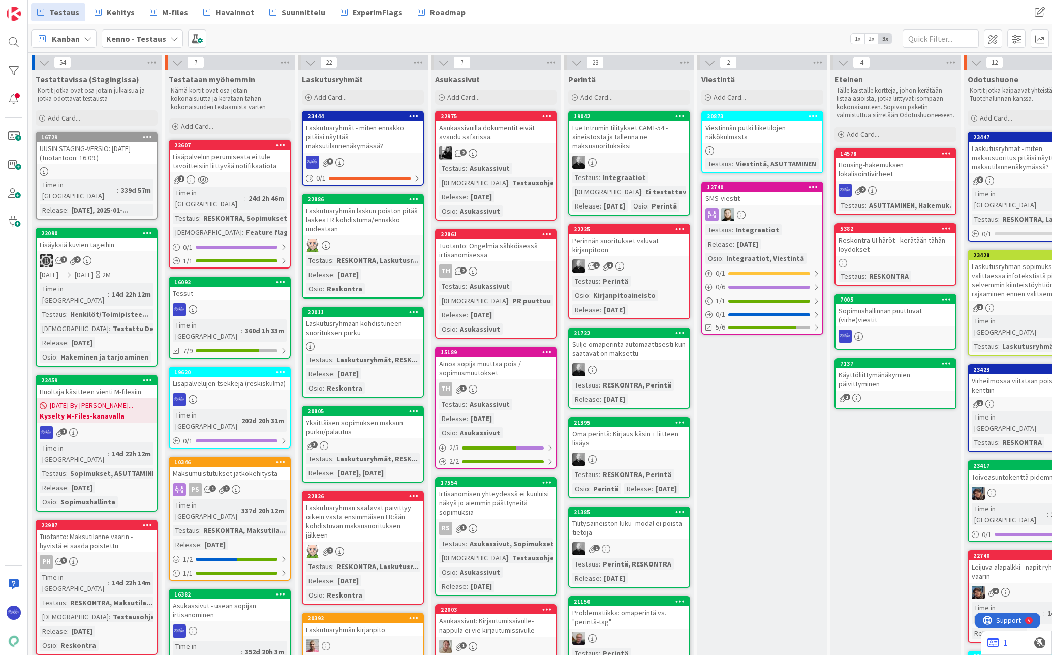
click at [369, 339] on link "22011 Laskutusryhmään kohdistuneen suorituksen purku Testaus : Laskutusryhmät, …" at bounding box center [363, 352] width 122 height 91
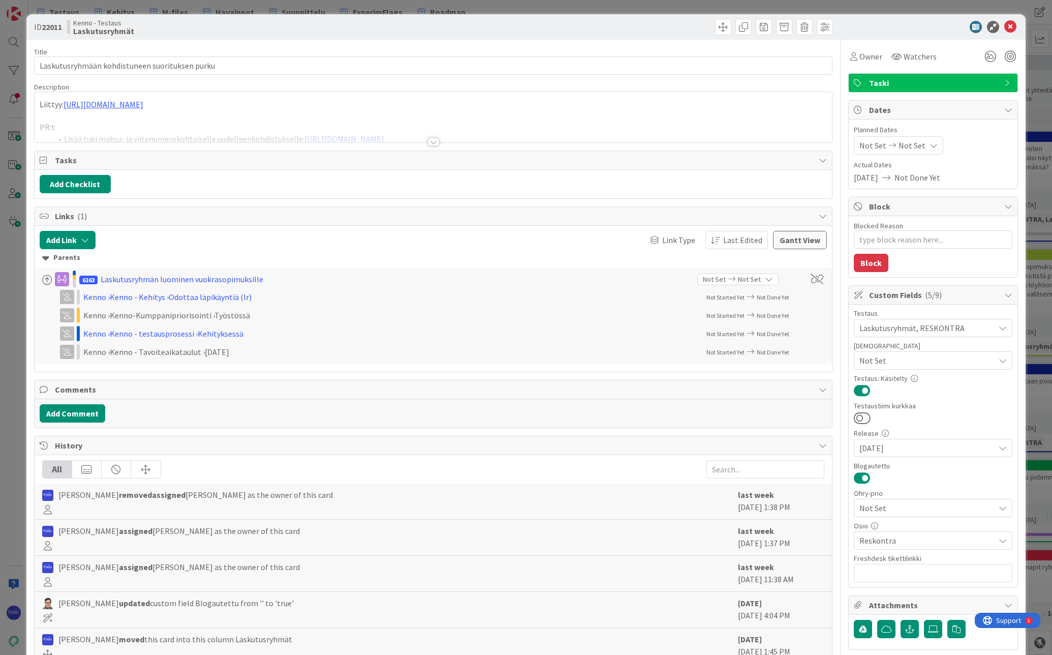
click at [432, 144] on div at bounding box center [433, 142] width 11 height 8
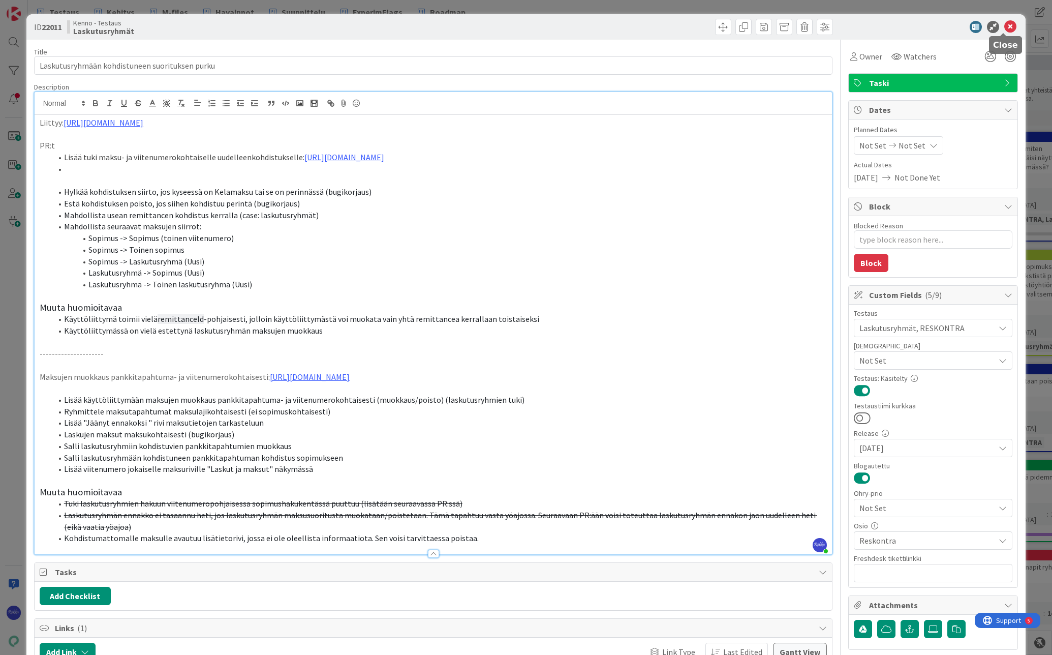
click at [1005, 27] on icon at bounding box center [1011, 27] width 12 height 12
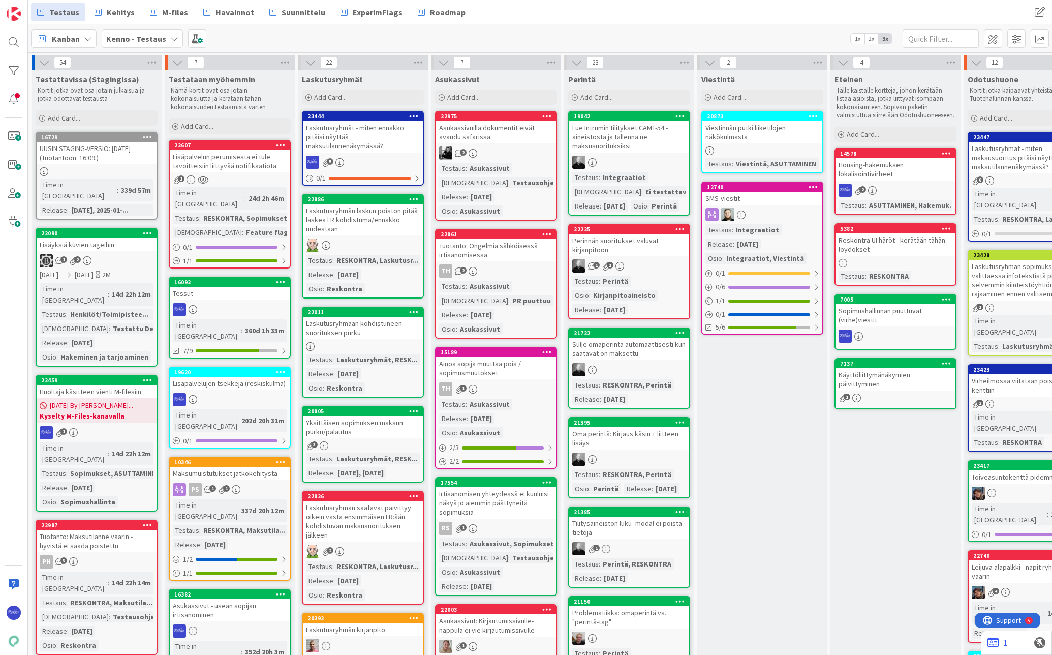
click at [363, 348] on div at bounding box center [363, 346] width 120 height 9
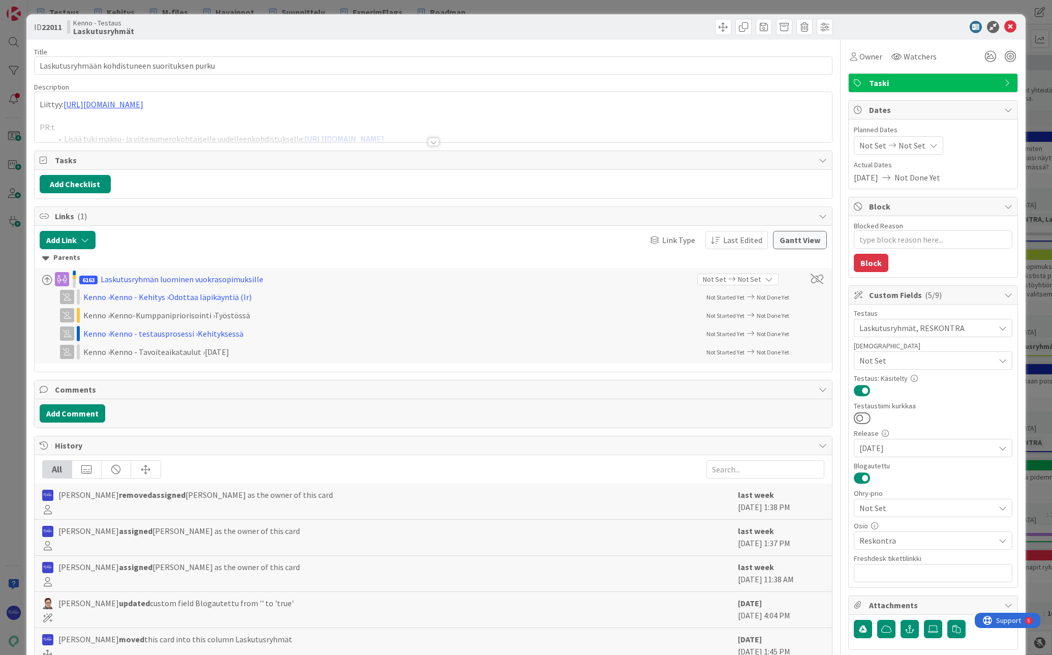
click at [430, 141] on div at bounding box center [433, 142] width 11 height 8
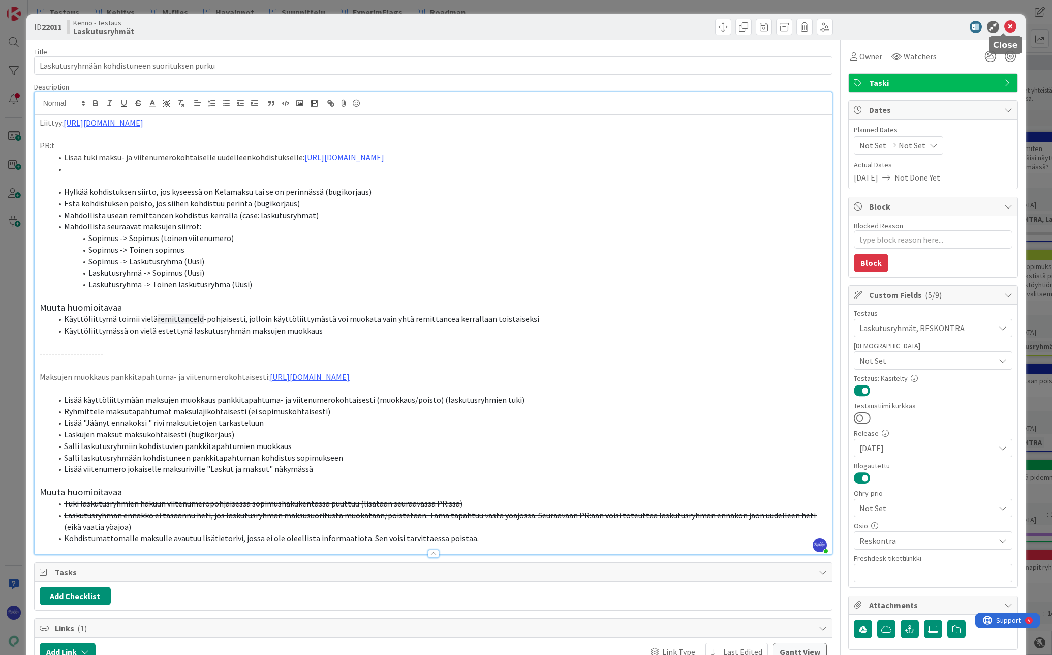
click at [1005, 27] on icon at bounding box center [1011, 27] width 12 height 12
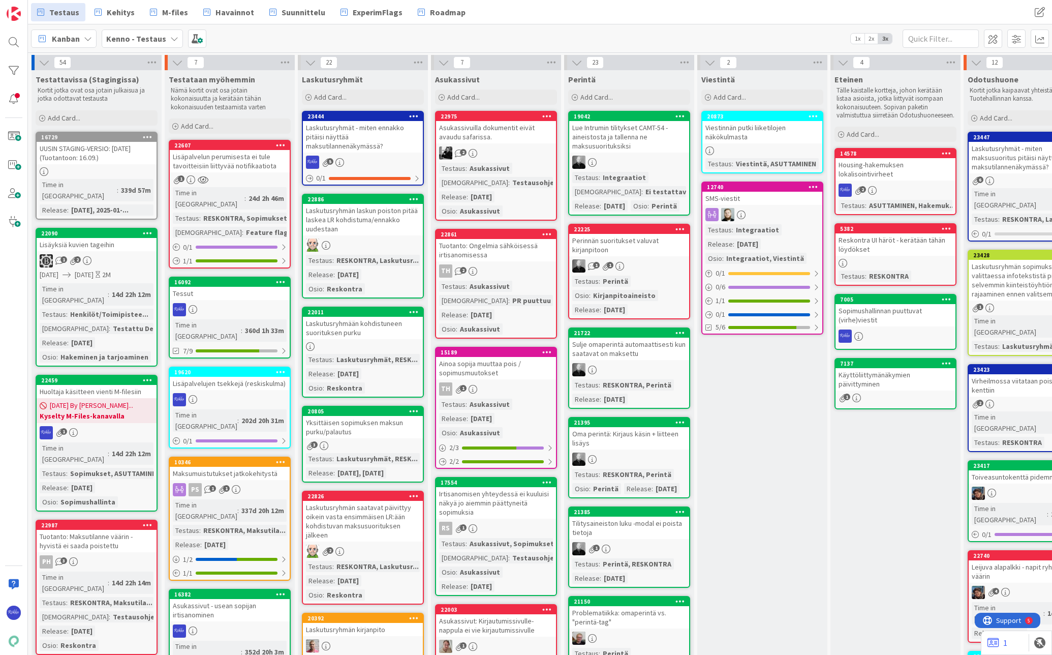
click at [378, 435] on div "Yksittäisen sopimuksen maksun purku/palautus" at bounding box center [363, 427] width 120 height 22
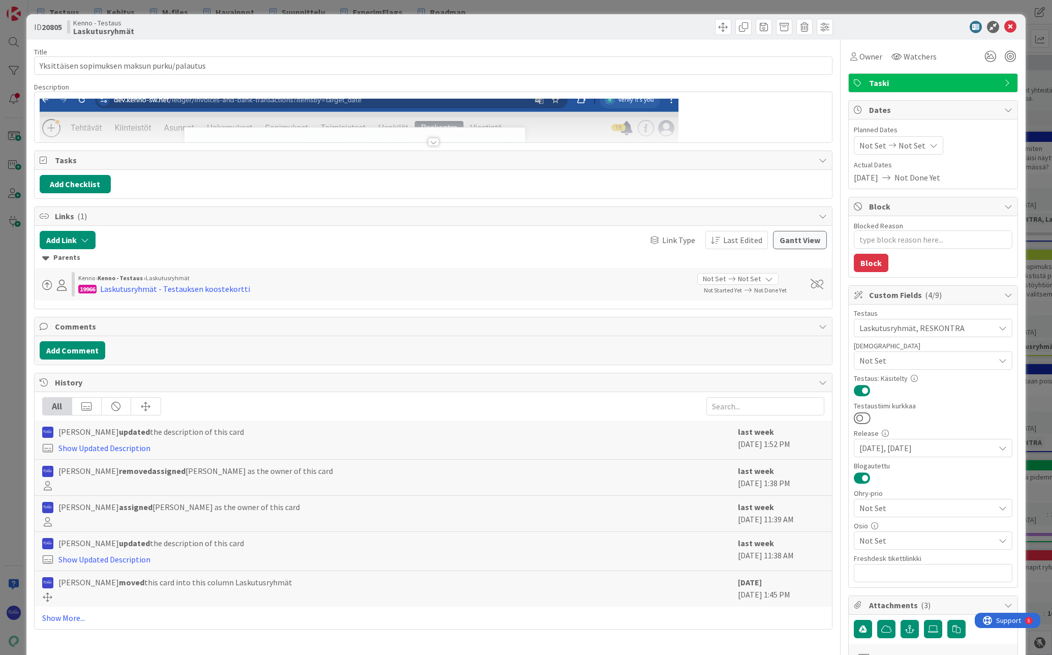
click at [430, 143] on div at bounding box center [433, 142] width 11 height 8
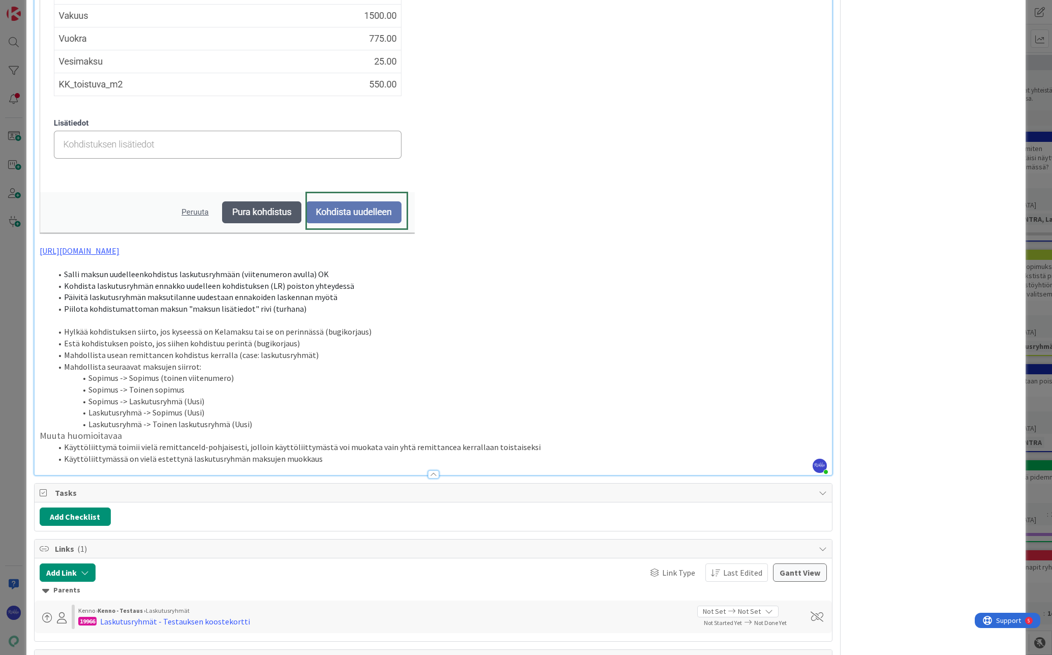
scroll to position [1627, 0]
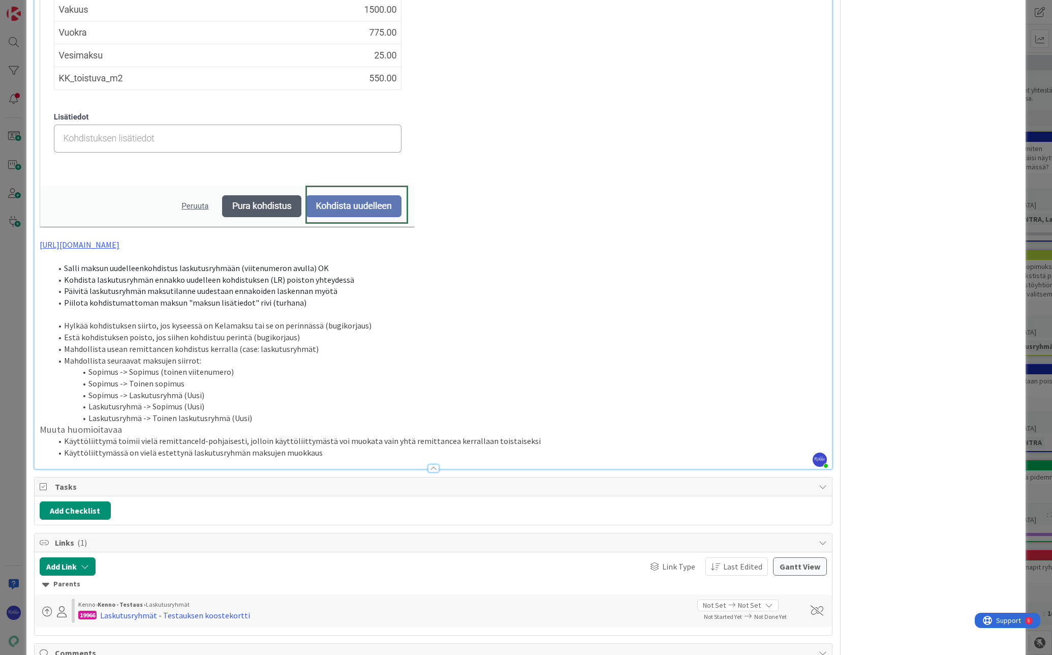
drag, startPoint x: 200, startPoint y: 242, endPoint x: 36, endPoint y: 239, distance: 163.7
copy link "[URL][DOMAIN_NAME]"
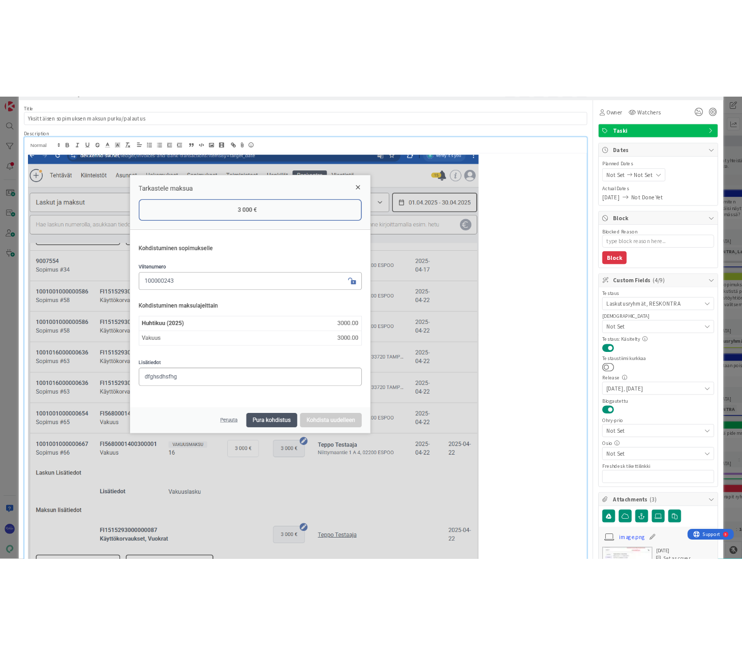
scroll to position [0, 0]
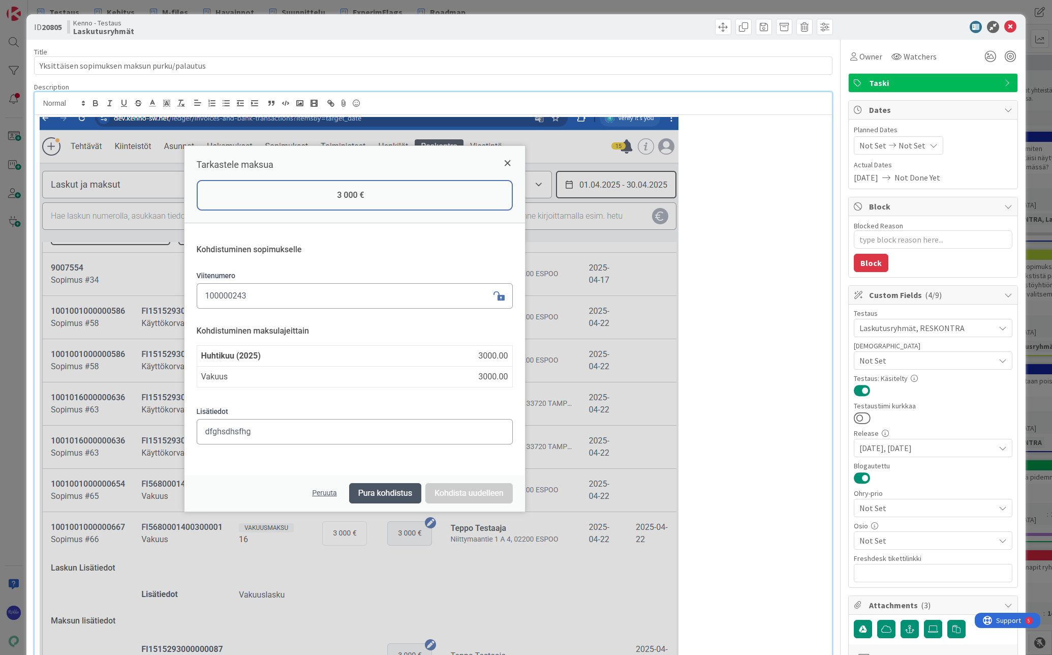
click at [595, 38] on div "ID 20805 Kenno - Testaus Laskutusryhmät" at bounding box center [526, 26] width 1000 height 25
click at [744, 249] on p at bounding box center [434, 413] width 788 height 592
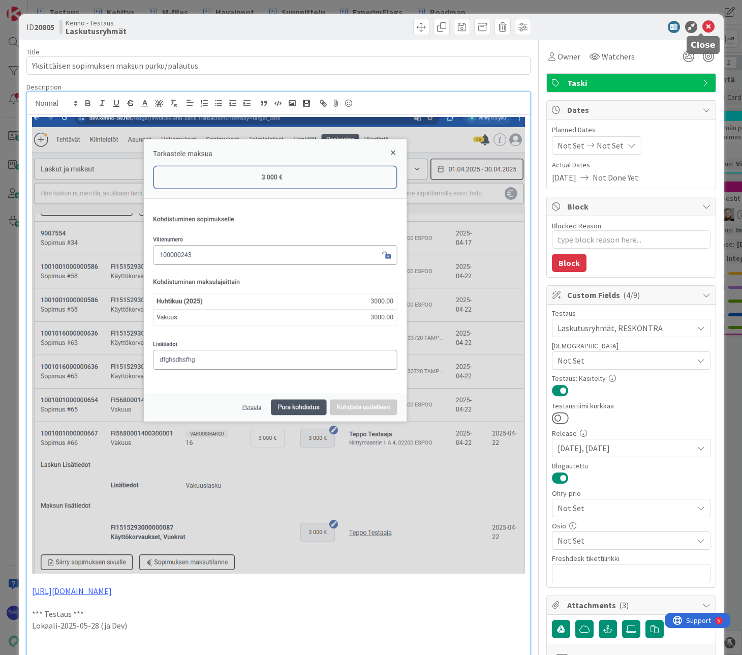
click at [704, 28] on icon at bounding box center [709, 27] width 12 height 12
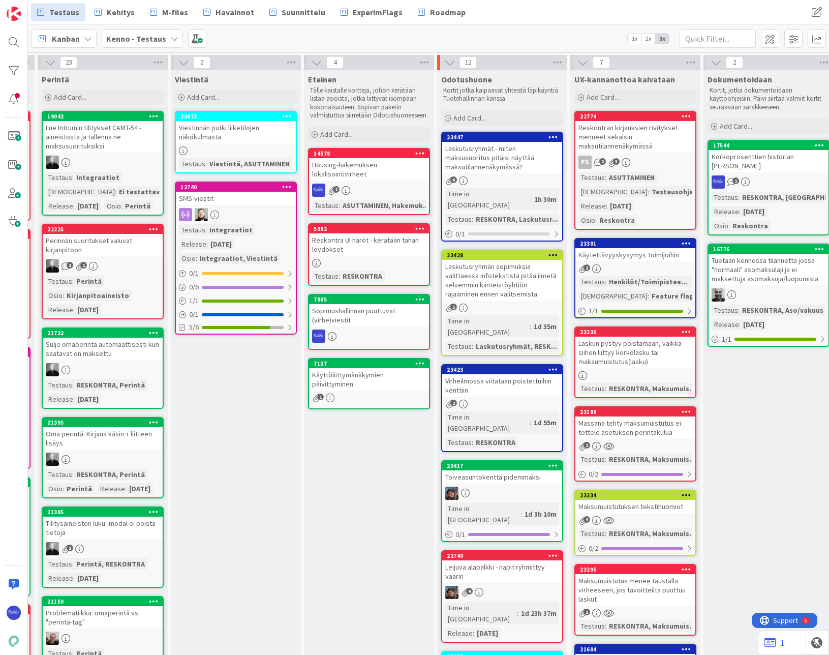
scroll to position [0, 574]
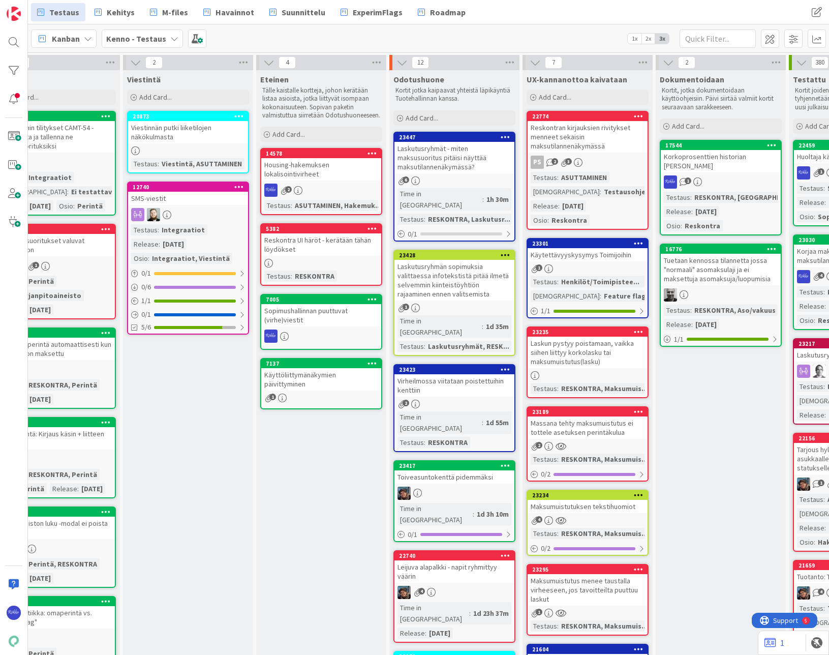
click at [472, 154] on div "Laskutusryhmät - miten maksusuoritus pitäisi näyttää maksutilannenäkymässä?" at bounding box center [455, 158] width 120 height 32
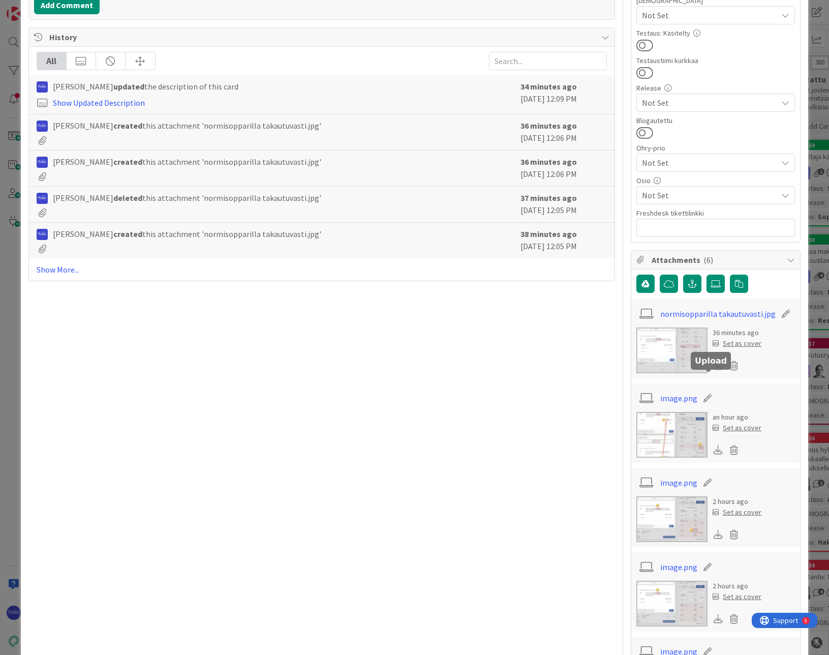
scroll to position [356, 0]
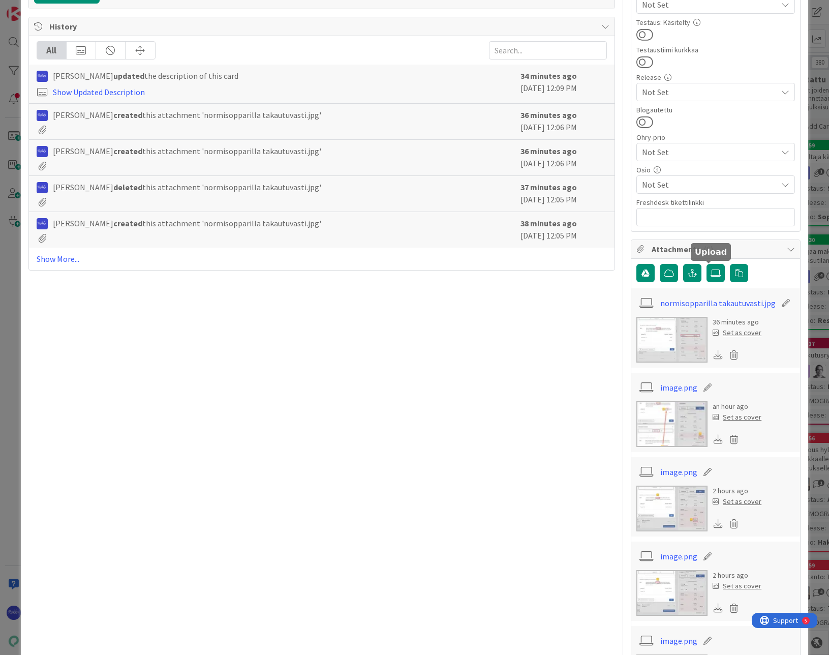
click at [711, 274] on icon at bounding box center [716, 273] width 10 height 8
click at [707, 264] on input "file" at bounding box center [707, 264] width 0 height 0
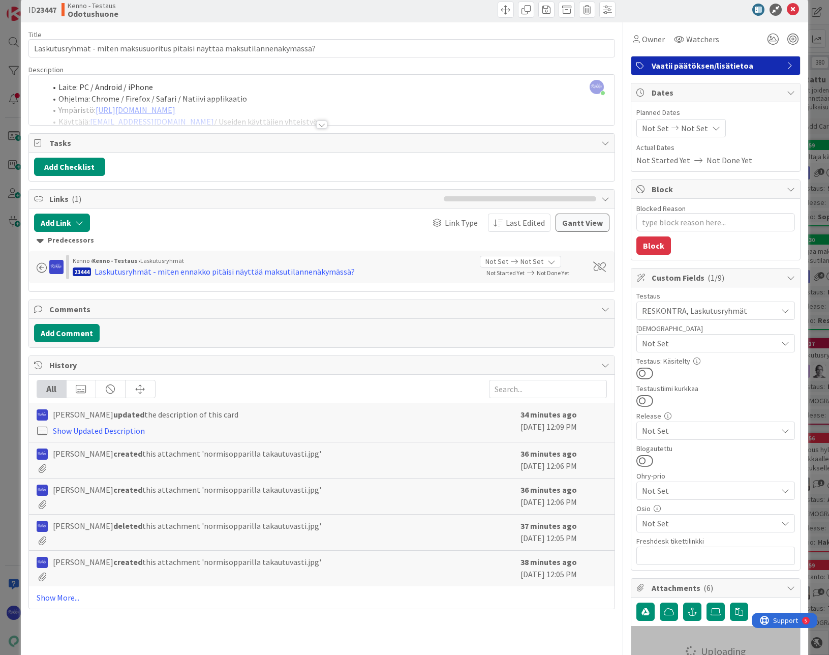
scroll to position [0, 0]
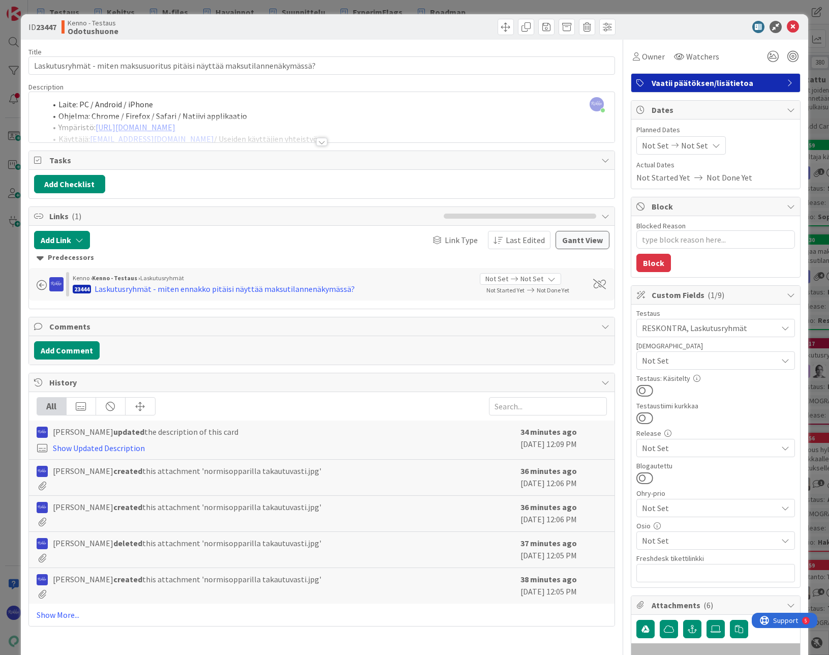
type textarea "x"
click at [318, 141] on div at bounding box center [321, 142] width 11 height 8
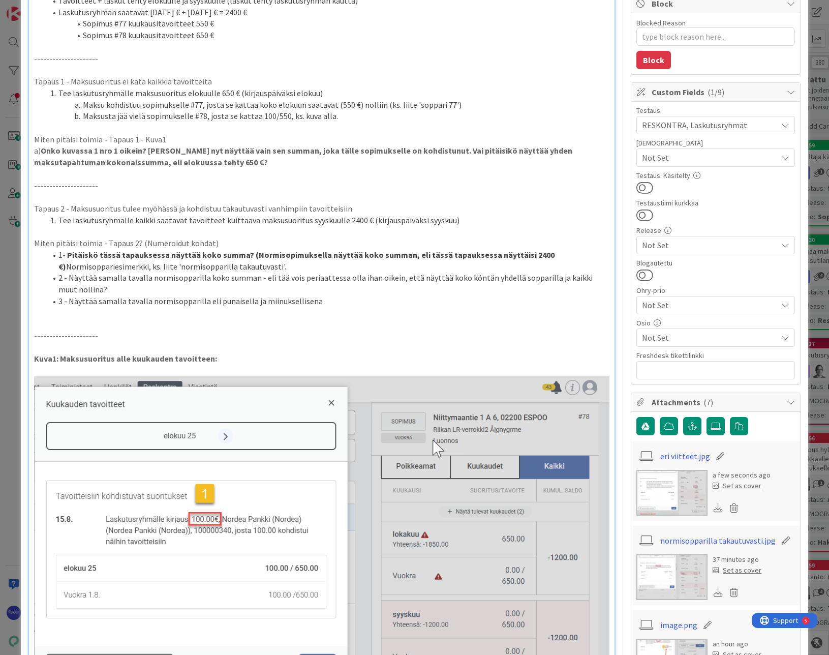
scroll to position [203, 0]
click at [48, 315] on p at bounding box center [321, 312] width 575 height 12
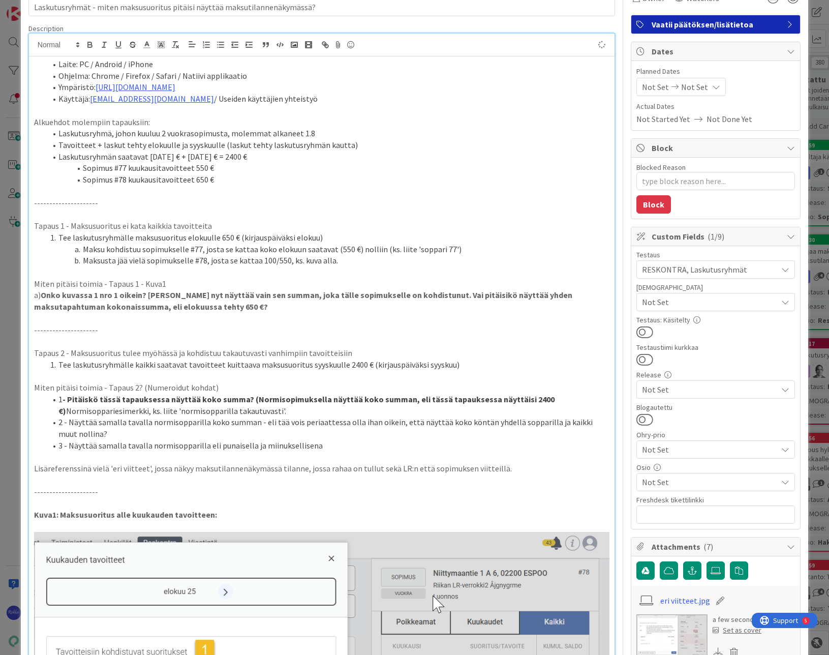
scroll to position [0, 0]
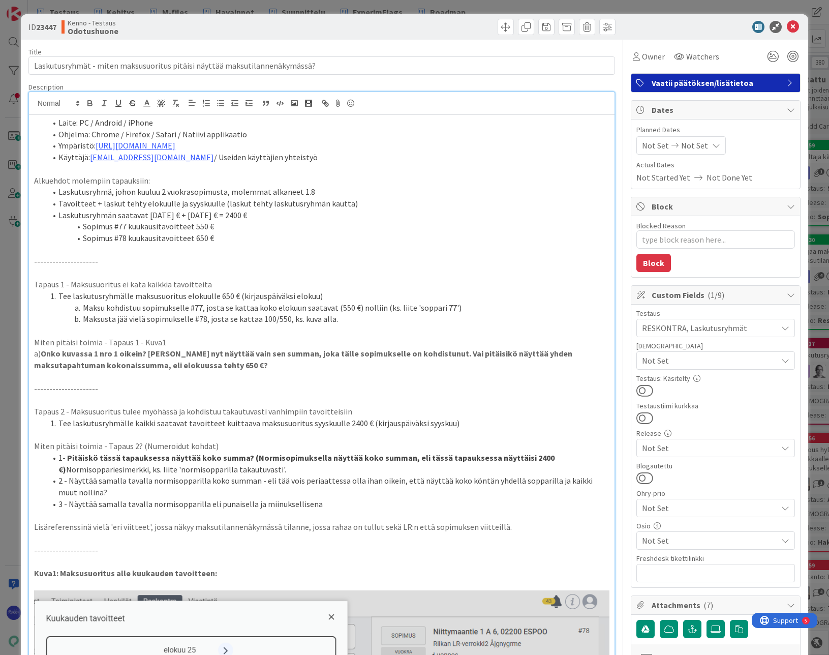
click at [111, 189] on li "Laskutusryhmä, johon kuuluu 2 vuokrasopimusta, molemmat alkaneet 1.8" at bounding box center [327, 192] width 563 height 12
click at [322, 293] on li "Tee laskutusryhmälle maksusuoritus elokuulle 650 € (kirjauspäiväksi elokuu)" at bounding box center [327, 296] width 563 height 12
click at [787, 28] on icon at bounding box center [793, 27] width 12 height 12
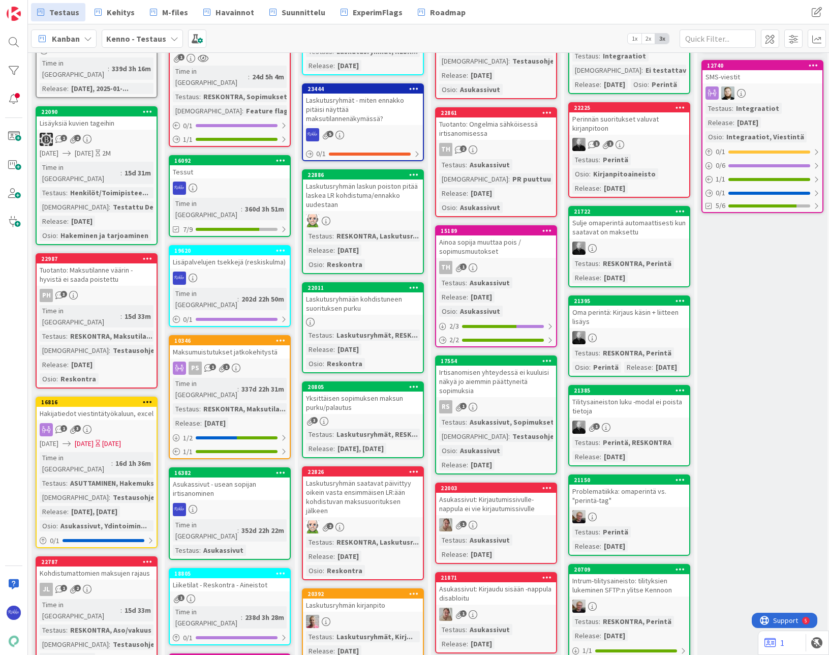
scroll to position [153, 0]
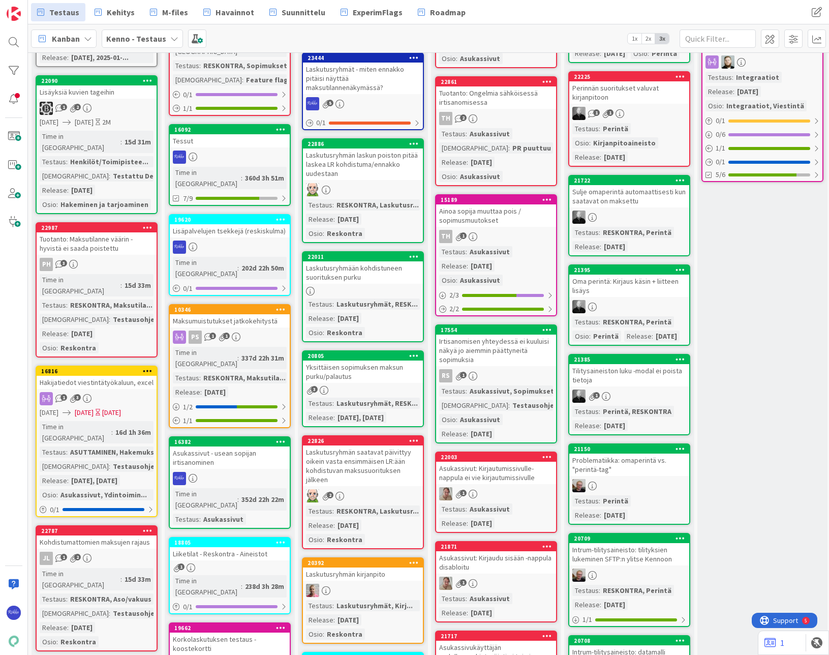
click at [367, 383] on link "20805 Yksittäisen sopimuksen maksun purku/palautus 3 Testaus : Laskutusryhmät, …" at bounding box center [363, 388] width 122 height 77
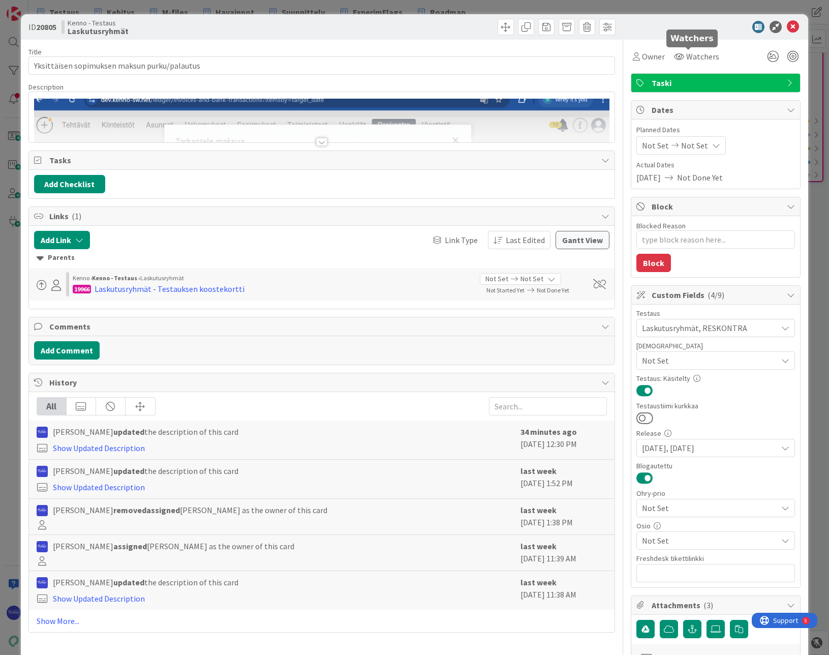
click at [649, 55] on span "Owner" at bounding box center [653, 56] width 23 height 12
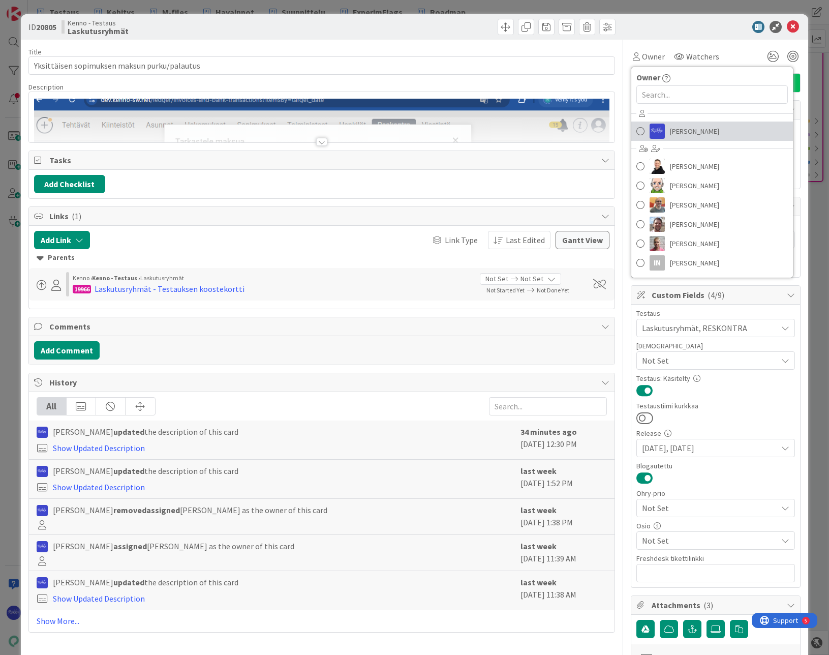
click at [683, 133] on span "[PERSON_NAME]" at bounding box center [694, 131] width 49 height 15
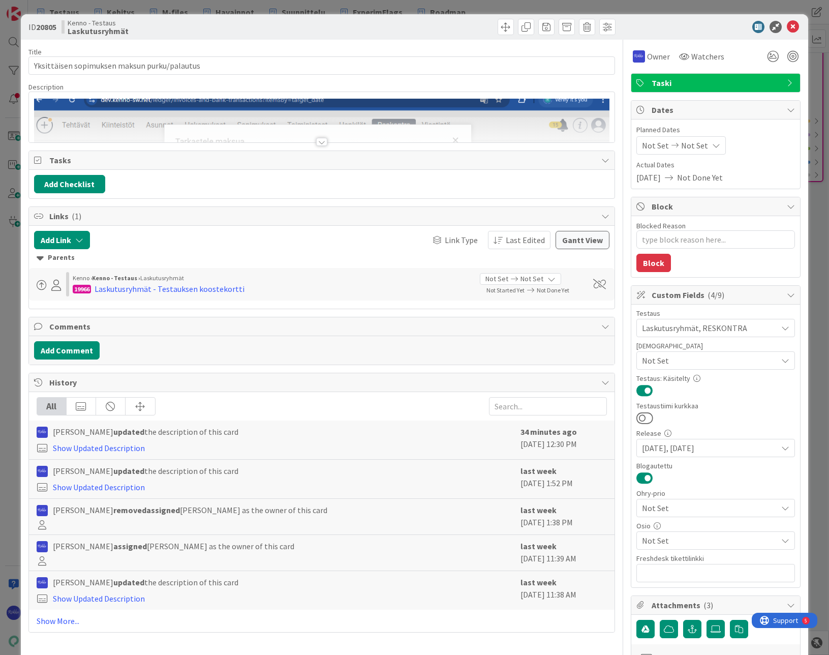
type textarea "x"
click at [318, 140] on div at bounding box center [321, 142] width 11 height 8
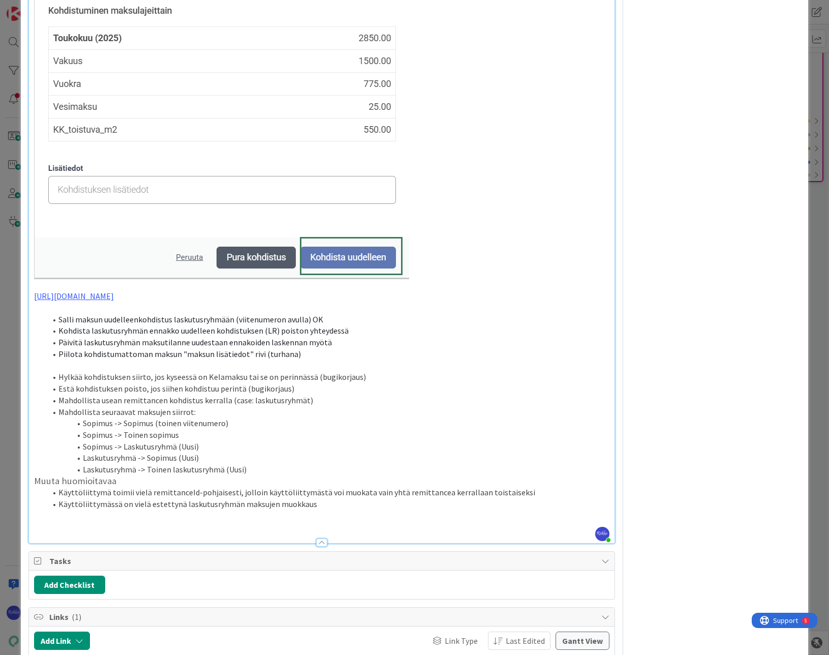
scroll to position [1474, 0]
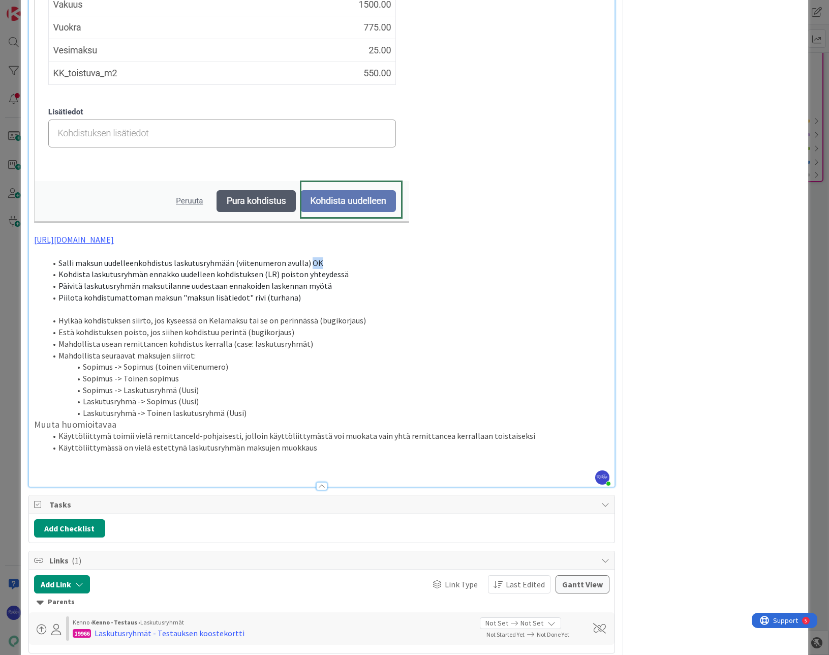
drag, startPoint x: 308, startPoint y: 241, endPoint x: 320, endPoint y: 244, distance: 12.5
click at [320, 257] on li "Salli maksun uudelleenkohdistus laskutusryhmään (viitenumeron avulla) OK" at bounding box center [327, 263] width 563 height 12
drag, startPoint x: 354, startPoint y: 240, endPoint x: 58, endPoint y: 241, distance: 295.9
click at [58, 257] on li "Salli maksun uudelleenkohdistus laskutusryhmään (viitenumeron avulla) -> 23449 …" at bounding box center [327, 263] width 563 height 12
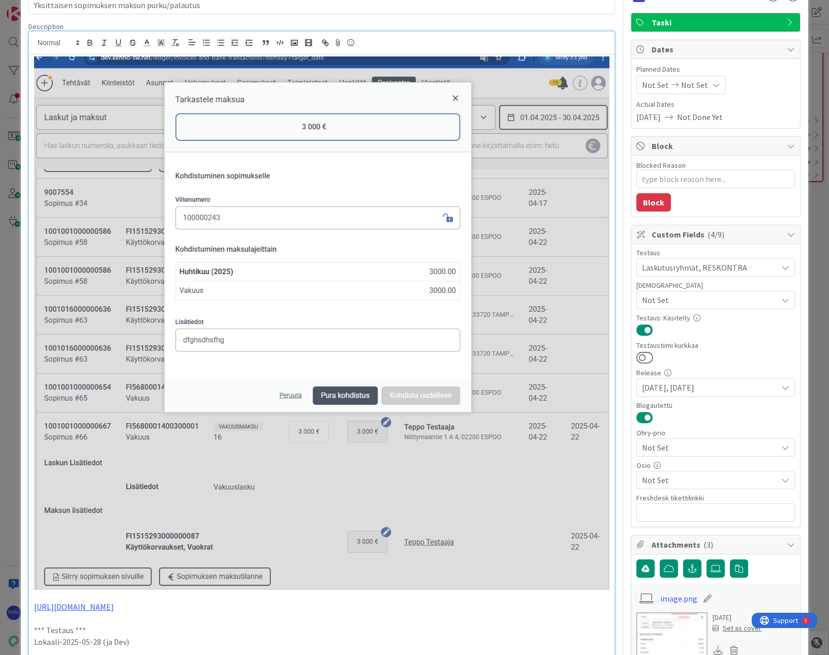
scroll to position [0, 0]
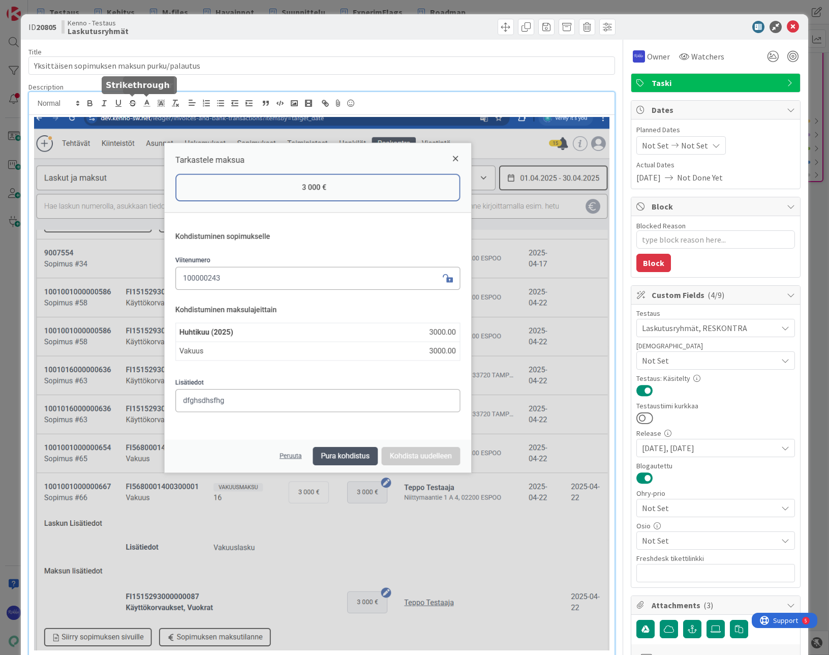
click at [132, 102] on icon "button" at bounding box center [132, 103] width 9 height 9
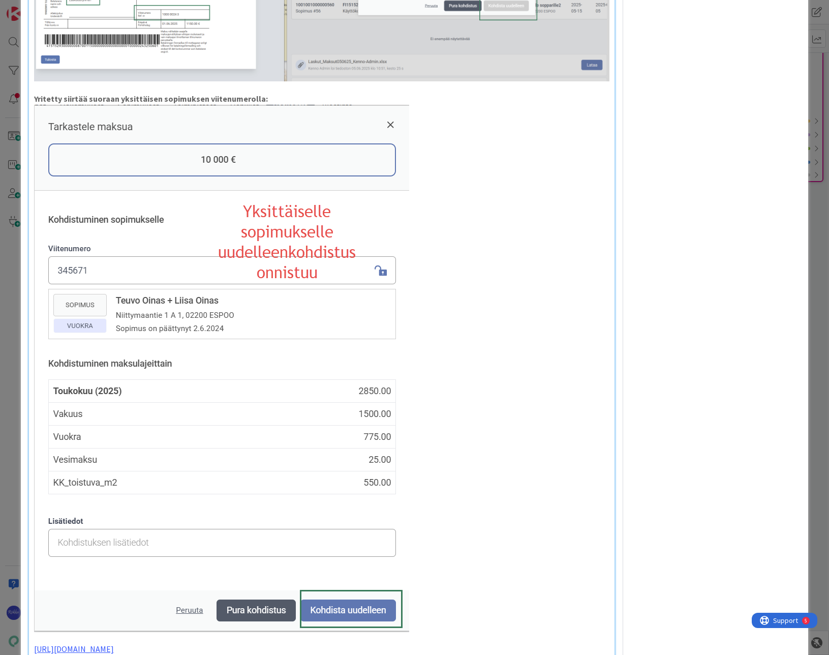
click at [498, 195] on p at bounding box center [321, 368] width 575 height 527
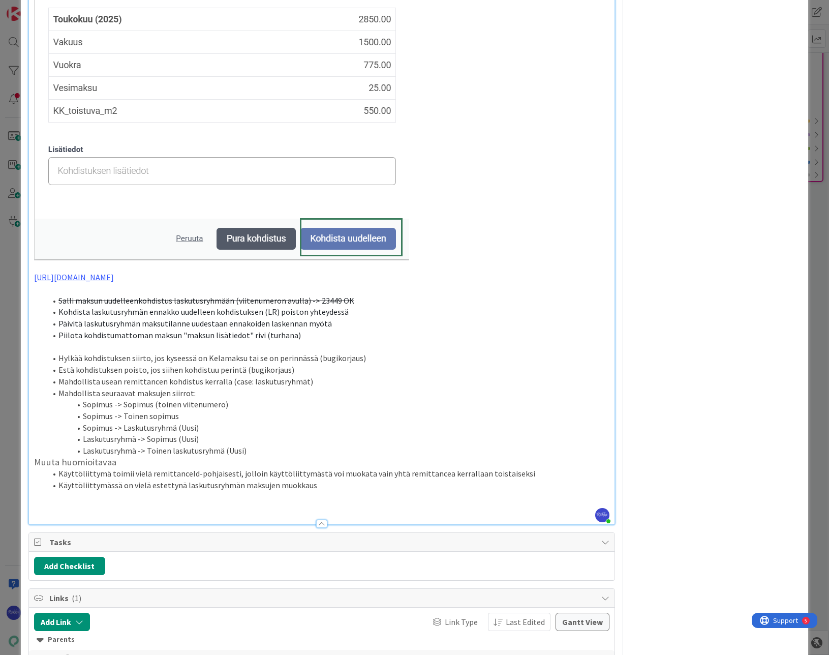
scroll to position [1624, 0]
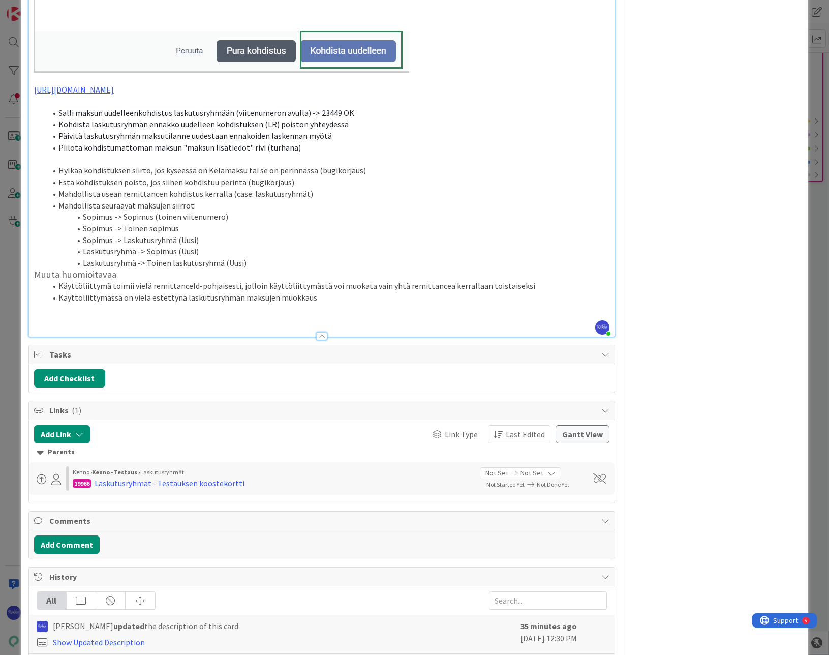
type textarea "x"
click at [376, 211] on li "Sopimus -> Sopimus (toinen viitenumero)" at bounding box center [327, 217] width 563 height 12
click at [70, 425] on button "Add Link" at bounding box center [62, 434] width 56 height 18
click at [94, 511] on input "text" at bounding box center [110, 520] width 142 height 18
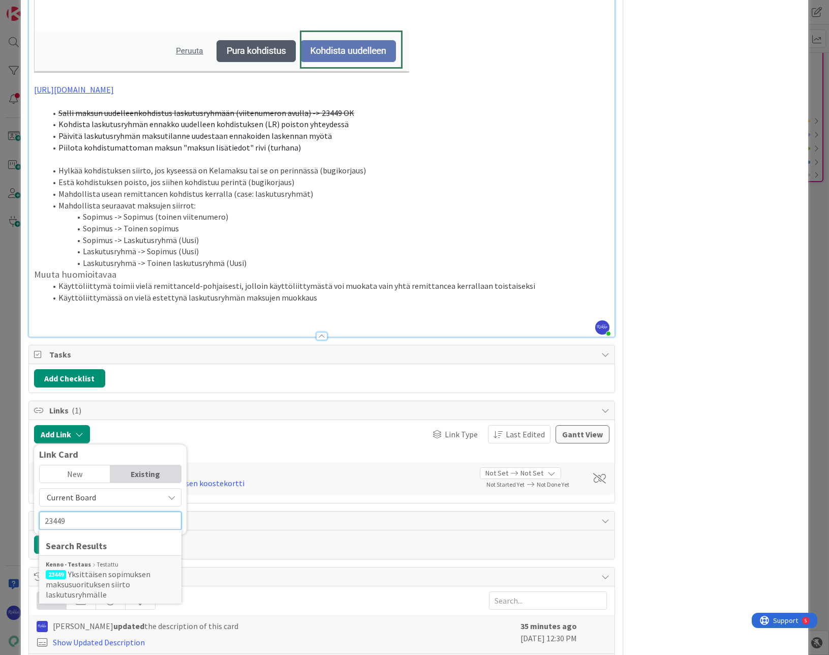
type input "23449"
click at [108, 560] on div "Kenno - Testaus Testattu" at bounding box center [110, 564] width 129 height 9
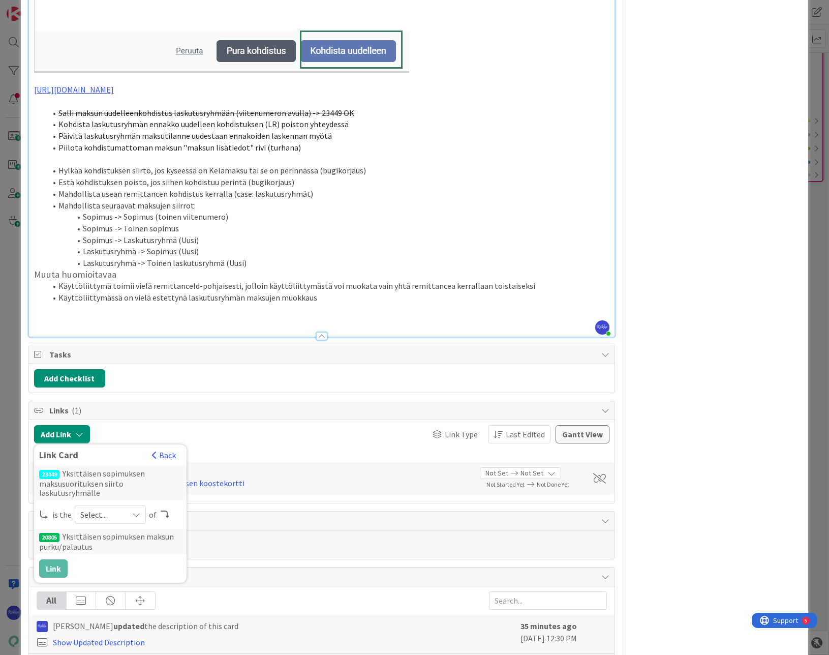
click at [104, 507] on span "Select..." at bounding box center [101, 514] width 43 height 14
click at [136, 549] on span "child" at bounding box center [164, 556] width 115 height 15
click at [52, 559] on button "Link" at bounding box center [53, 568] width 28 height 18
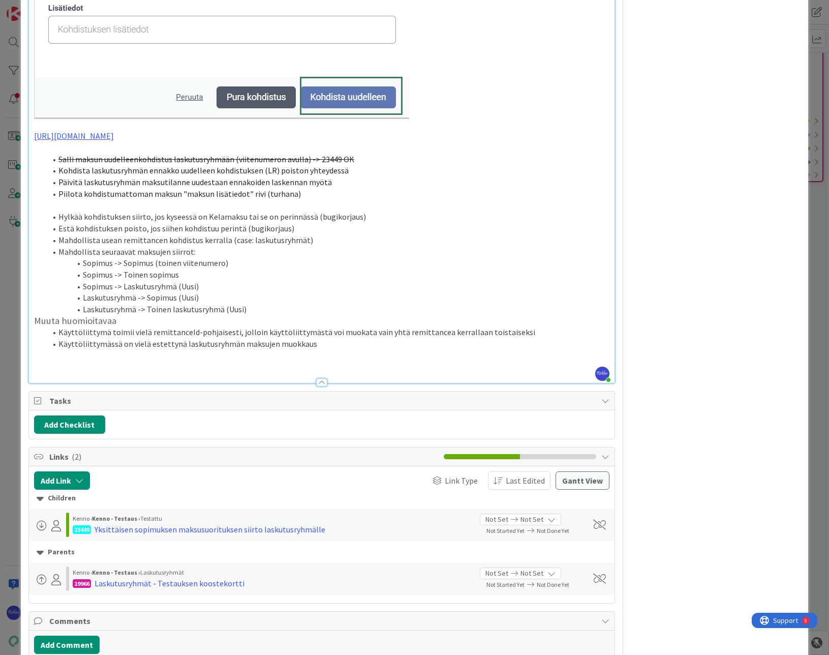
scroll to position [1472, 0]
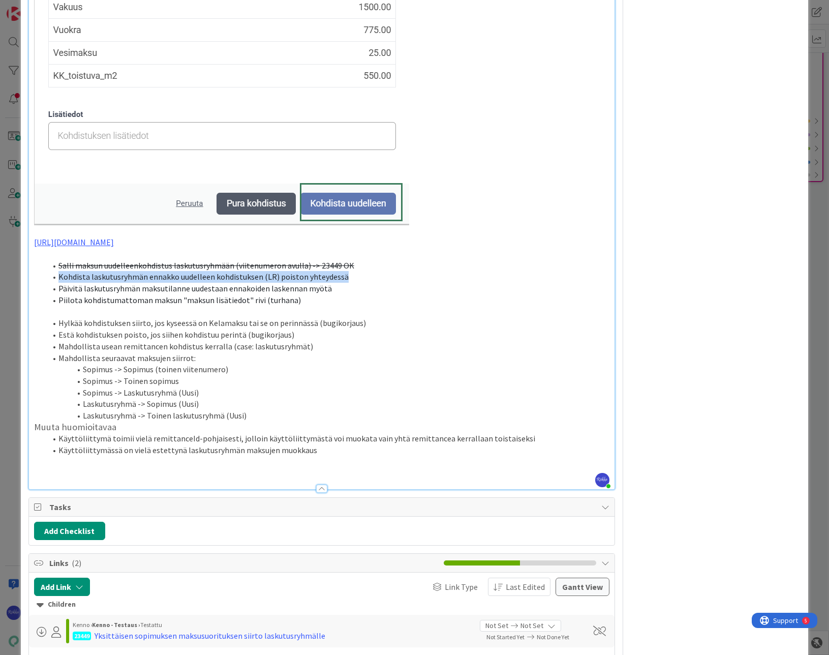
drag, startPoint x: 58, startPoint y: 255, endPoint x: 355, endPoint y: 254, distance: 296.4
click at [355, 271] on li "Kohdista laskutusryhmän ennakko uudelleen kohdistuksen (LR) poiston yhteydessä" at bounding box center [327, 277] width 563 height 12
drag, startPoint x: 316, startPoint y: 286, endPoint x: 298, endPoint y: 284, distance: 17.9
click at [316, 306] on p at bounding box center [321, 312] width 575 height 12
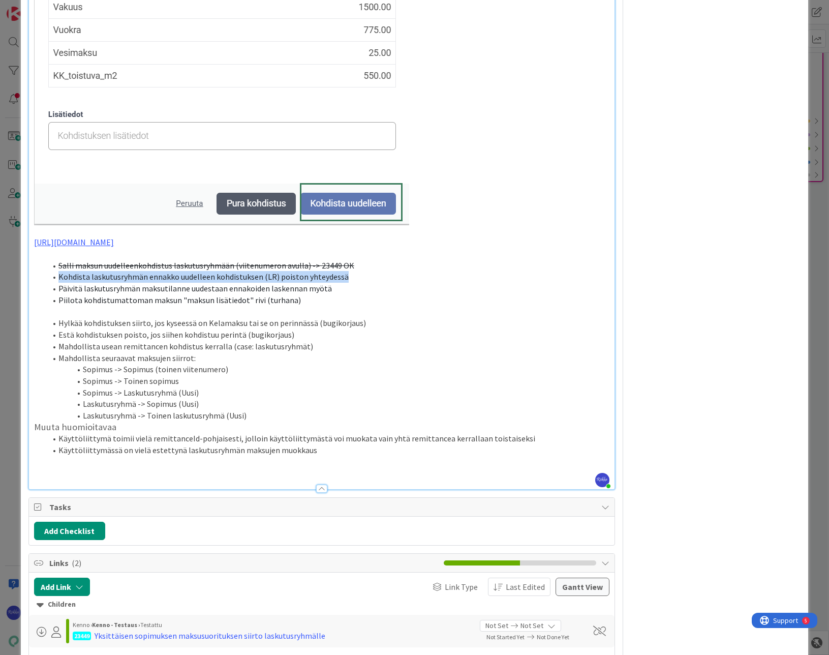
drag, startPoint x: 57, startPoint y: 256, endPoint x: 348, endPoint y: 256, distance: 290.3
click at [348, 271] on li "Kohdista laskutusryhmän ennakko uudelleen kohdistuksen (LR) poiston yhteydessä" at bounding box center [327, 277] width 563 height 12
copy span "Kohdista laskutusryhmän ennakko uudelleen kohdistuksen (LR) poiston yhteydessä"
type textarea "x"
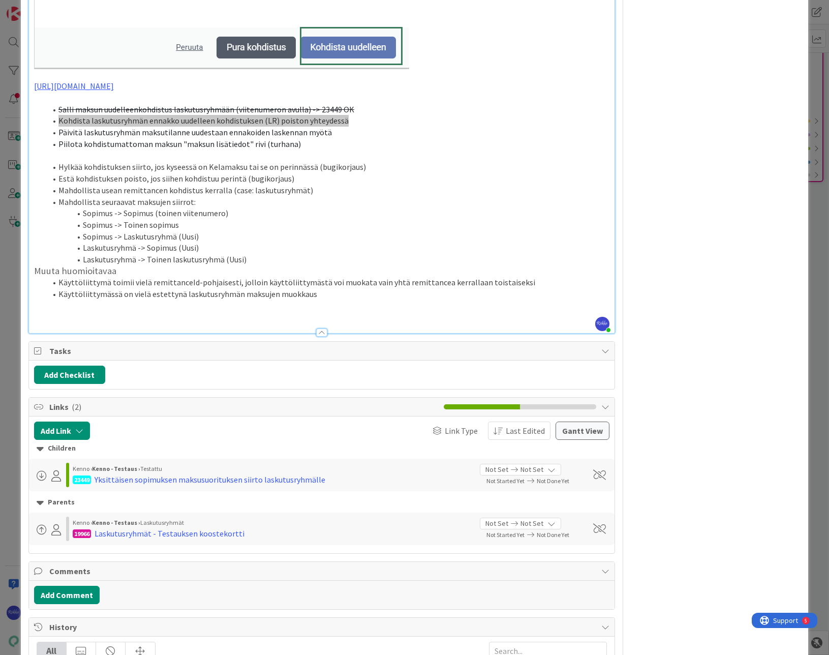
scroll to position [1624, 0]
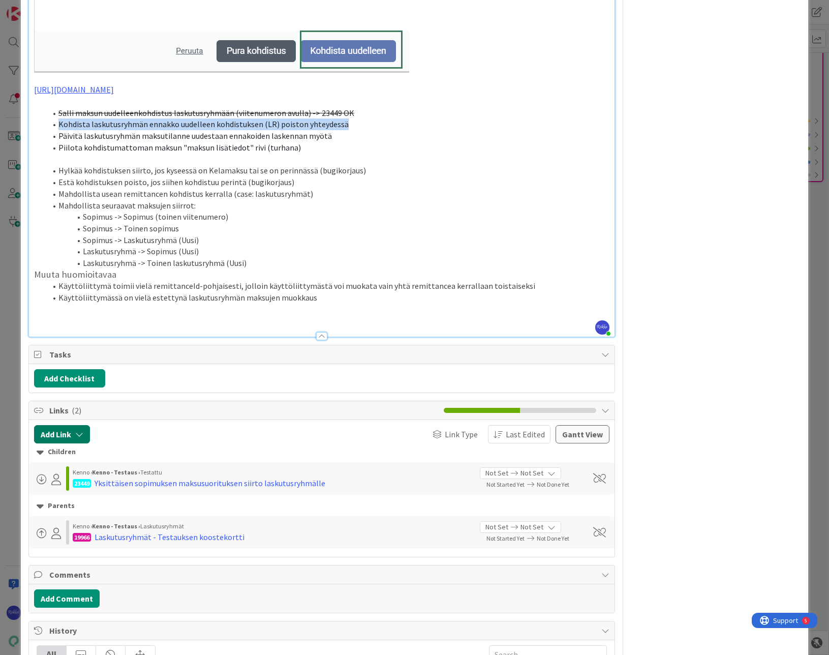
click at [70, 425] on button "Add Link" at bounding box center [62, 434] width 56 height 18
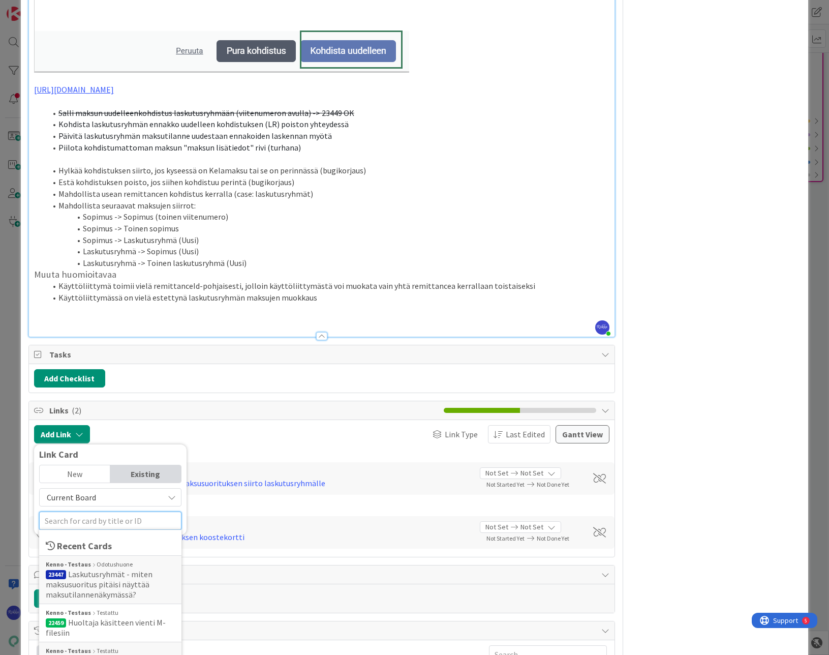
click at [108, 511] on input "text" at bounding box center [110, 520] width 142 height 18
type input "23450"
click at [128, 569] on span "Kohdista laskutusryhmän ennakko uudelleen kohdistuksen (LR) poiston yhteydessä" at bounding box center [103, 584] width 114 height 31
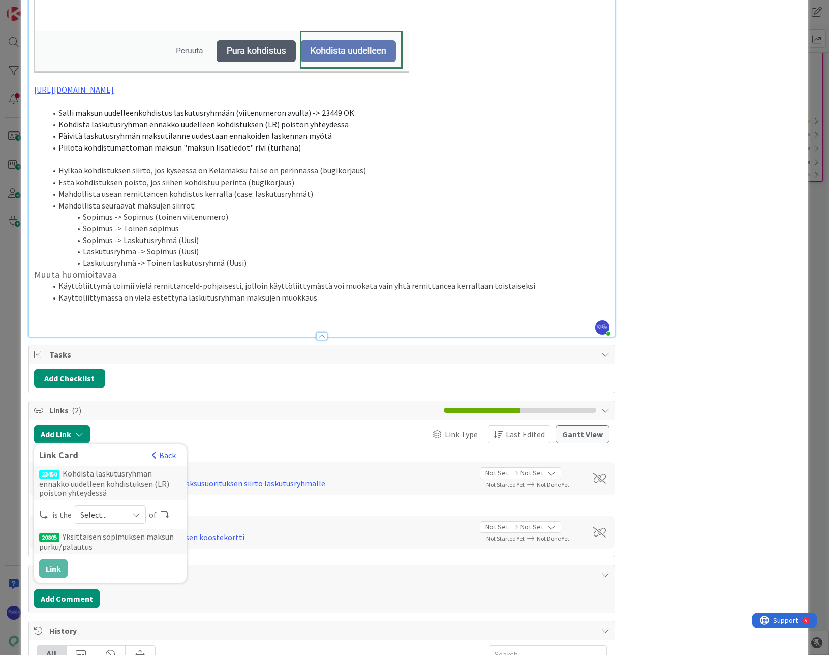
click at [134, 510] on icon at bounding box center [136, 514] width 8 height 8
click at [138, 549] on span "child" at bounding box center [164, 556] width 115 height 15
click at [55, 559] on button "Link" at bounding box center [53, 568] width 28 height 18
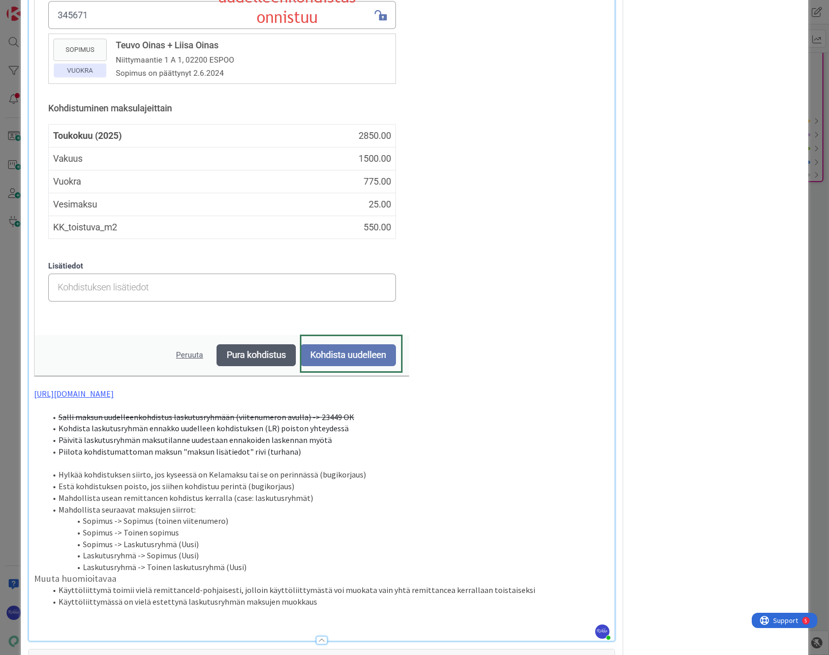
scroll to position [1319, 0]
click at [344, 423] on li "Kohdista laskutusryhmän ennakko uudelleen kohdistuksen (LR) poiston yhteydessä" at bounding box center [327, 429] width 563 height 12
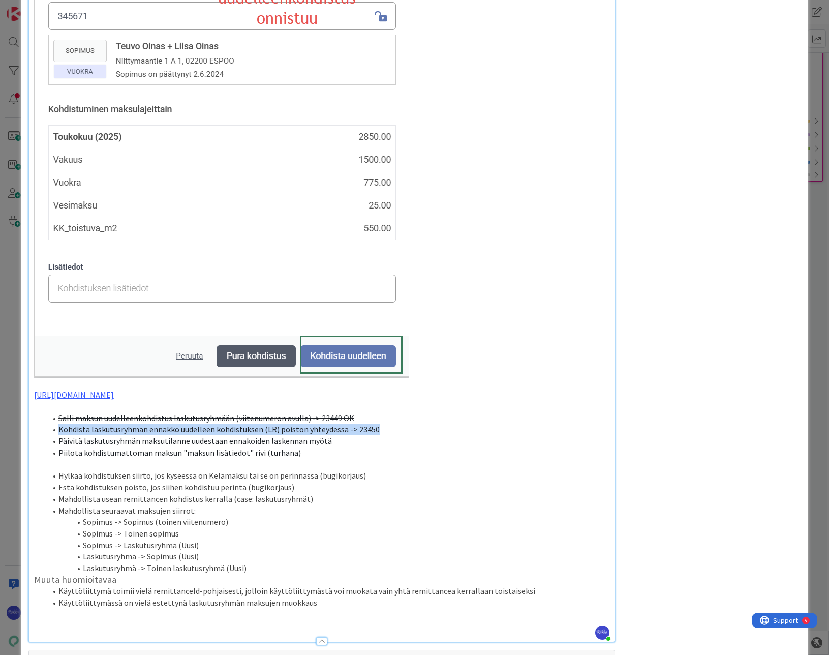
drag, startPoint x: 403, startPoint y: 408, endPoint x: 48, endPoint y: 412, distance: 354.9
click at [48, 423] on li "Kohdista laskutusryhmän ennakko uudelleen kohdistuksen (LR) poiston yhteydessä …" at bounding box center [327, 429] width 563 height 12
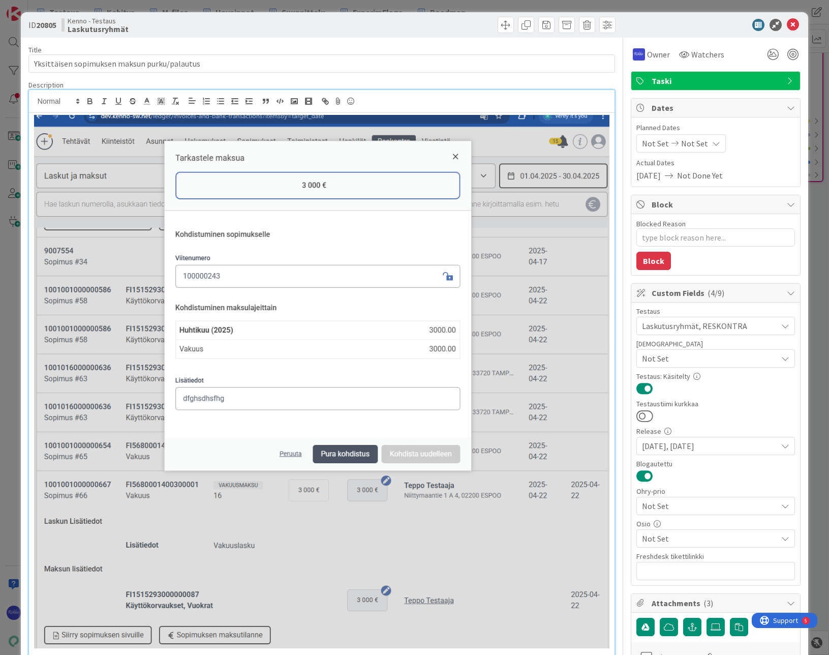
scroll to position [0, 0]
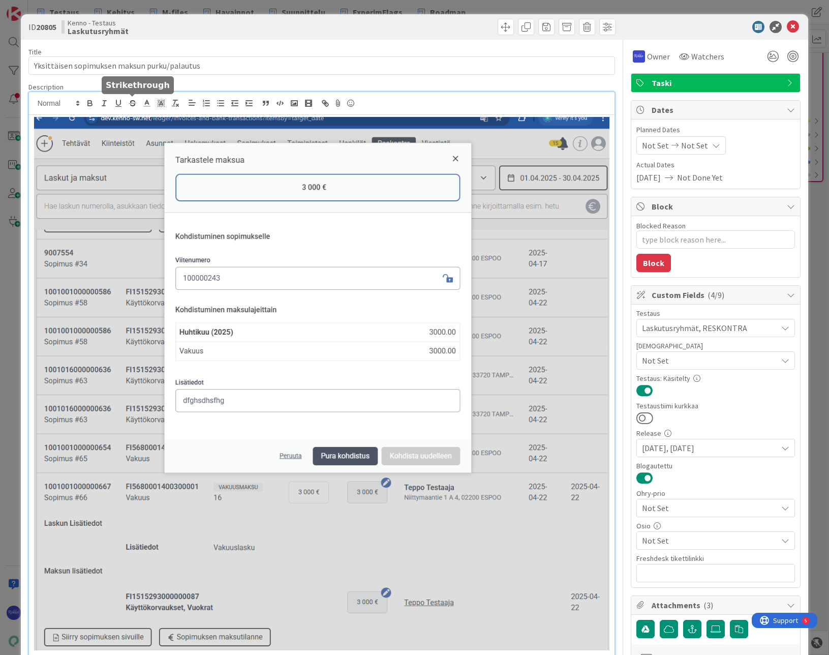
click at [133, 103] on line "button" at bounding box center [132, 103] width 7 height 1
click at [787, 27] on icon at bounding box center [793, 27] width 12 height 12
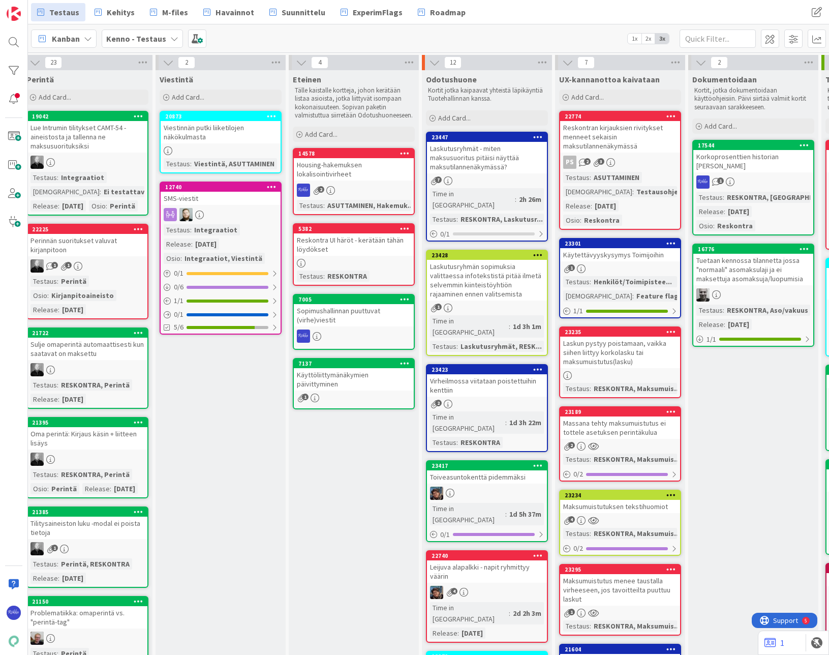
scroll to position [0, 730]
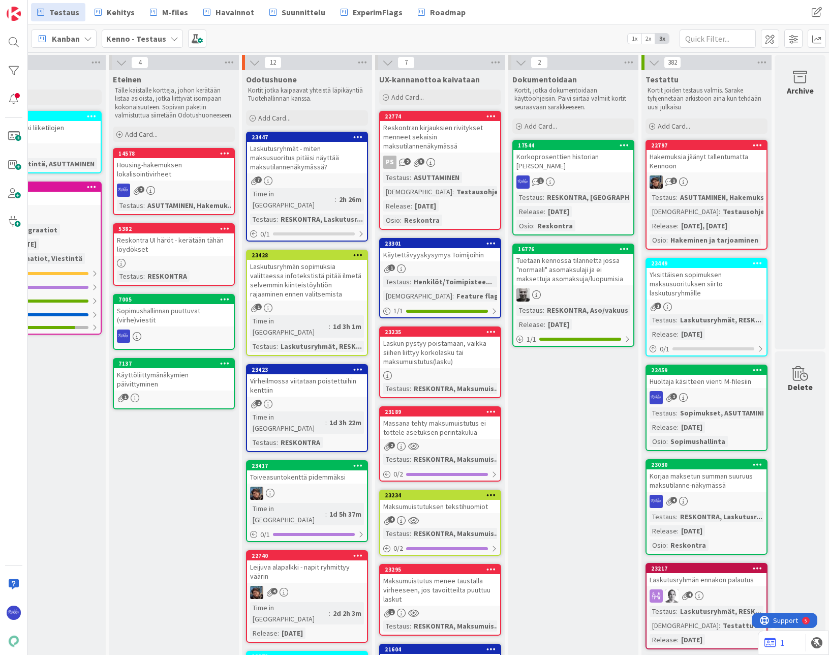
click at [719, 286] on div "Yksittäisen sopimuksen maksusuorituksen siirto laskutusryhmälle" at bounding box center [707, 284] width 120 height 32
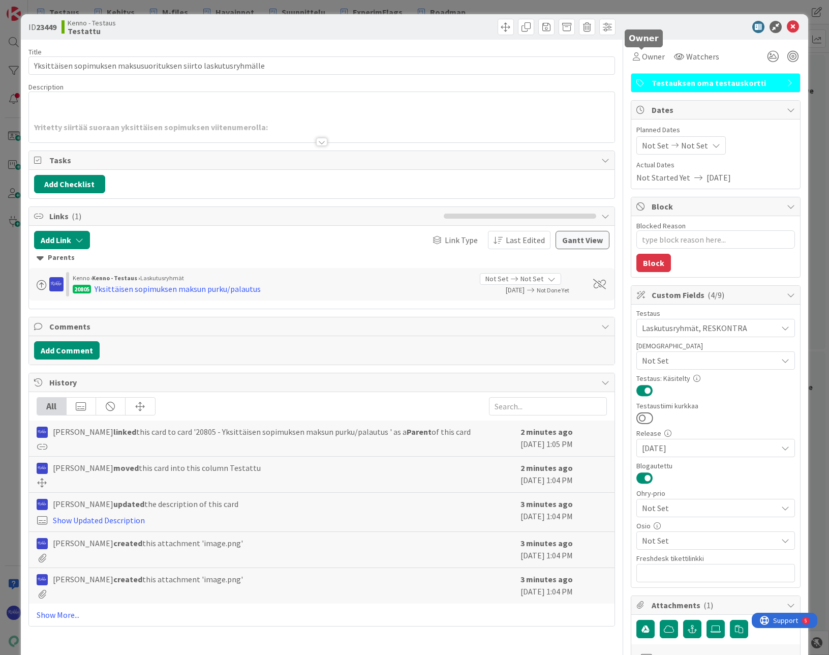
click at [645, 58] on span "Owner" at bounding box center [653, 56] width 23 height 12
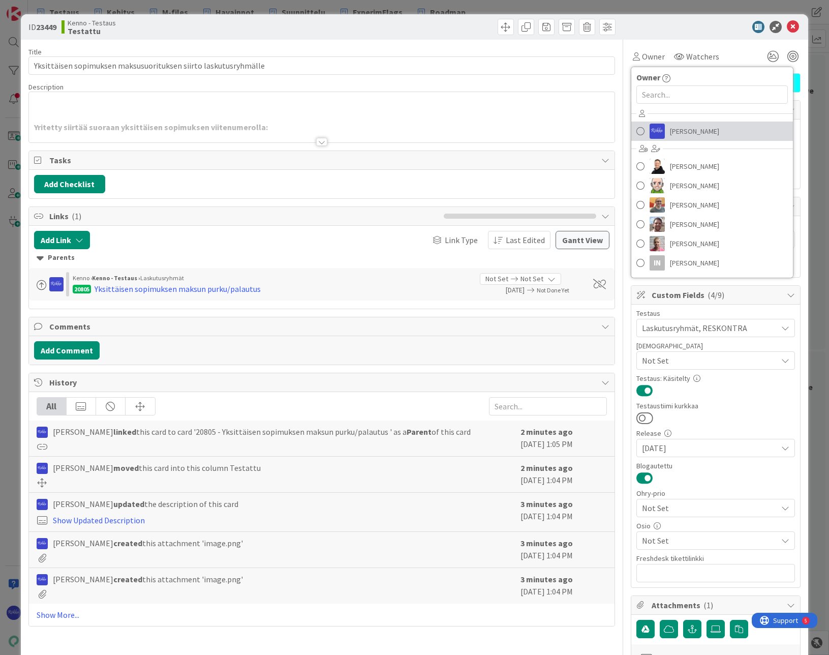
click at [680, 128] on span "[PERSON_NAME]" at bounding box center [694, 131] width 49 height 15
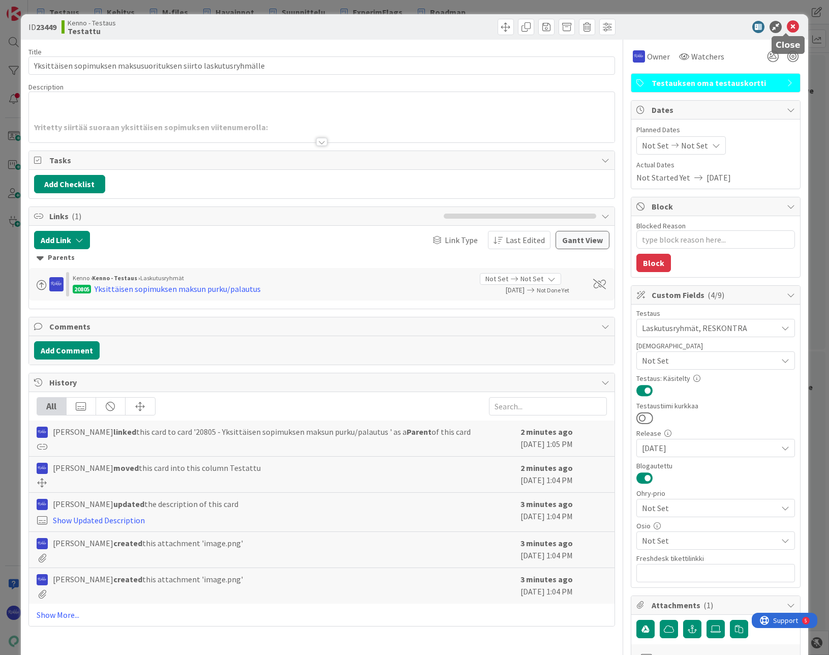
click at [787, 27] on icon at bounding box center [793, 27] width 12 height 12
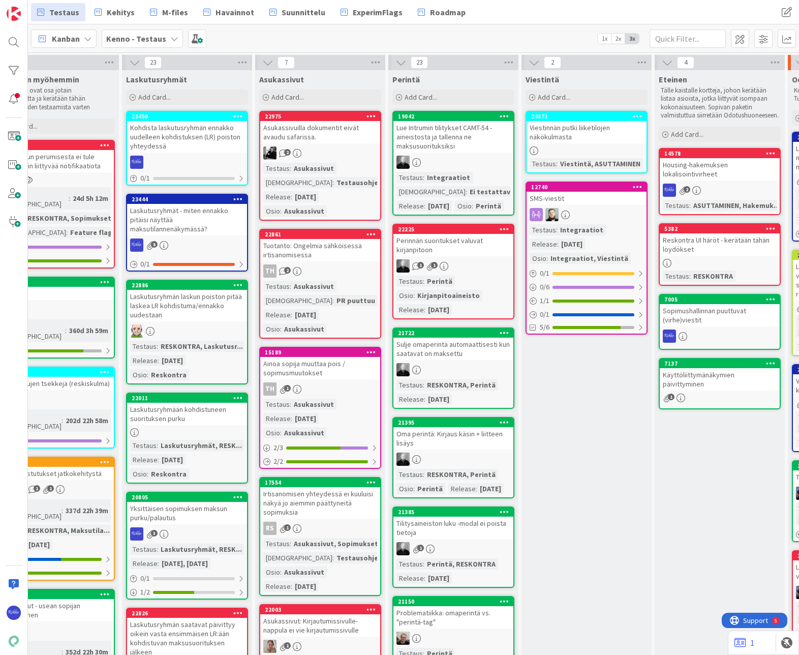
scroll to position [0, 164]
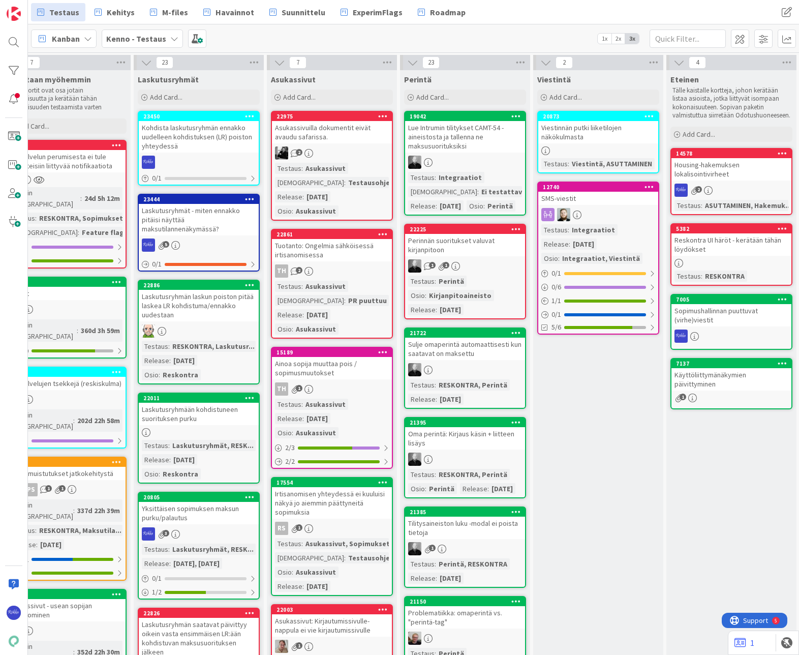
click at [199, 137] on div "Kohdista laskutusryhmän ennakko uudelleen kohdistuksen (LR) poiston yhteydessä" at bounding box center [199, 137] width 120 height 32
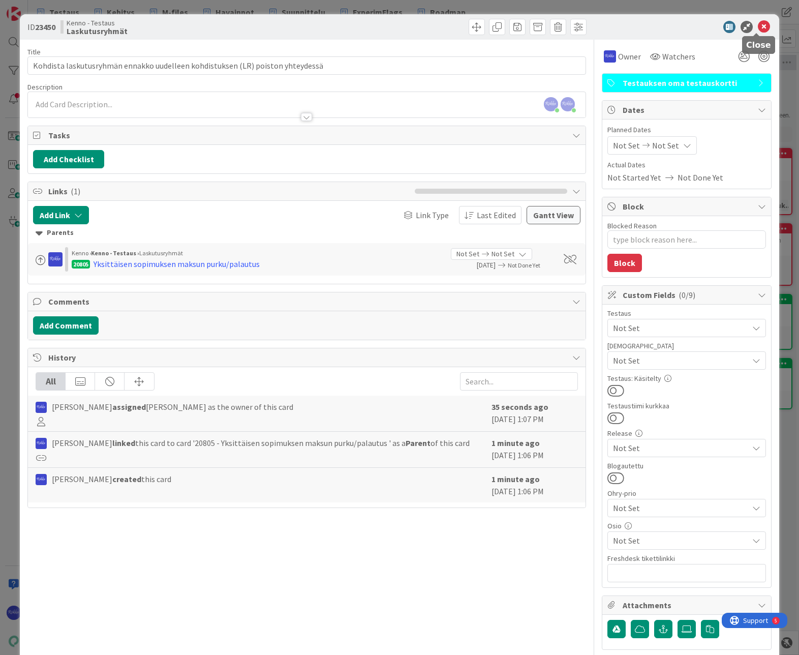
click at [758, 25] on icon at bounding box center [764, 27] width 12 height 12
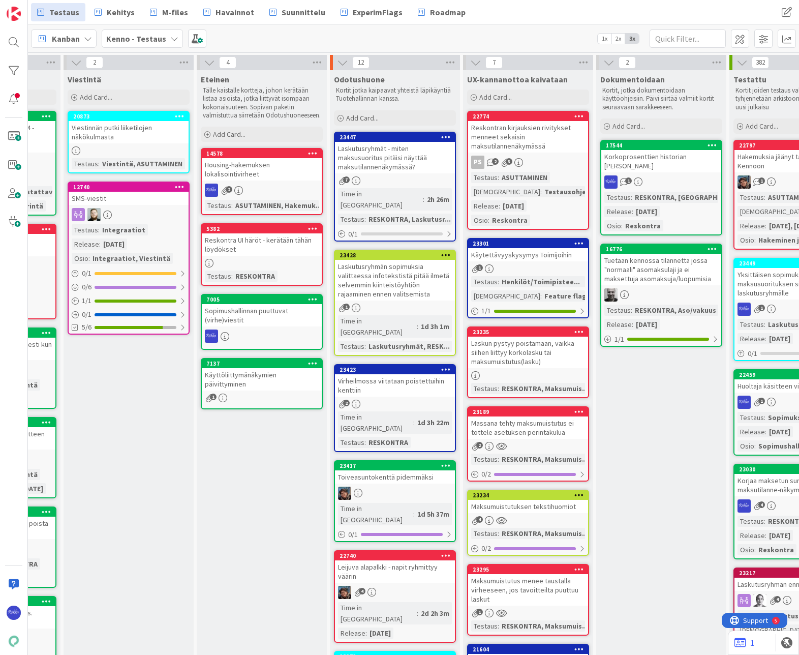
scroll to position [0, 644]
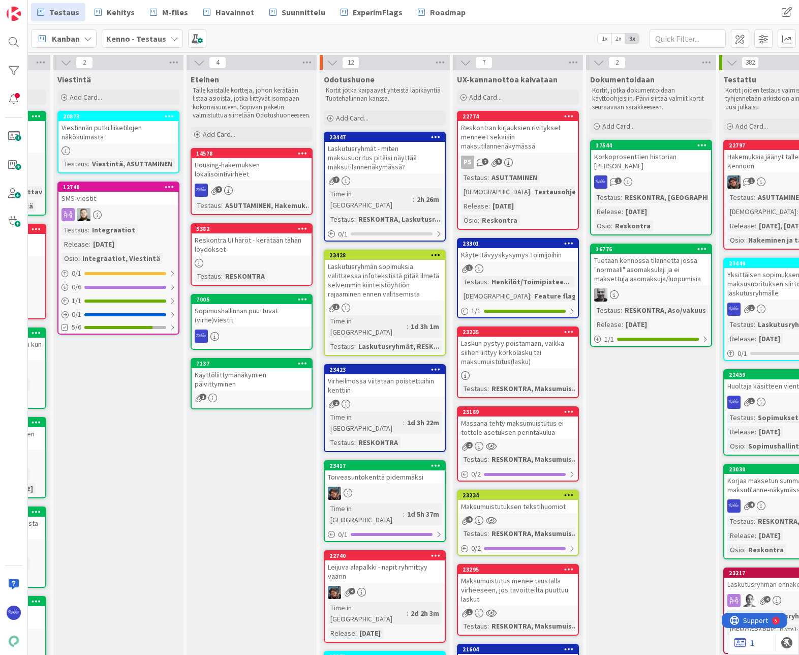
click at [390, 155] on div "Laskutusryhmät - miten maksusuoritus pitäisi näyttää maksutilannenäkymässä?" at bounding box center [385, 158] width 120 height 32
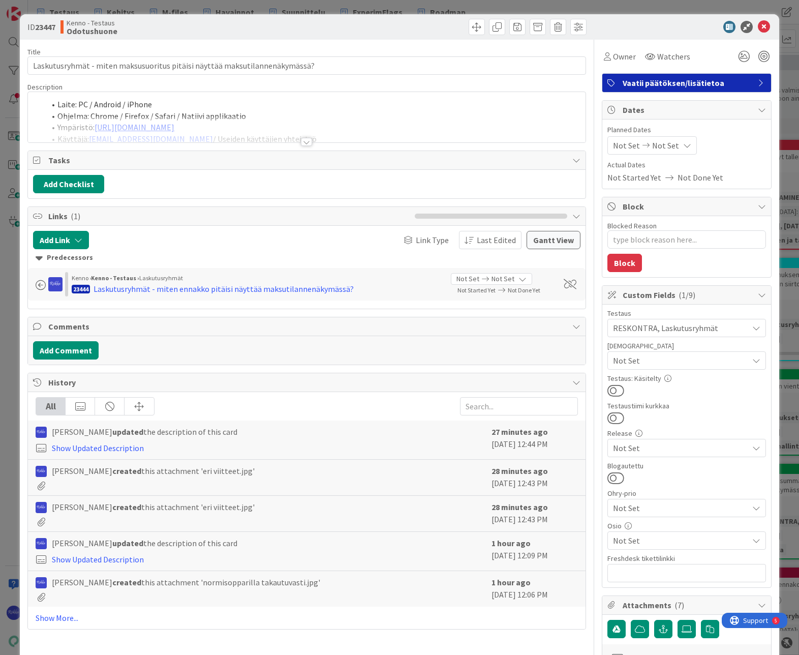
click at [303, 141] on div at bounding box center [306, 142] width 11 height 8
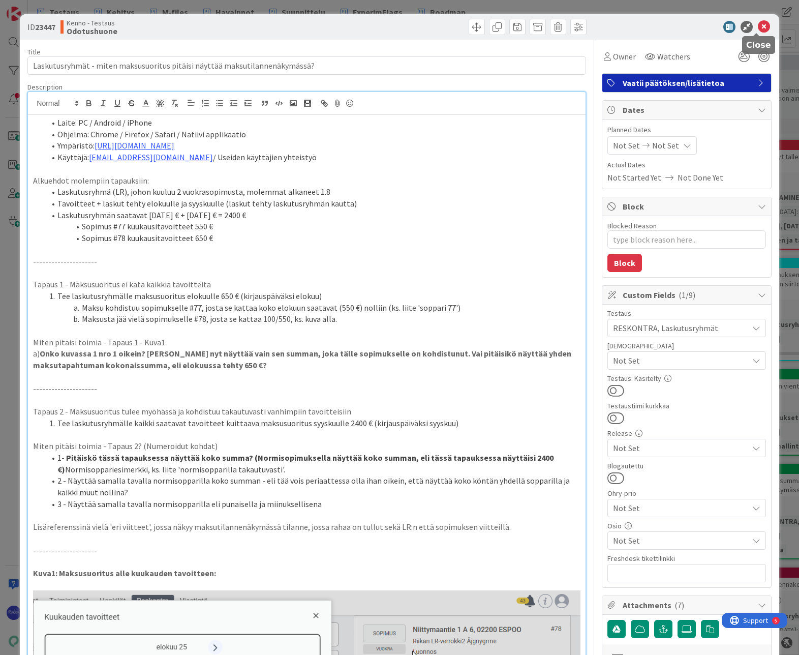
click at [758, 28] on icon at bounding box center [764, 27] width 12 height 12
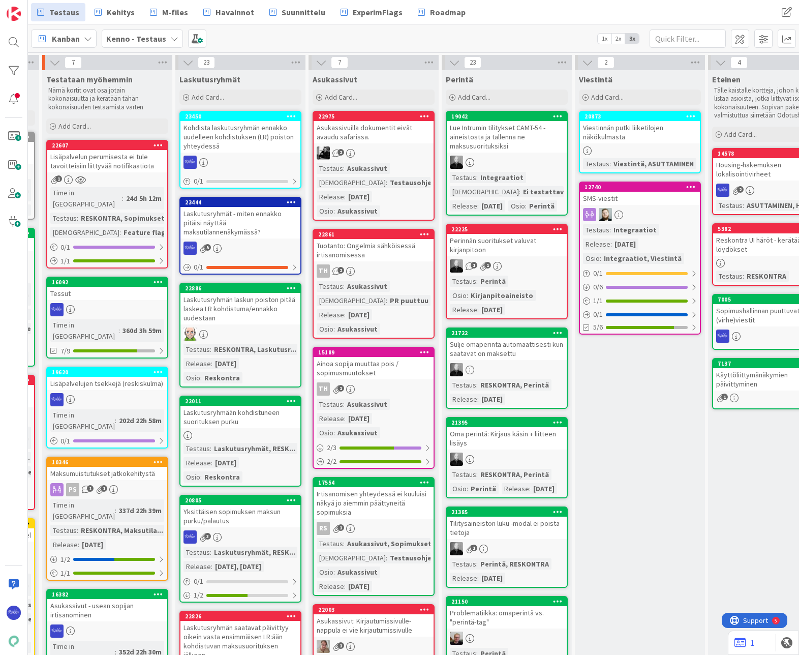
scroll to position [0, 97]
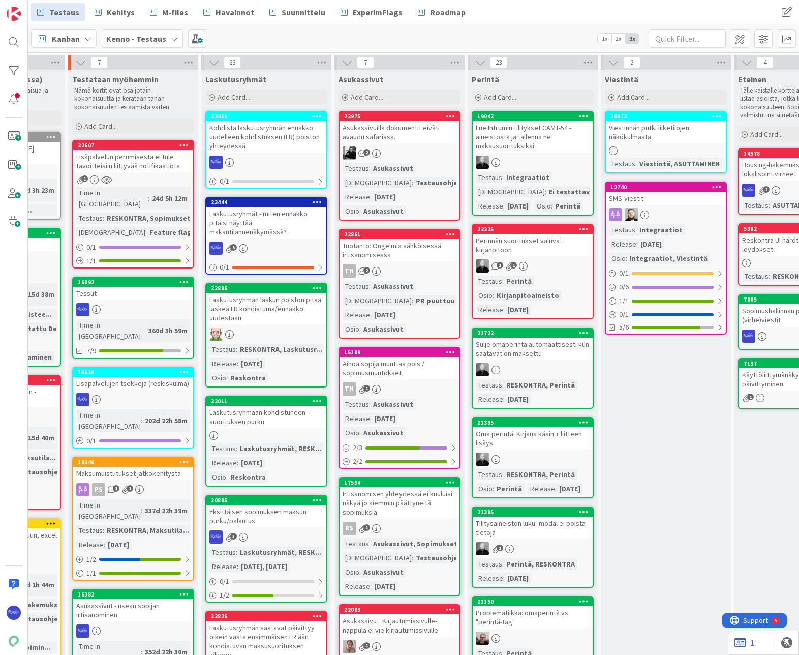
click at [282, 224] on div "Laskutusryhmät - miten ennakko pitäisi näyttää maksutilannenäkymässä?" at bounding box center [266, 223] width 120 height 32
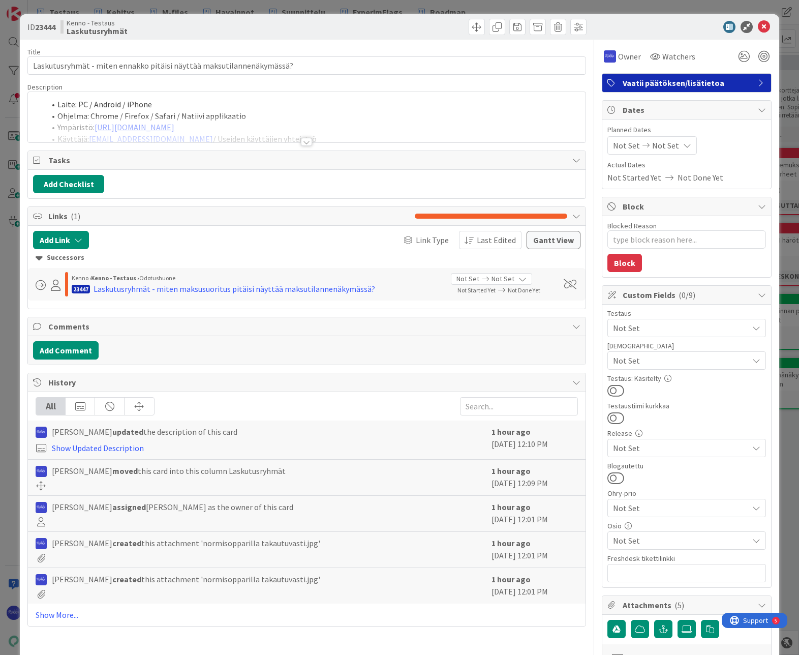
type textarea "x"
click at [305, 136] on div at bounding box center [306, 129] width 557 height 26
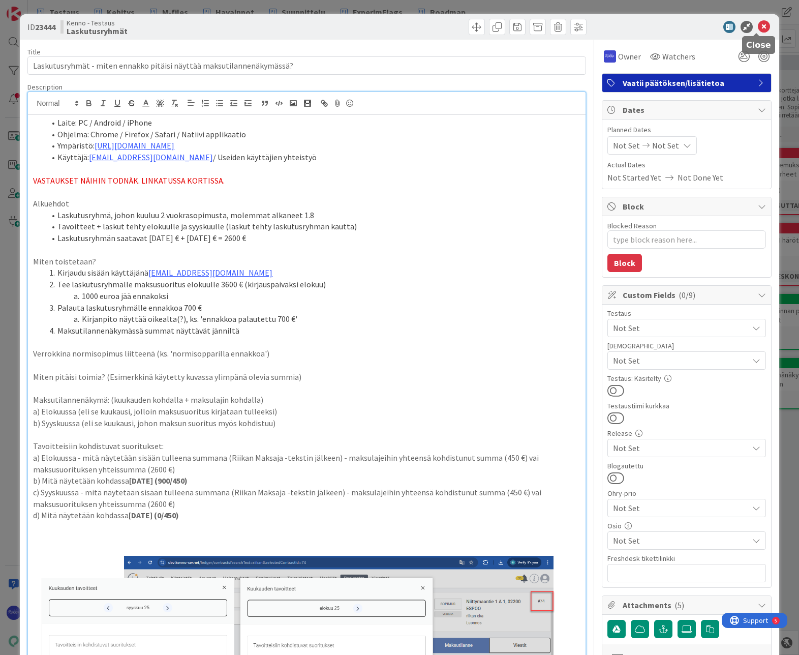
click at [760, 23] on icon at bounding box center [764, 27] width 12 height 12
